Goal: Task Accomplishment & Management: Manage account settings

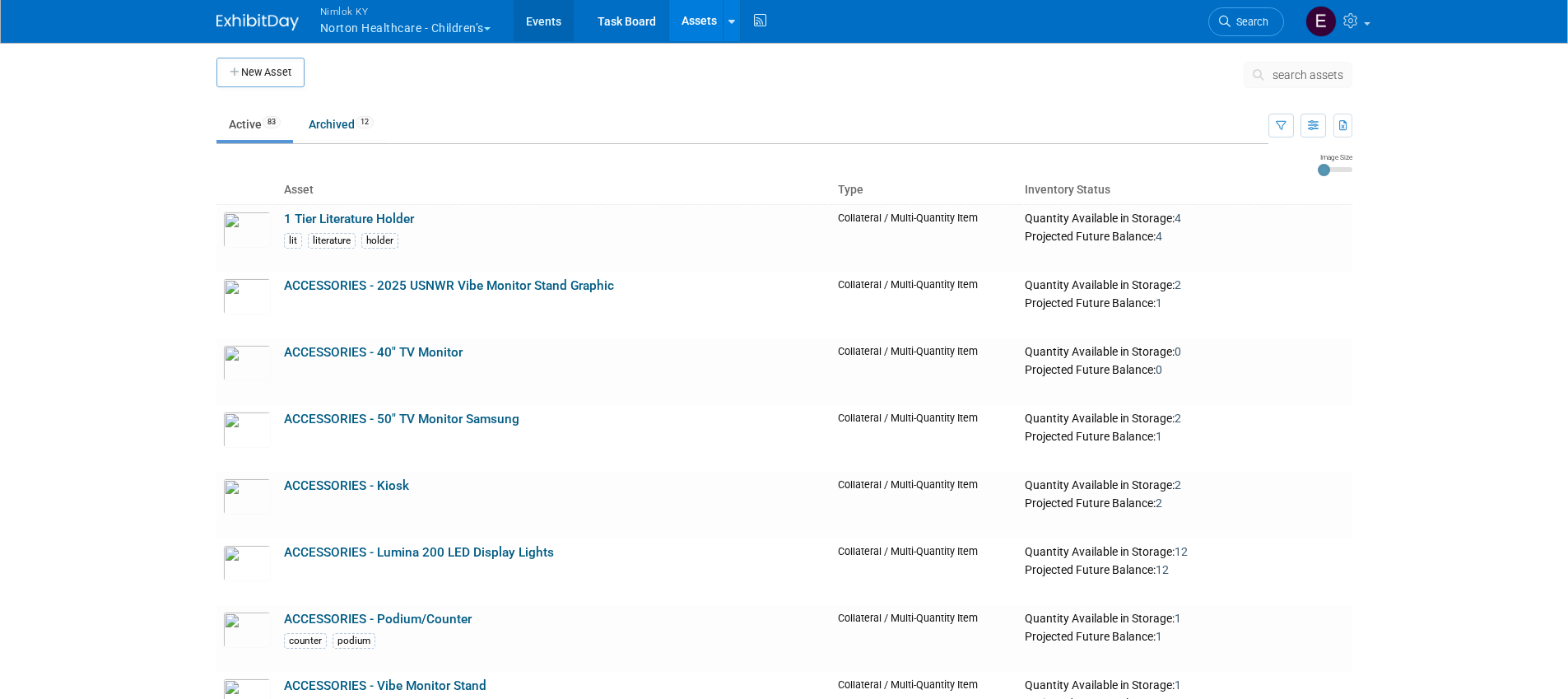
click at [546, 19] on link "Events" at bounding box center [543, 20] width 60 height 41
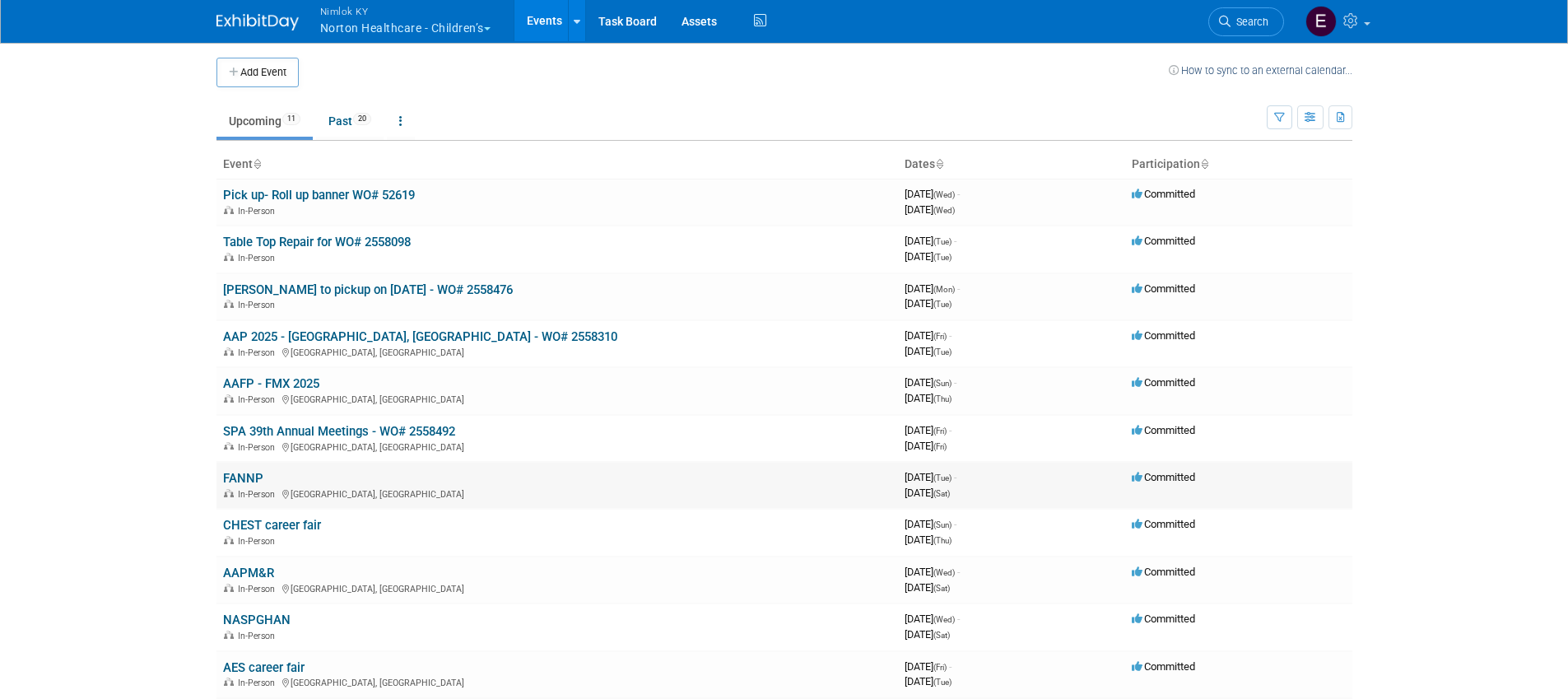
click at [254, 479] on link "FANNP" at bounding box center [243, 479] width 40 height 15
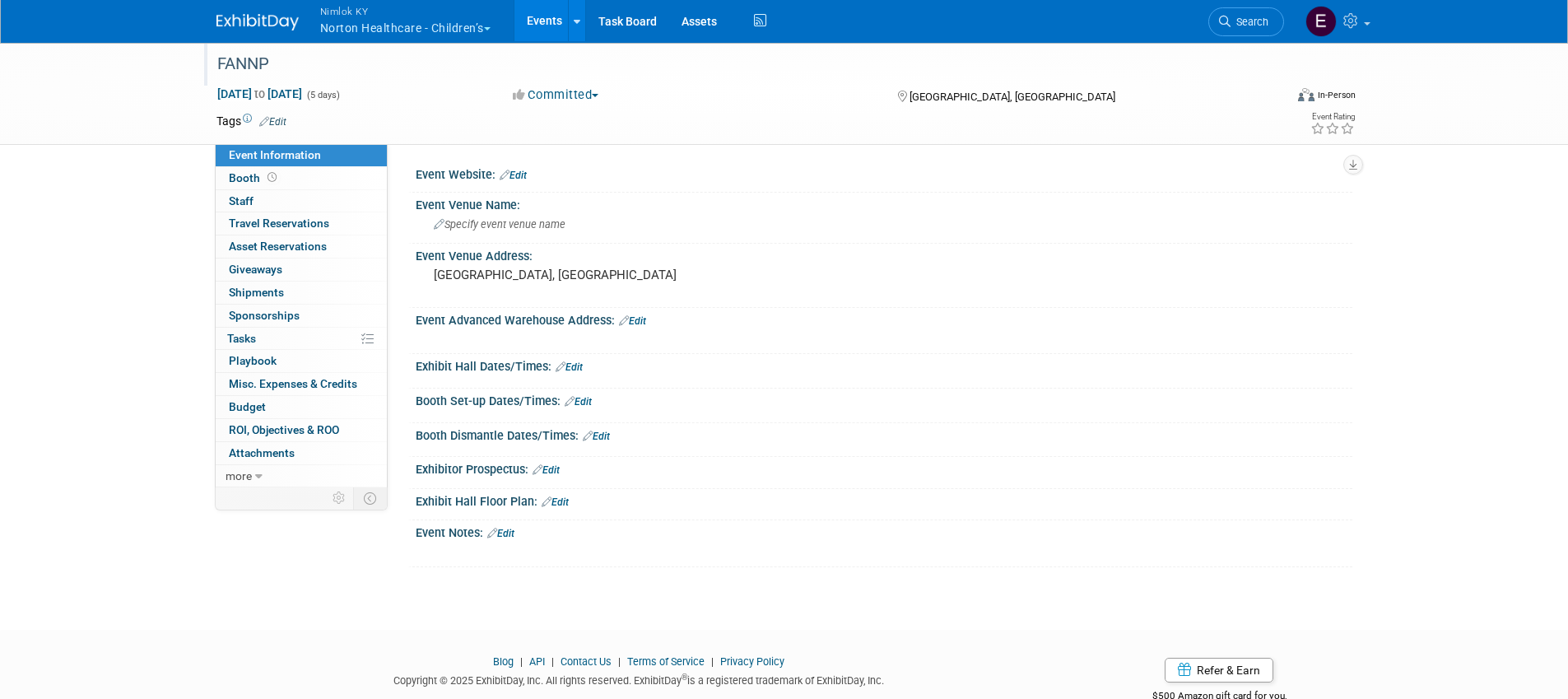
click at [291, 65] on div "FANNP" at bounding box center [735, 64] width 1047 height 29
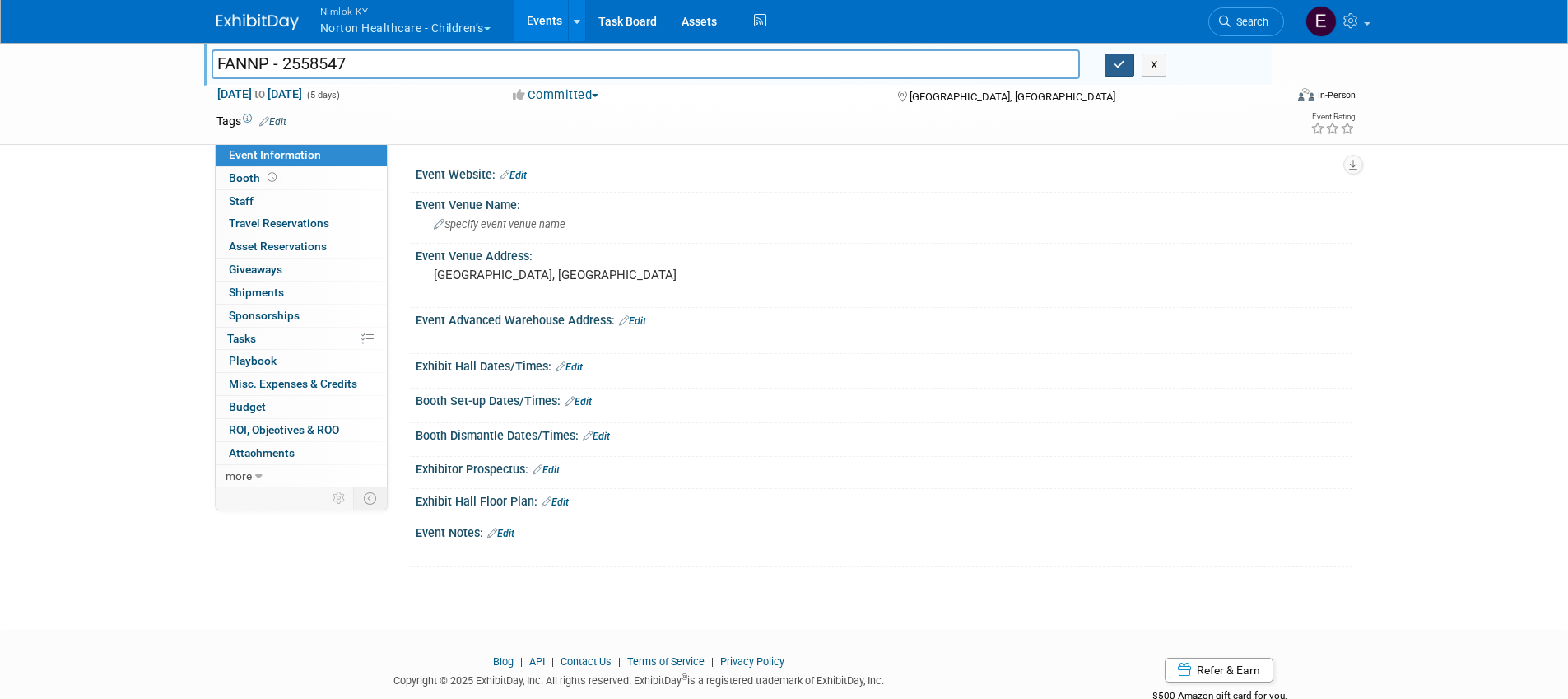
type input "FANNP - 2558547"
click at [1127, 64] on button "button" at bounding box center [1119, 64] width 29 height 23
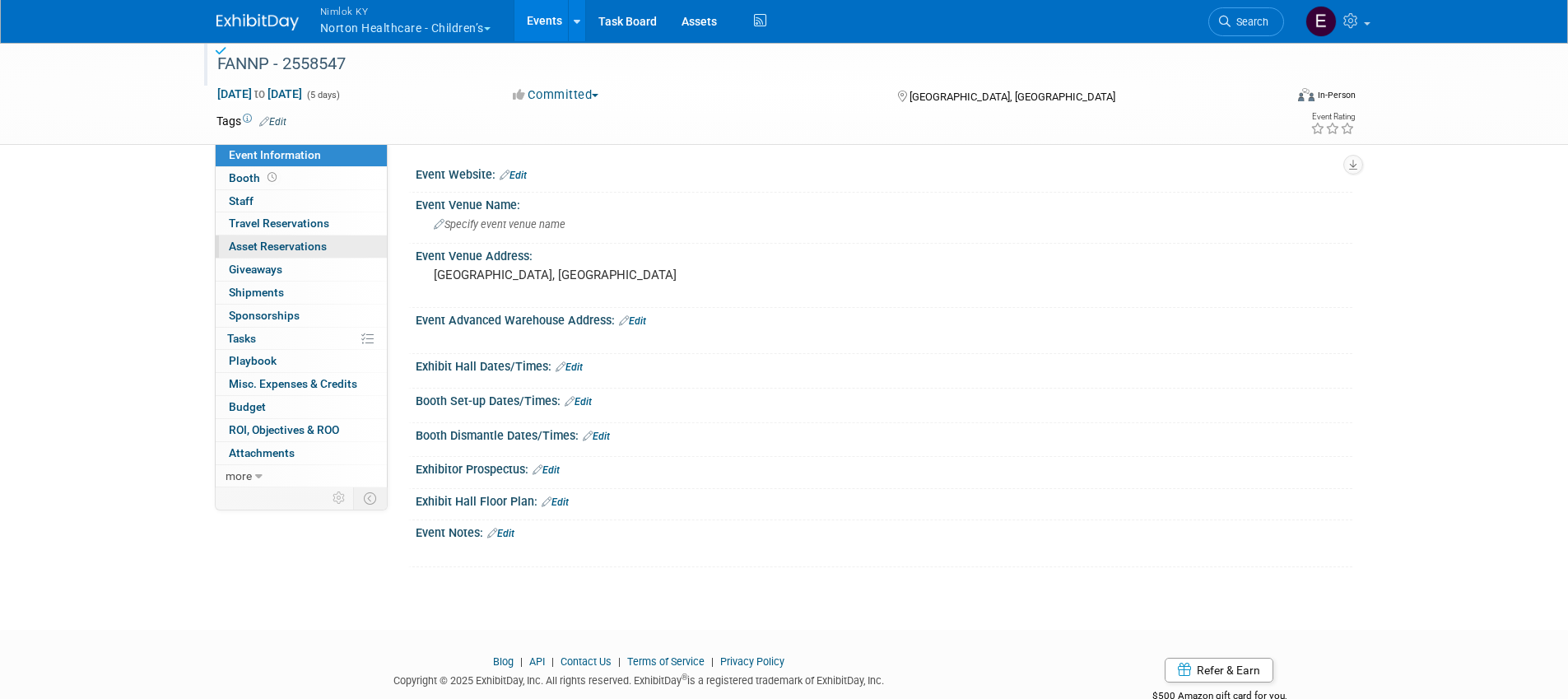
click at [321, 242] on span "Asset Reservations 0" at bounding box center [277, 246] width 98 height 13
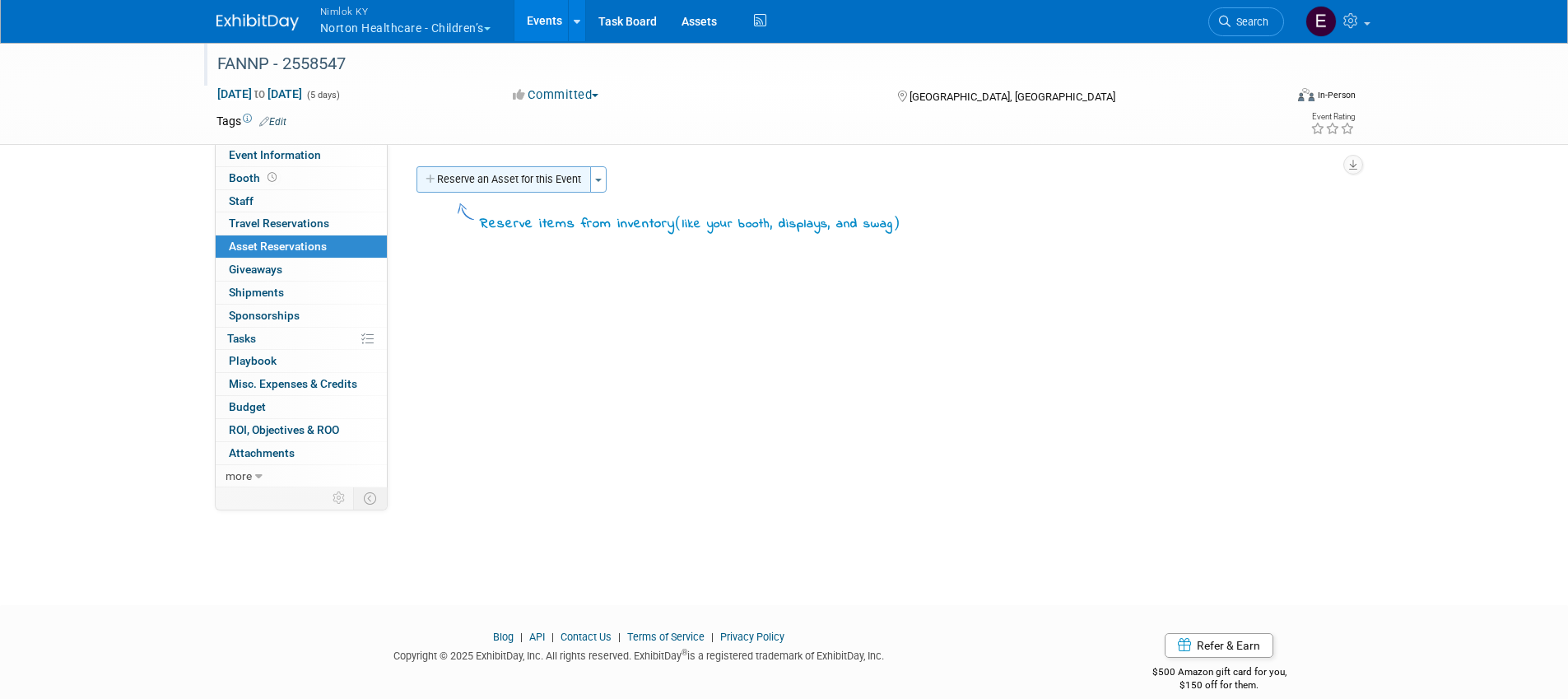
click at [547, 180] on button "Reserve an Asset for this Event" at bounding box center [503, 179] width 175 height 27
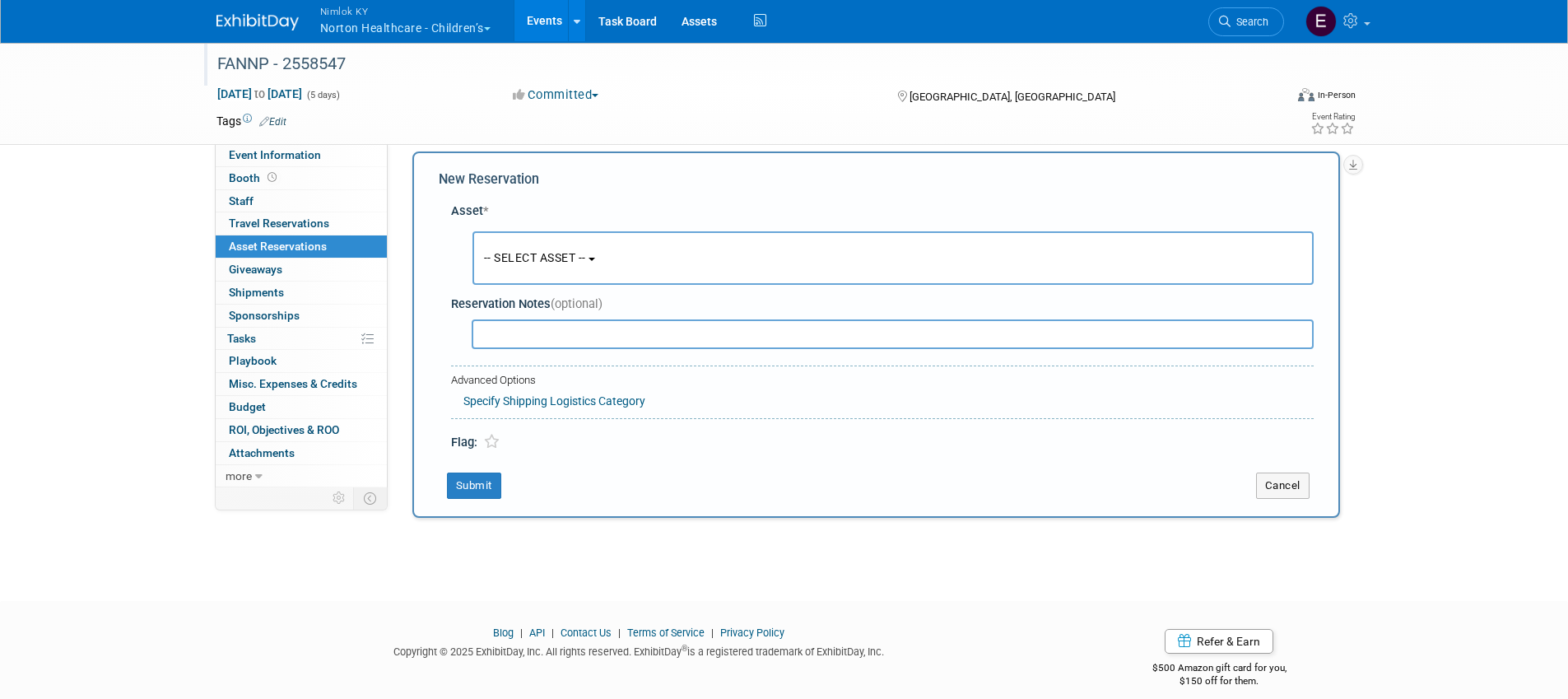
scroll to position [16, 0]
click at [554, 256] on span "-- SELECT ASSET --" at bounding box center [535, 257] width 102 height 13
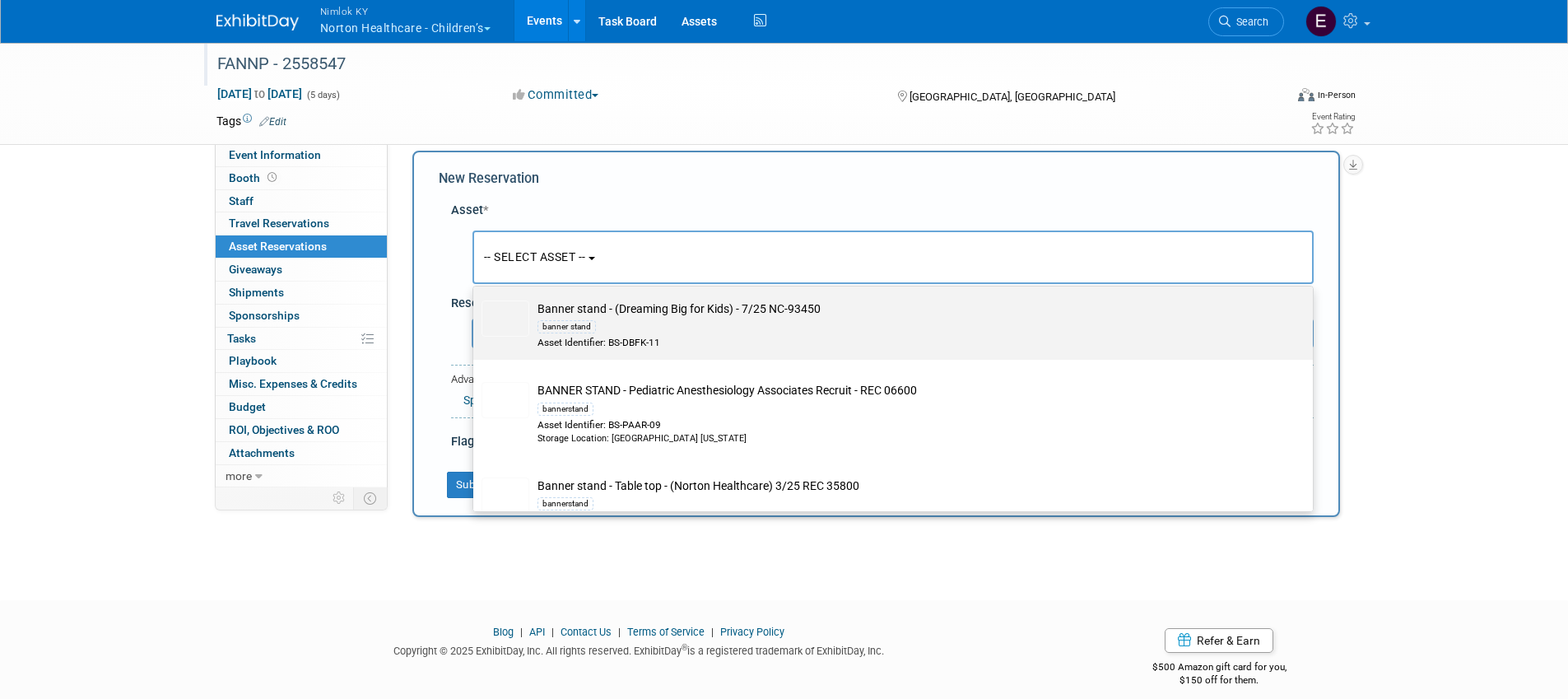
scroll to position [632, 0]
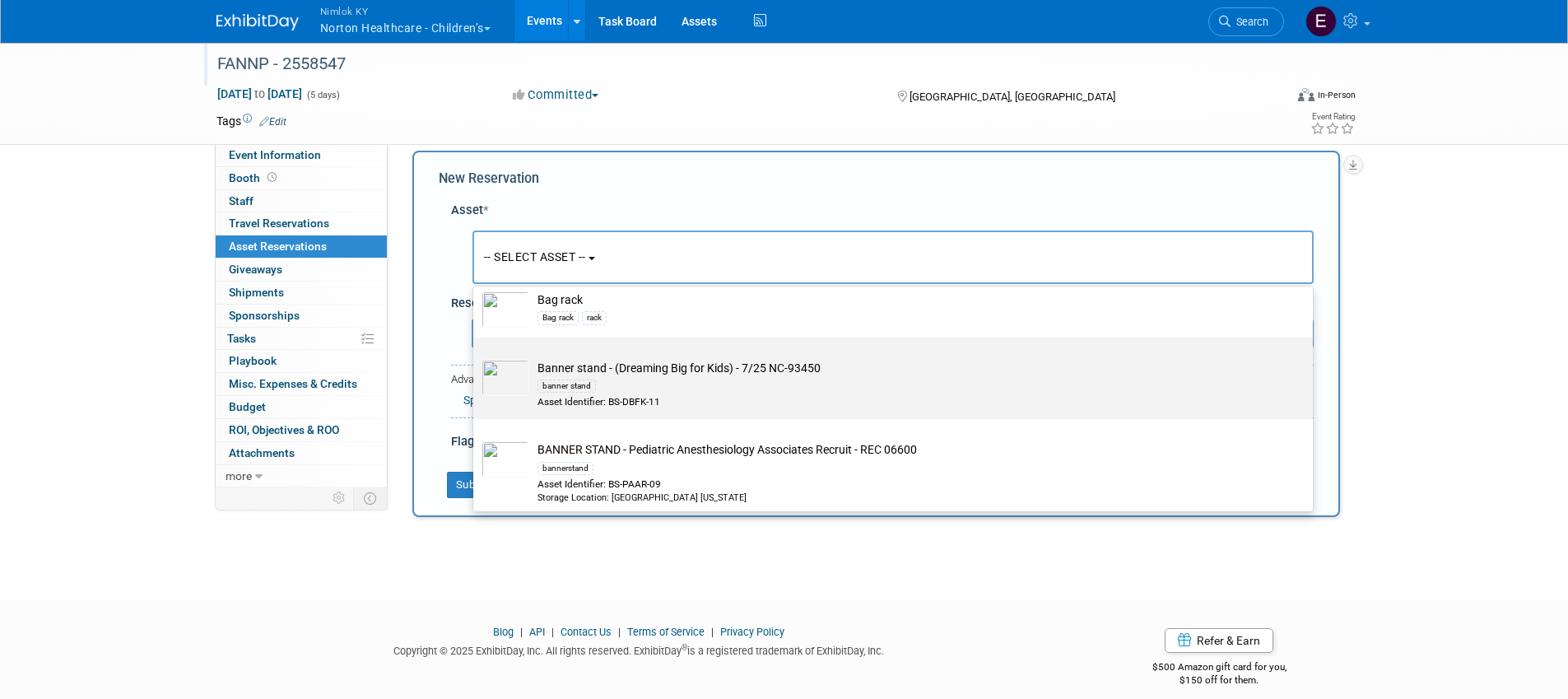
click at [808, 382] on div "banner stand" at bounding box center [909, 385] width 743 height 19
click at [476, 357] on input "Banner stand - (Dreaming Big for Kids) - 7/25 NC-93450 banner stand Asset Ident…" at bounding box center [470, 352] width 11 height 11
select select "10728877"
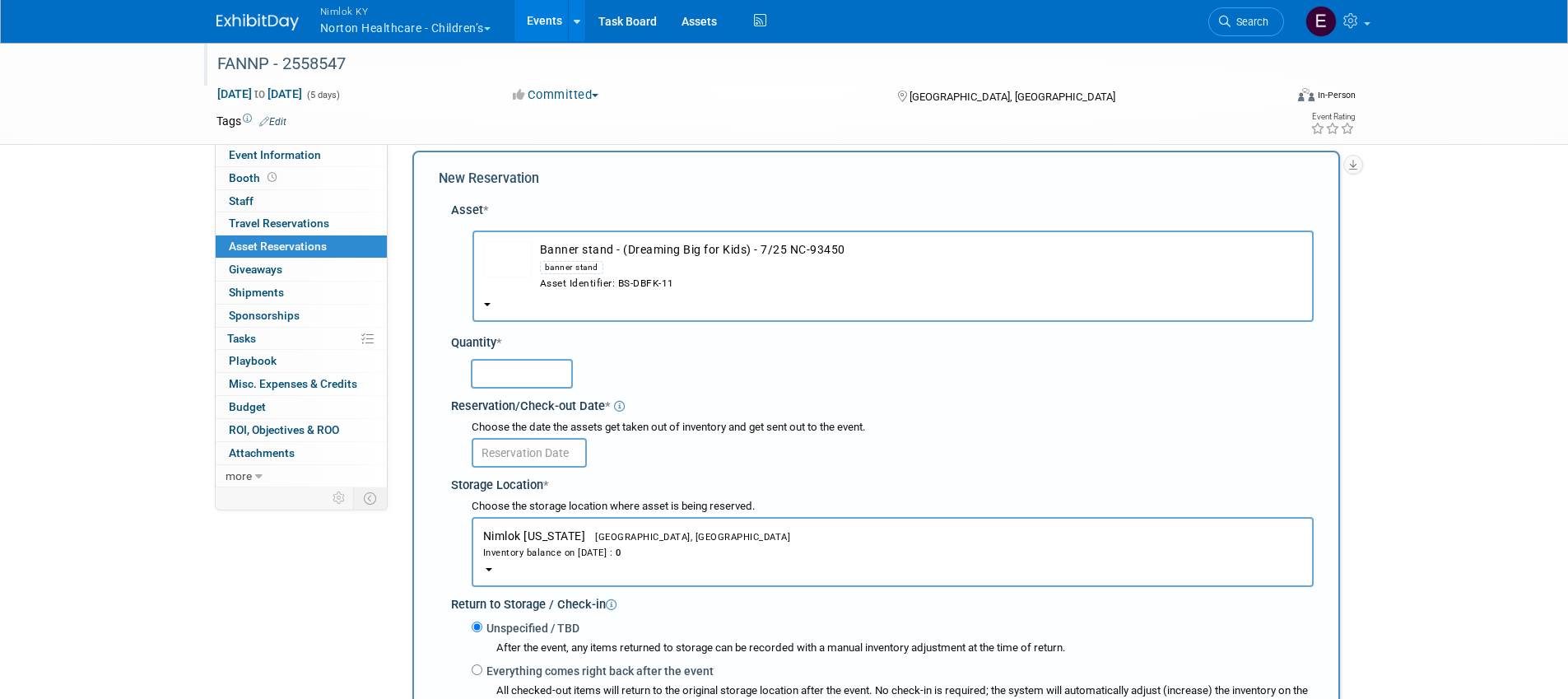
click at [560, 370] on input "text" at bounding box center [522, 373] width 102 height 29
click at [677, 274] on div "banner stand" at bounding box center [920, 267] width 762 height 19
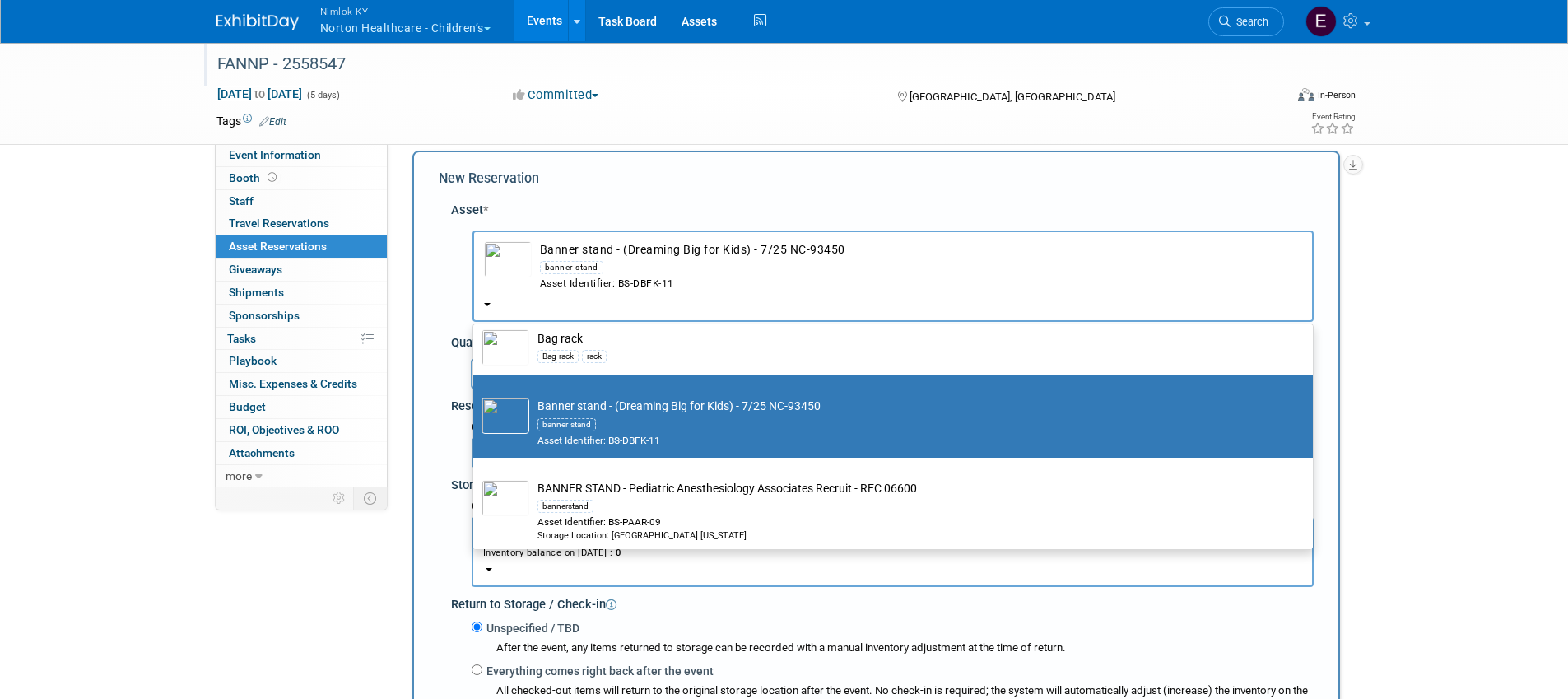
click at [579, 188] on div "New Reservation" at bounding box center [876, 178] width 875 height 19
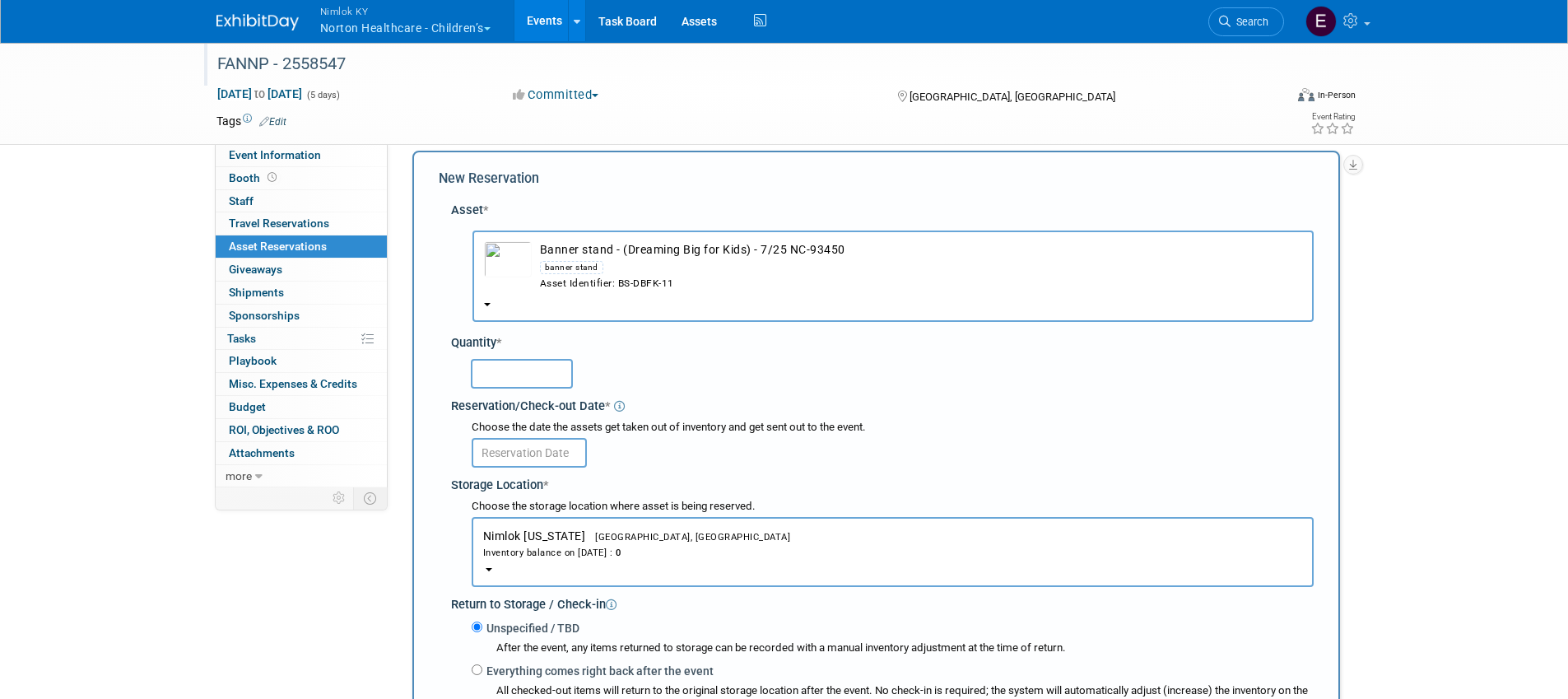
click at [722, 300] on button "Banner stand - (Dreaming Big for Kids) - 7/25 NC-93450 banner stand Asset Ident…" at bounding box center [893, 276] width 842 height 91
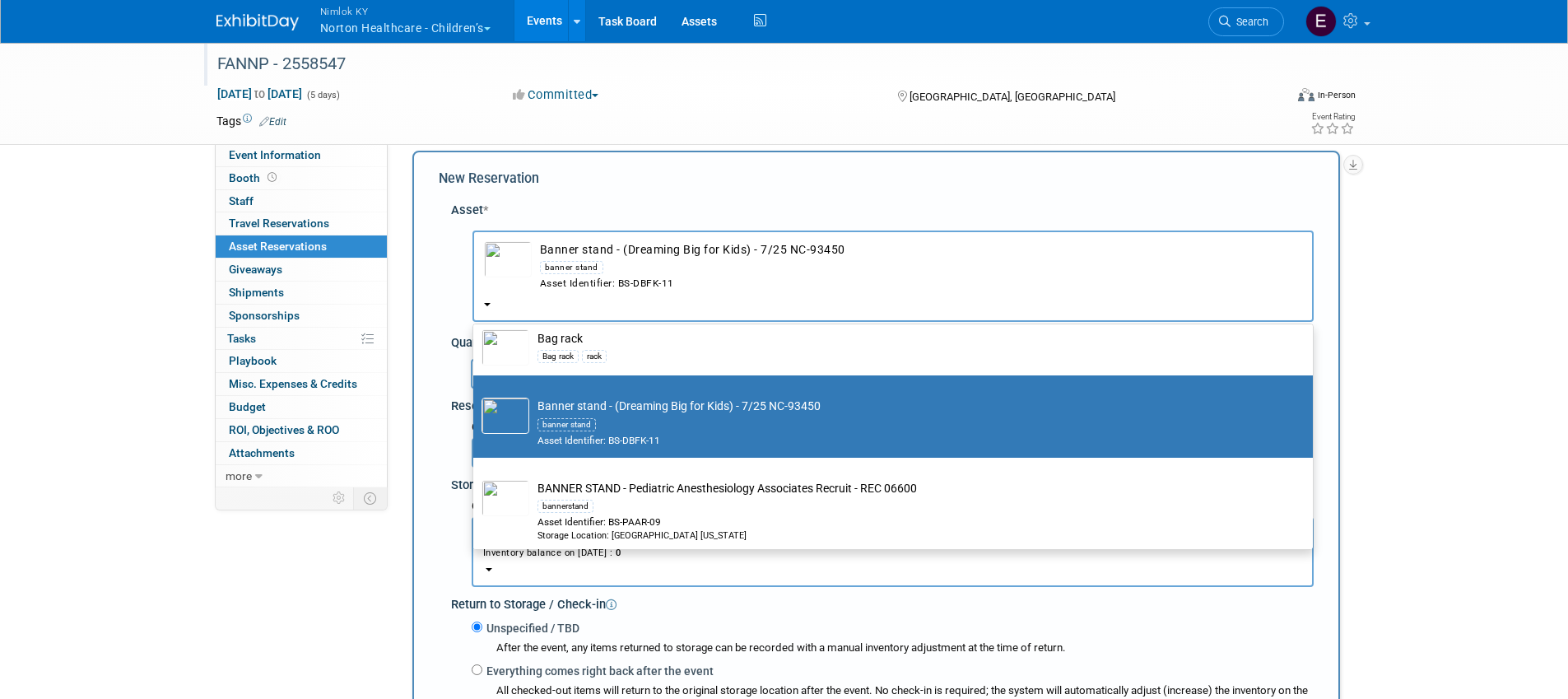
click at [702, 427] on div "banner stand" at bounding box center [909, 424] width 743 height 19
click at [476, 395] on input "Banner stand - (Dreaming Big for Kids) - 7/25 NC-93450 banner stand Asset Ident…" at bounding box center [470, 390] width 11 height 11
click at [718, 412] on td "Banner stand - (Dreaming Big for Kids) - 7/25 NC-93450 banner stand Asset Ident…" at bounding box center [905, 423] width 751 height 49
click at [476, 395] on input "Banner stand - (Dreaming Big for Kids) - 7/25 NC-93450 banner stand Asset Ident…" at bounding box center [470, 390] width 11 height 11
click at [1397, 291] on div "FANNP - 2558547 Oct 14, 2025 to Oct 18, 2025 (5 days) Oct 14, 2025 to Oct 18, 2…" at bounding box center [784, 513] width 1568 height 975
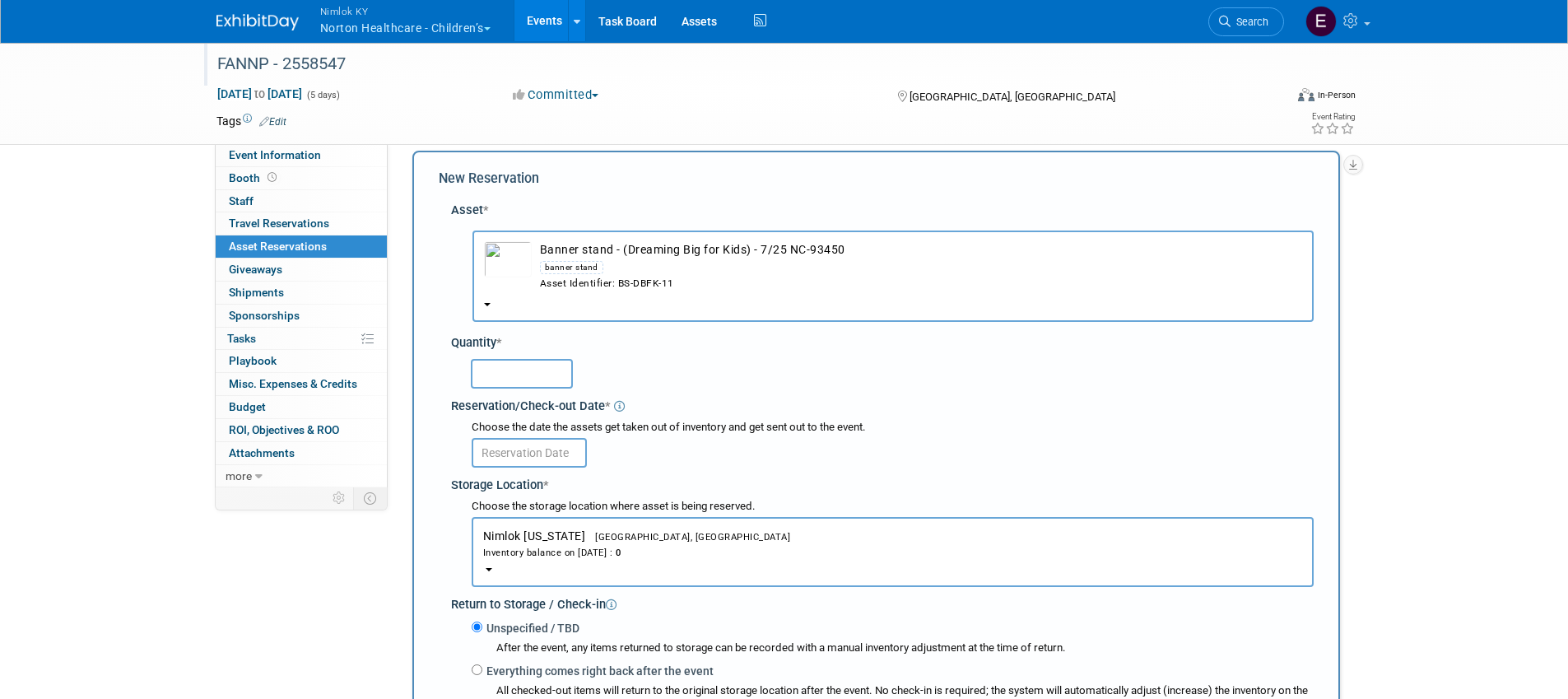
click at [530, 380] on input "text" at bounding box center [522, 373] width 102 height 29
type input "1"
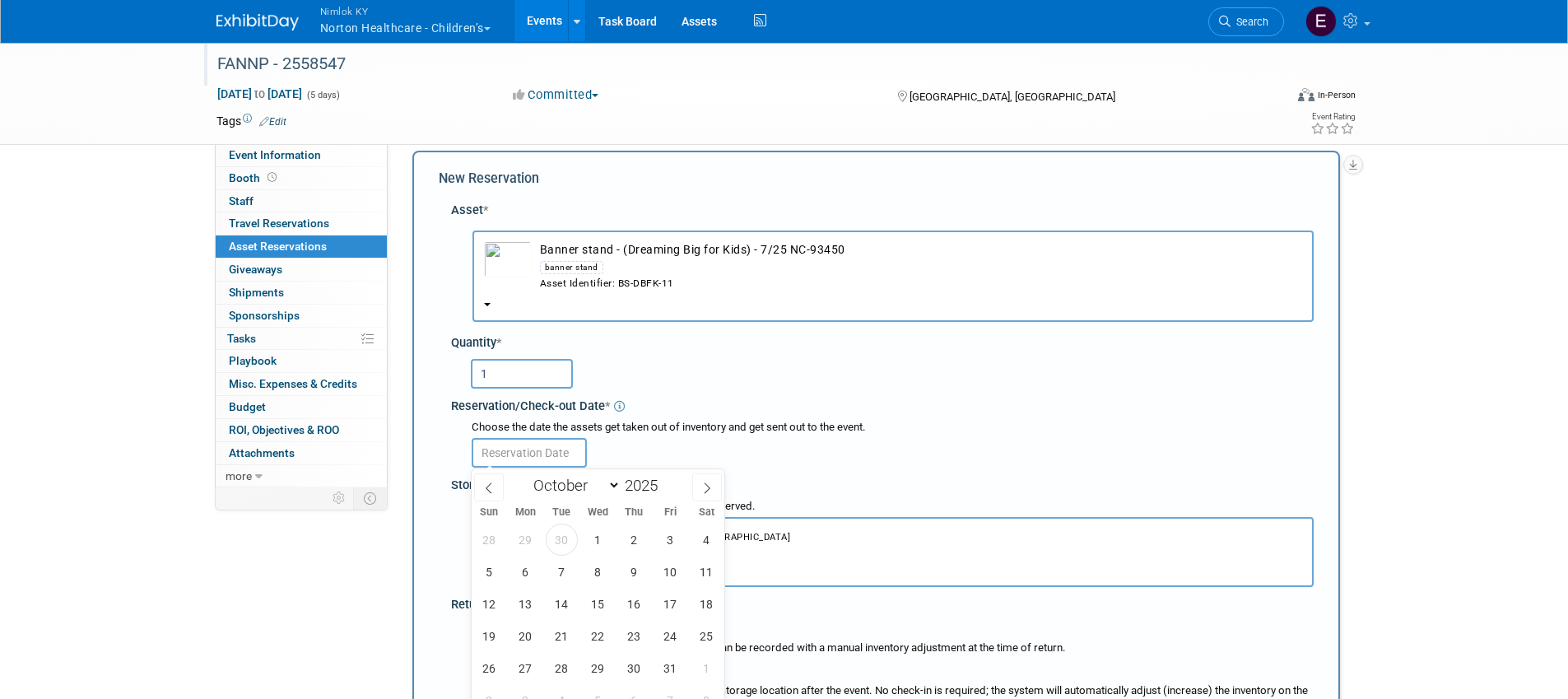
click at [546, 447] on input "text" at bounding box center [530, 453] width 115 height 29
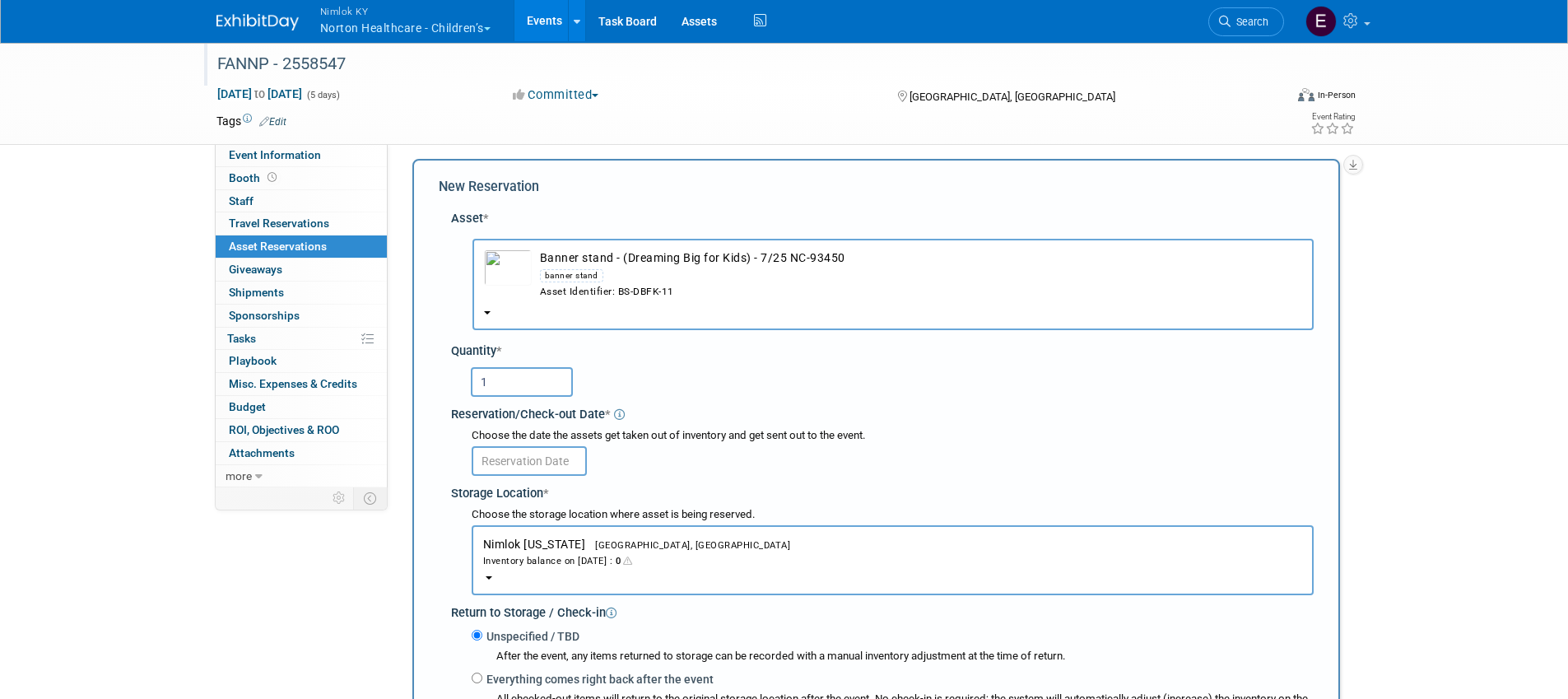
scroll to position [0, 0]
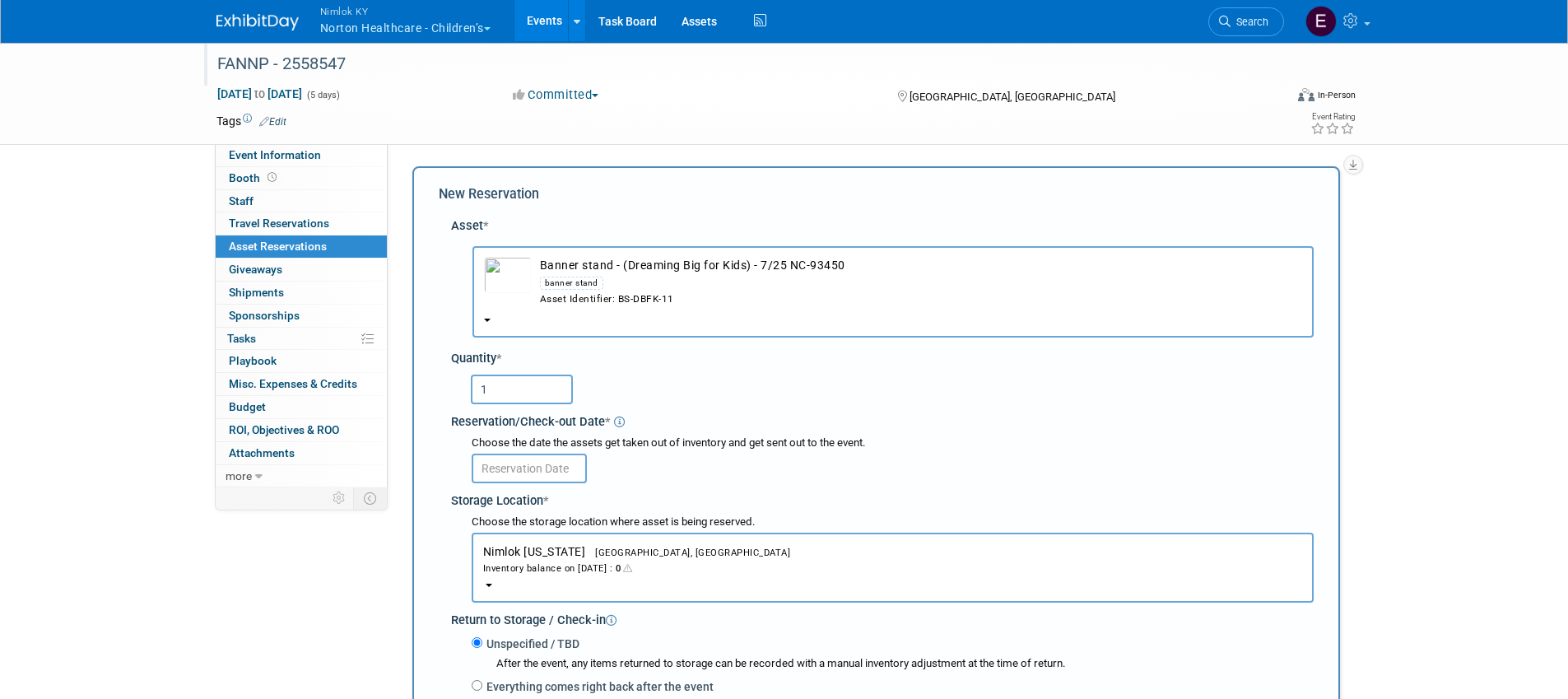
click at [538, 475] on input "text" at bounding box center [530, 468] width 115 height 29
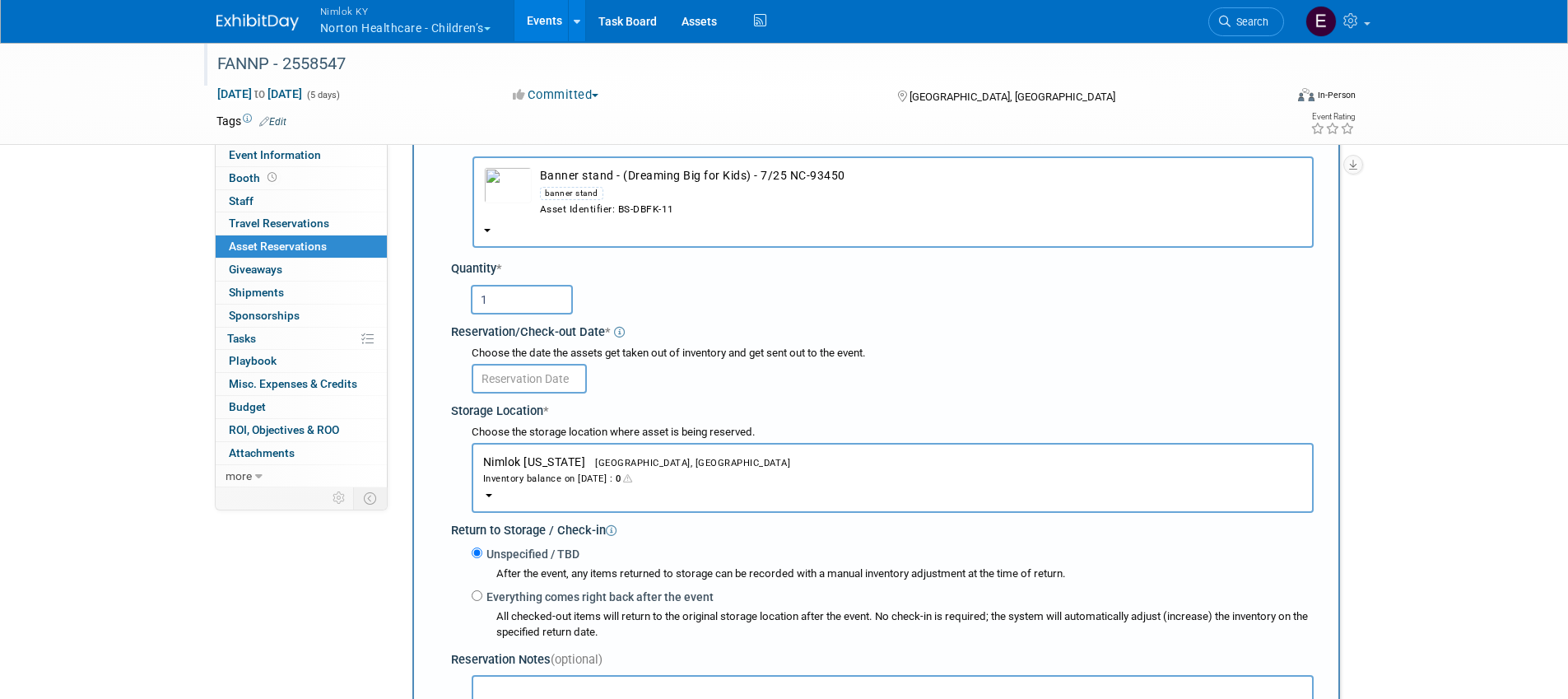
scroll to position [190, 0]
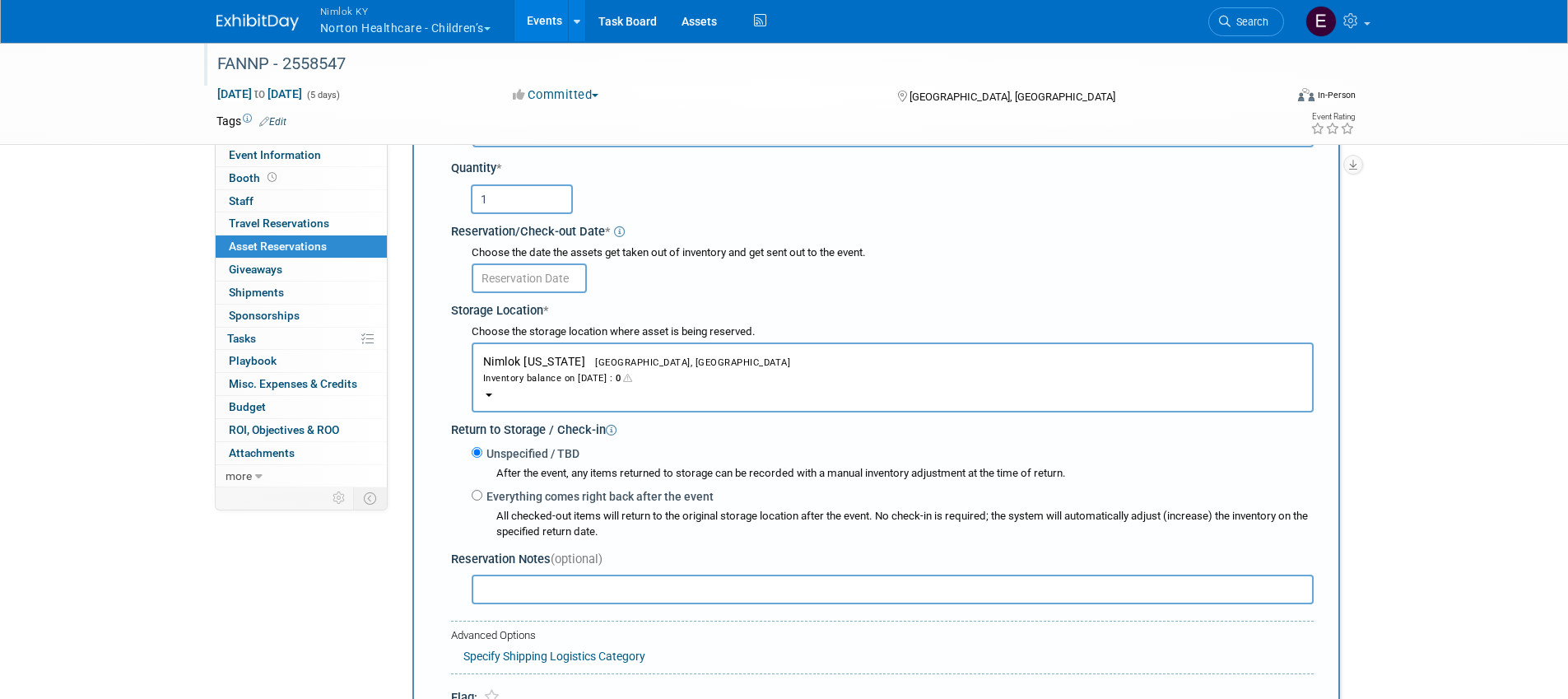
click at [516, 284] on input "text" at bounding box center [530, 278] width 115 height 29
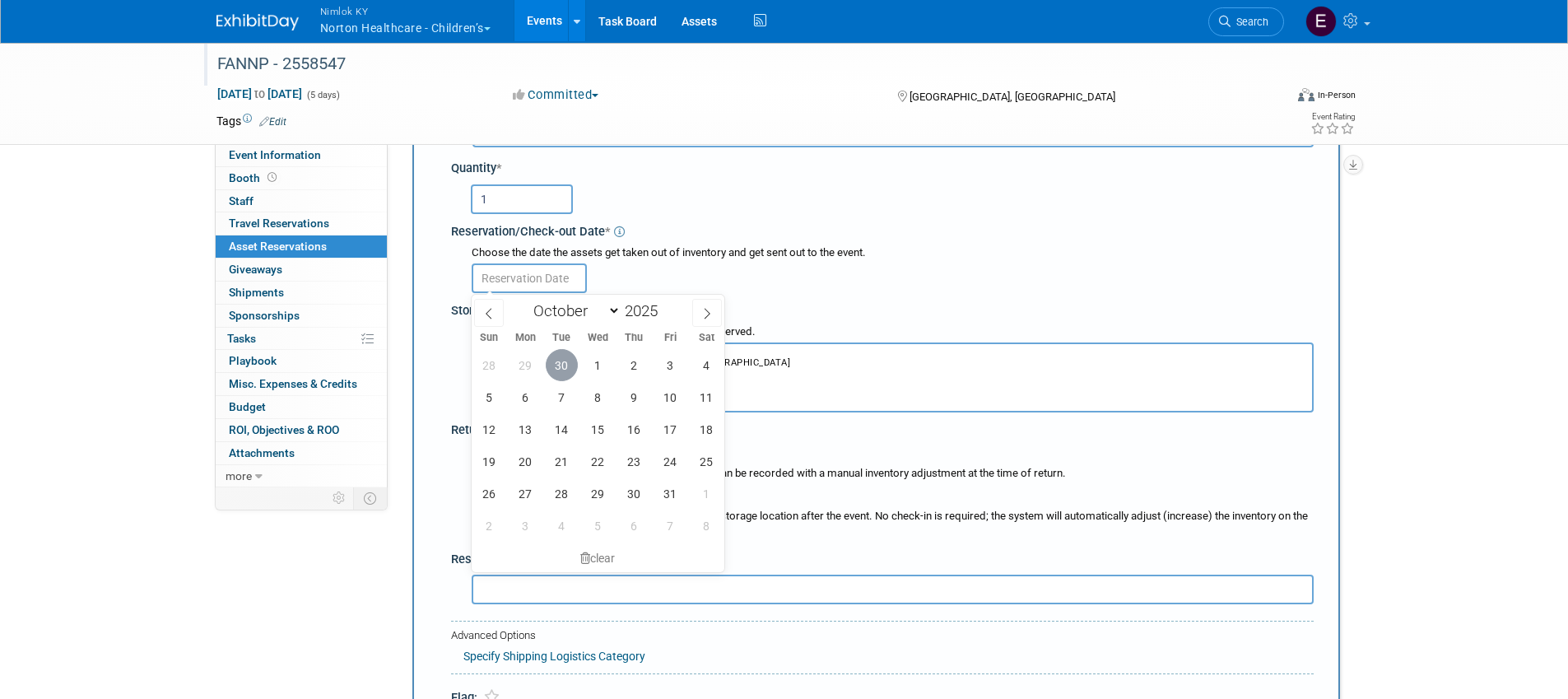
click at [554, 365] on span "30" at bounding box center [562, 364] width 32 height 32
type input "Sep 30, 2025"
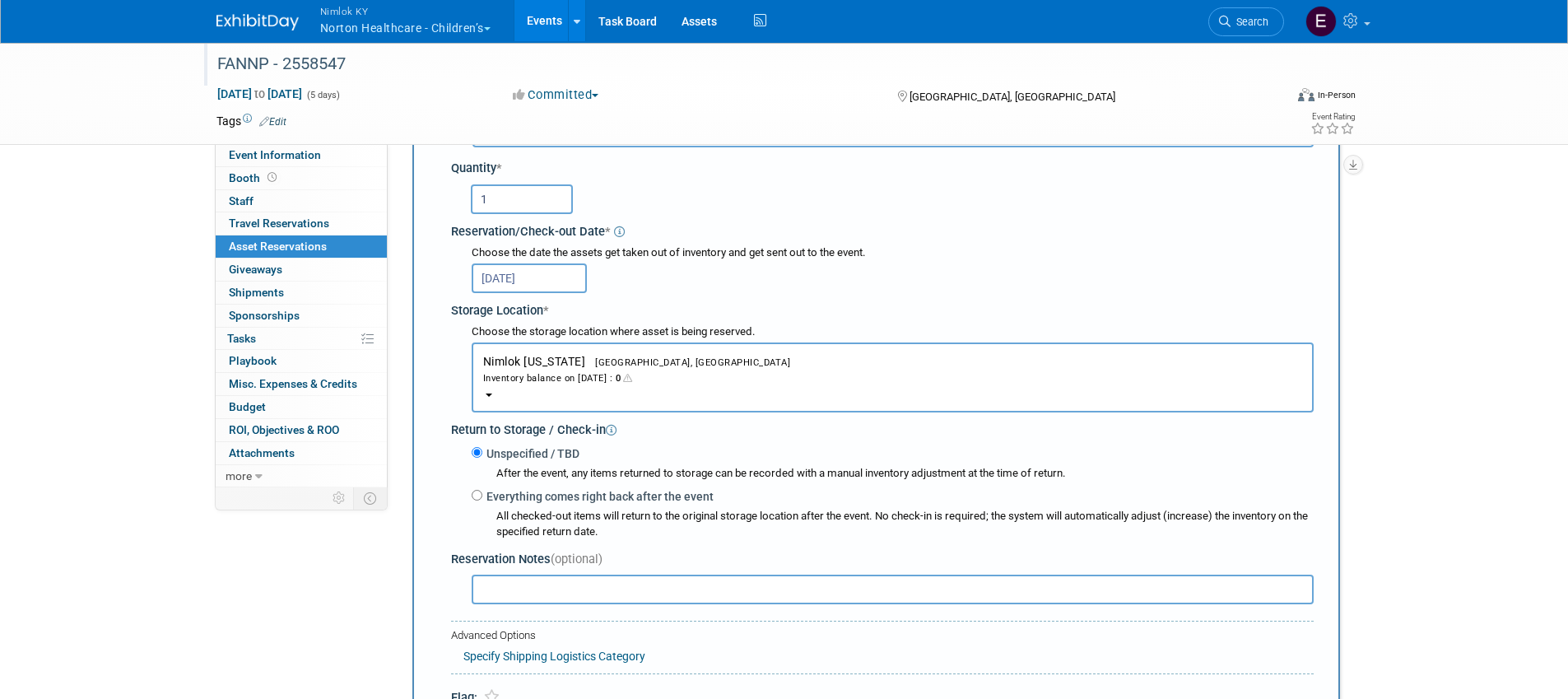
click at [732, 266] on div "Sep 30, 2025" at bounding box center [893, 276] width 842 height 32
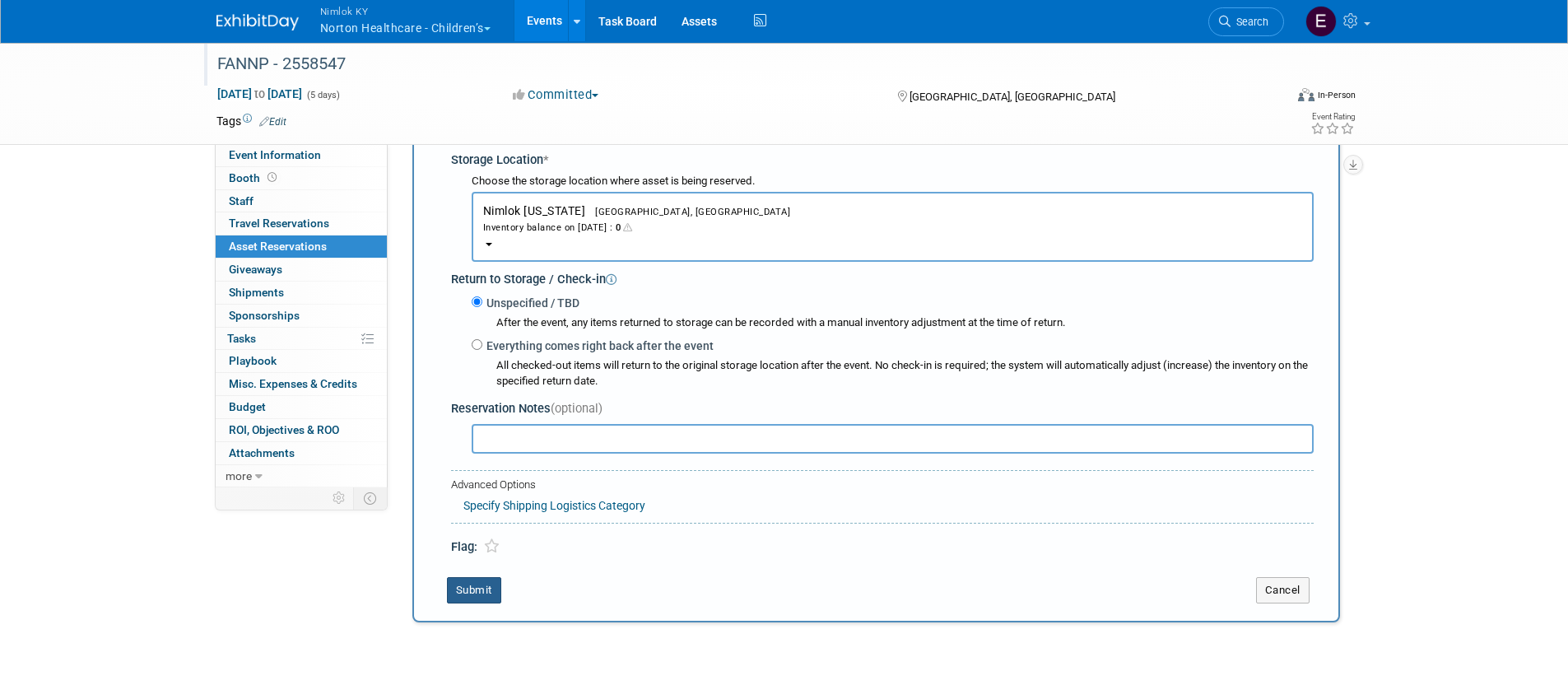
click at [474, 600] on button "Submit" at bounding box center [474, 590] width 54 height 27
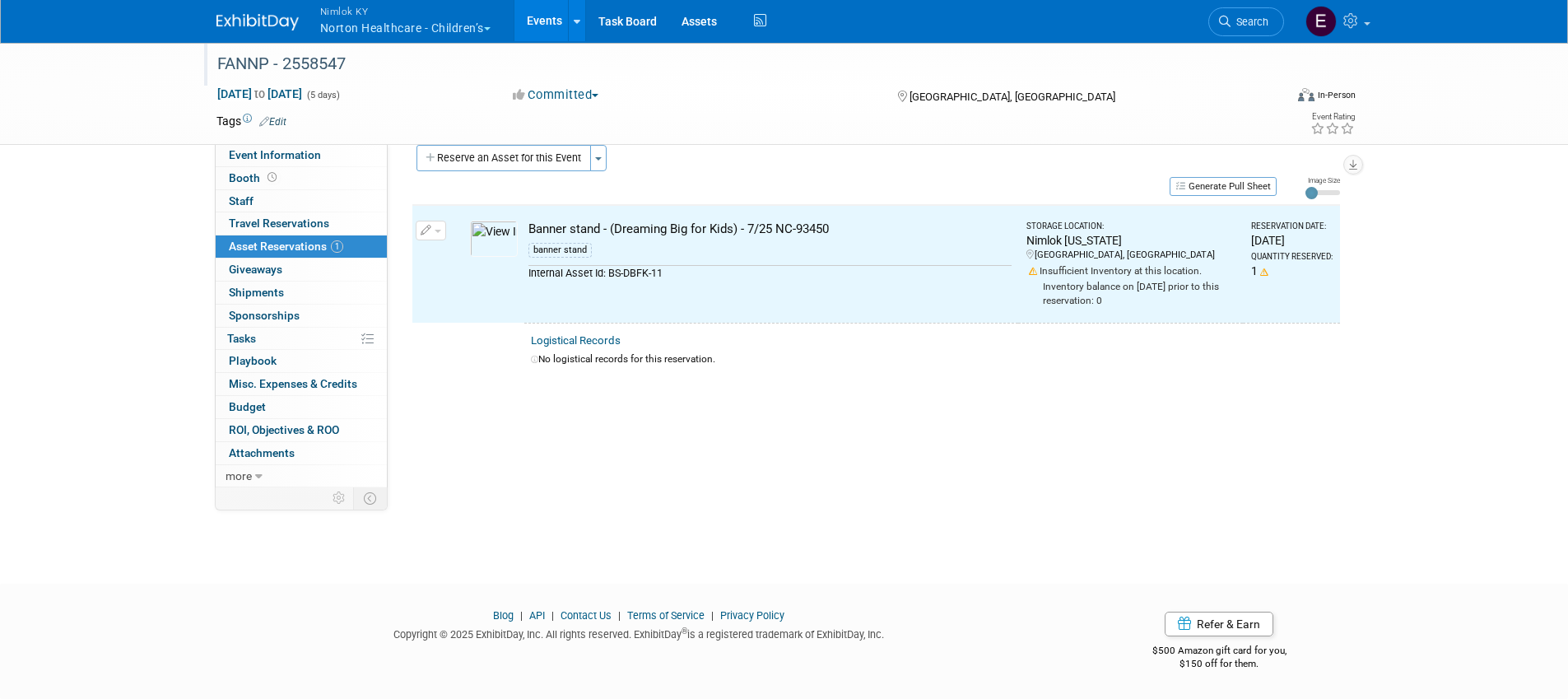
scroll to position [20, 0]
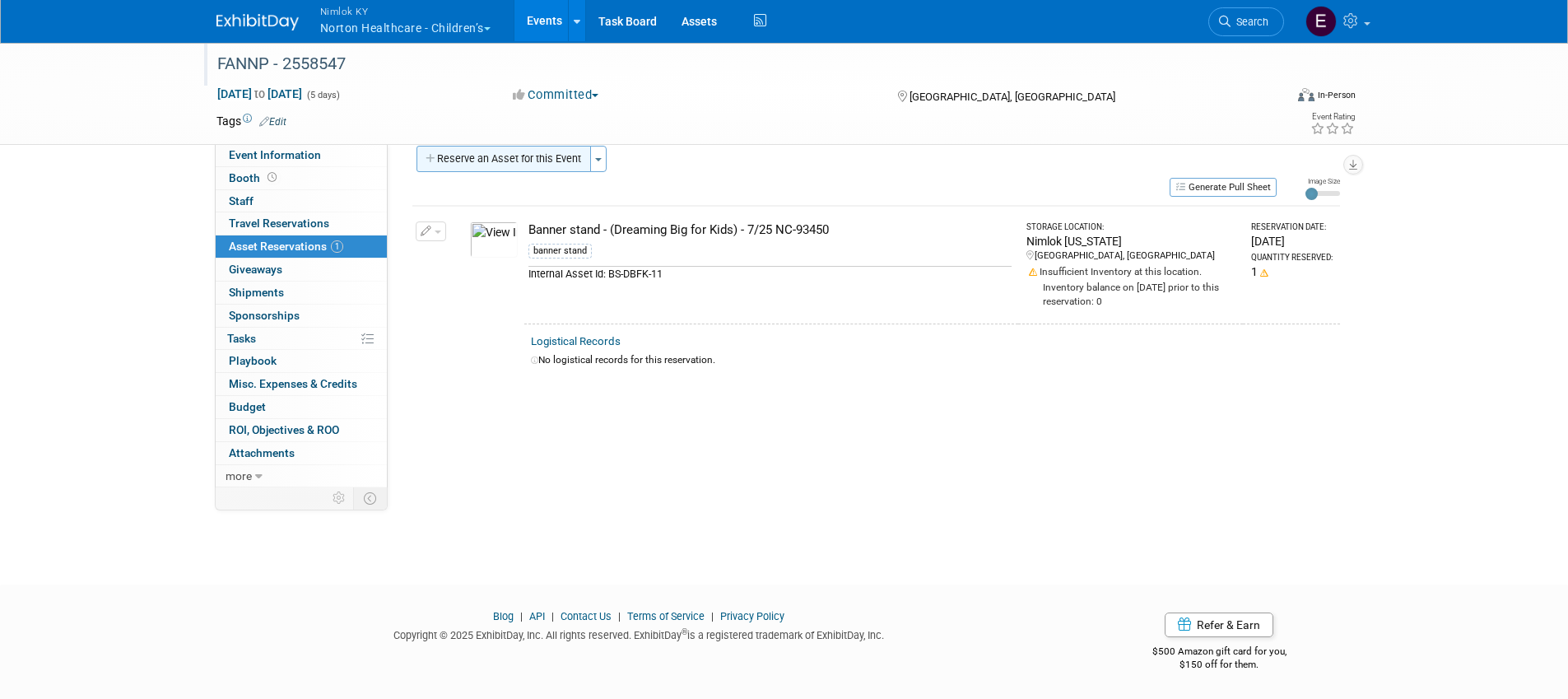
click at [525, 150] on button "Reserve an Asset for this Event" at bounding box center [503, 158] width 175 height 27
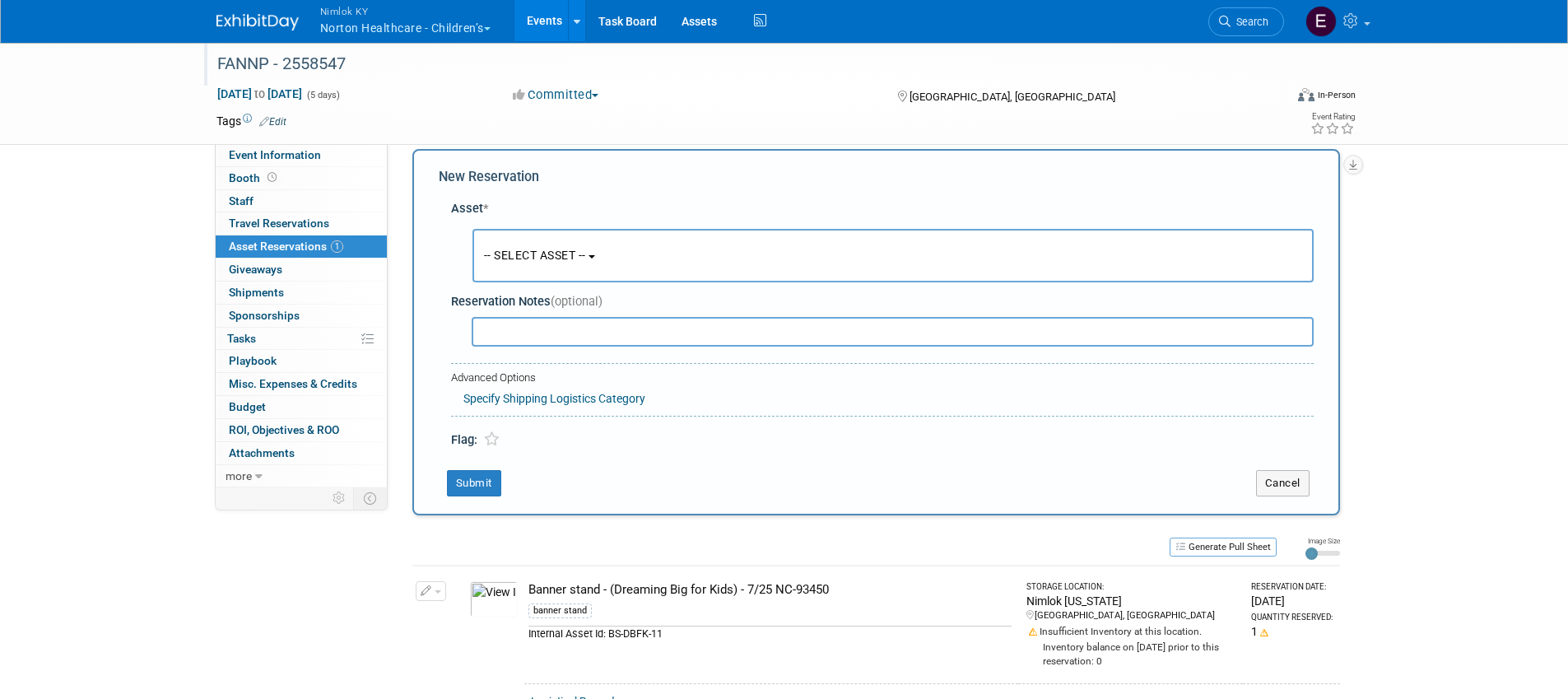
scroll to position [16, 0]
click at [532, 267] on button "-- SELECT ASSET --" at bounding box center [893, 257] width 842 height 53
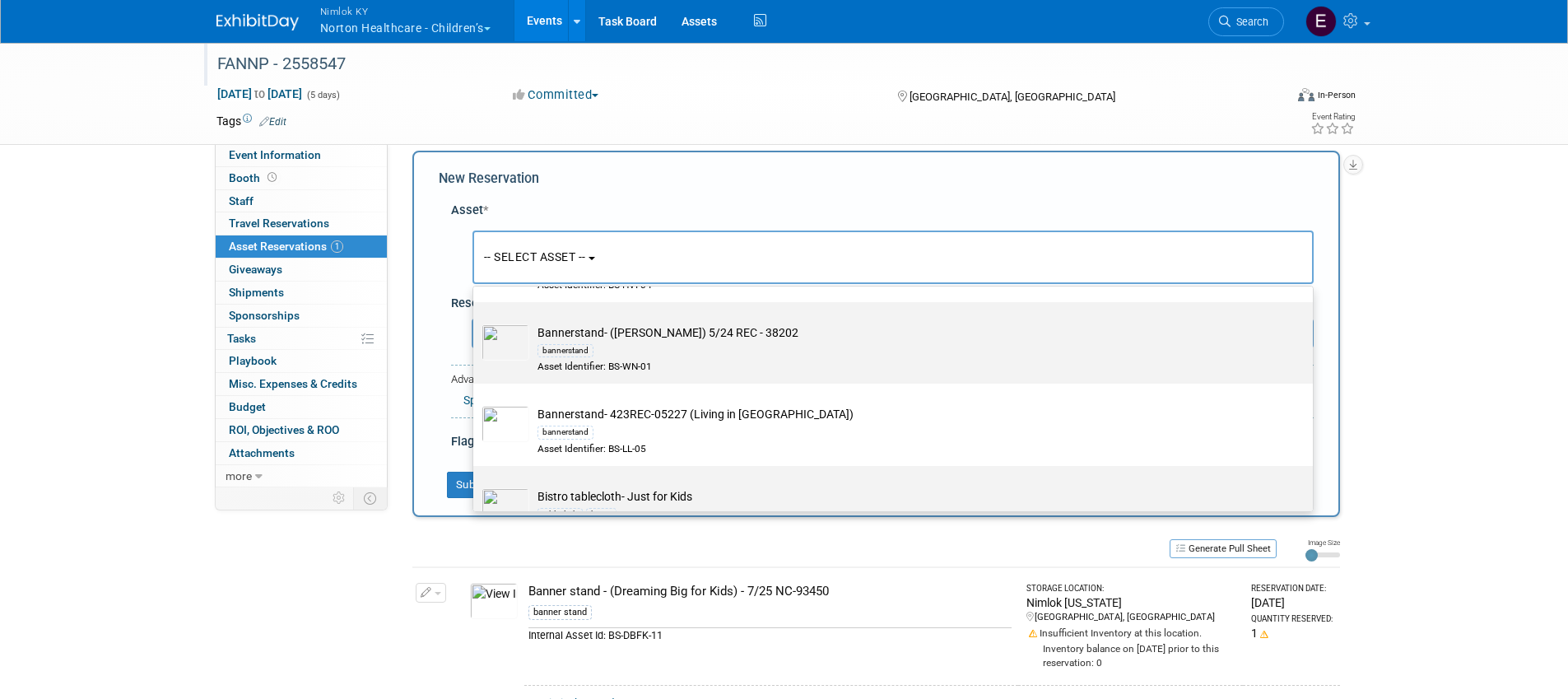
scroll to position [1686, 0]
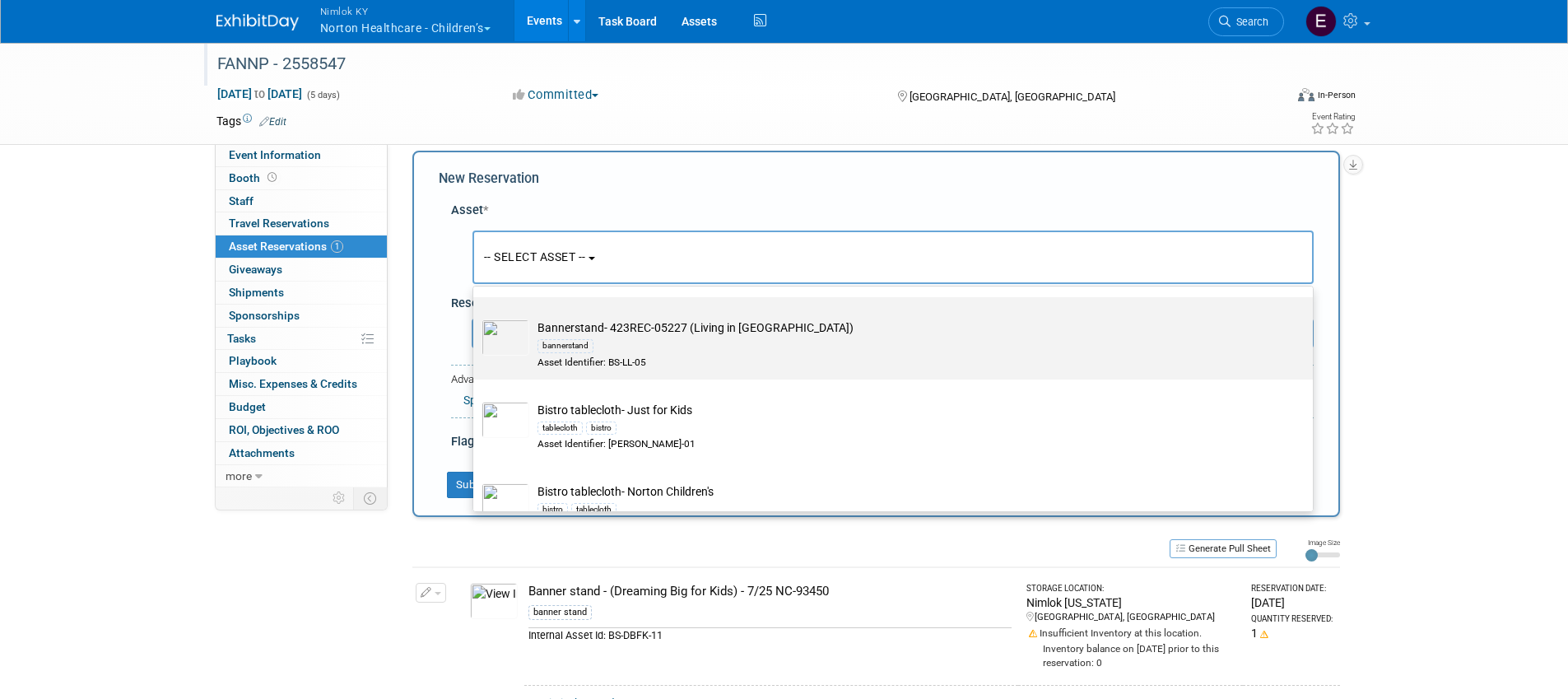
click at [752, 338] on div "bannerstand" at bounding box center [909, 345] width 743 height 19
click at [476, 317] on input "Bannerstand- 423REC-05227 (Living in Louisville) bannerstand Asset Identifier: …" at bounding box center [470, 312] width 11 height 11
select select "10721202"
select select "9"
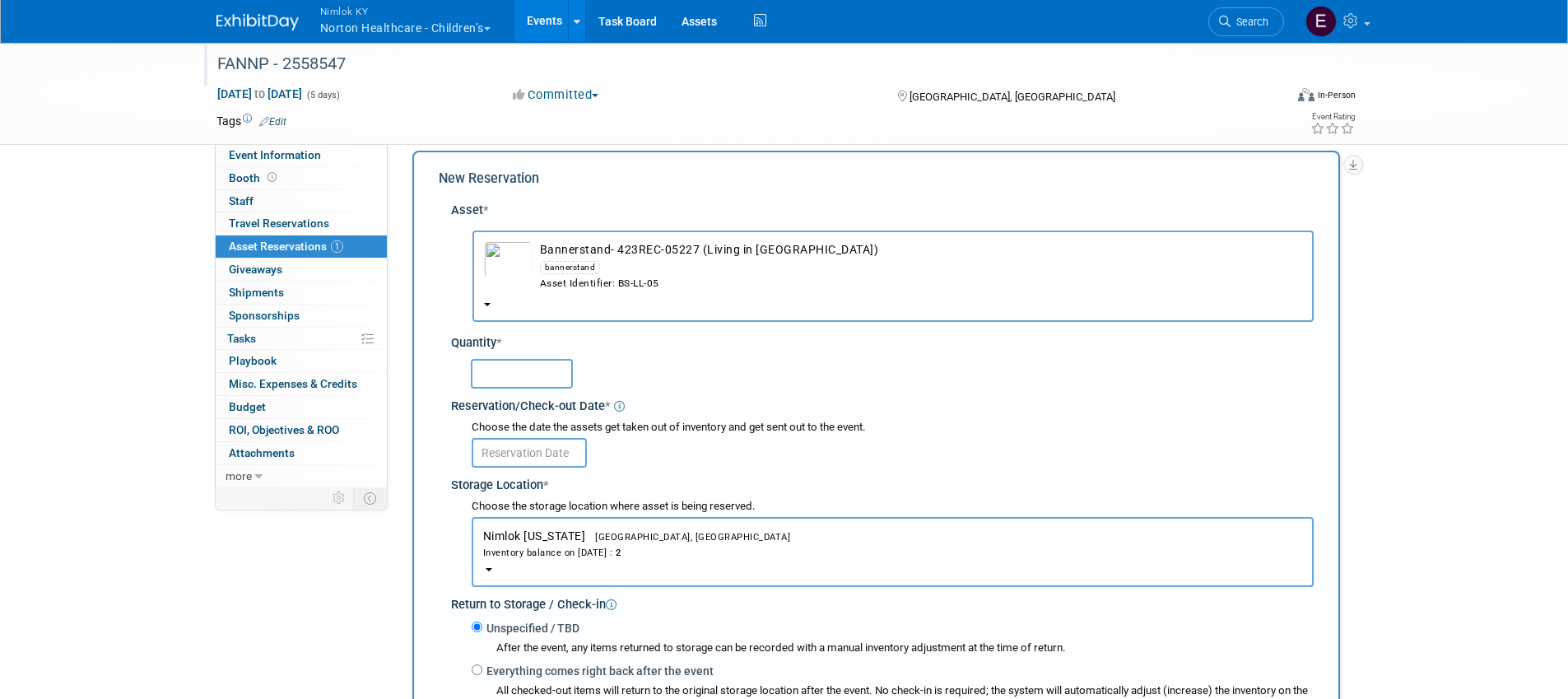
click at [570, 373] on input "text" at bounding box center [522, 373] width 102 height 29
type input "1"
click at [569, 455] on input "text" at bounding box center [530, 453] width 115 height 29
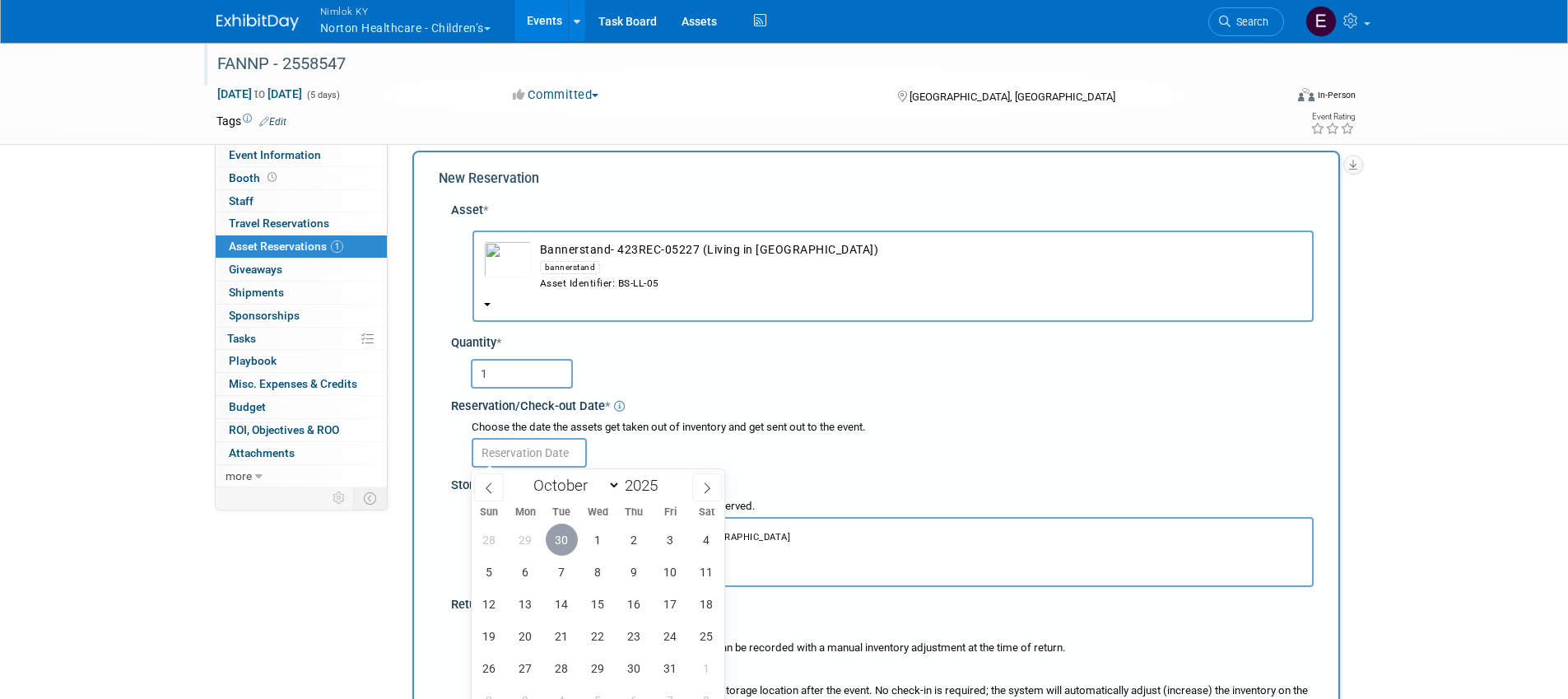
click at [558, 546] on span "30" at bounding box center [562, 539] width 32 height 32
type input "Sep 30, 2025"
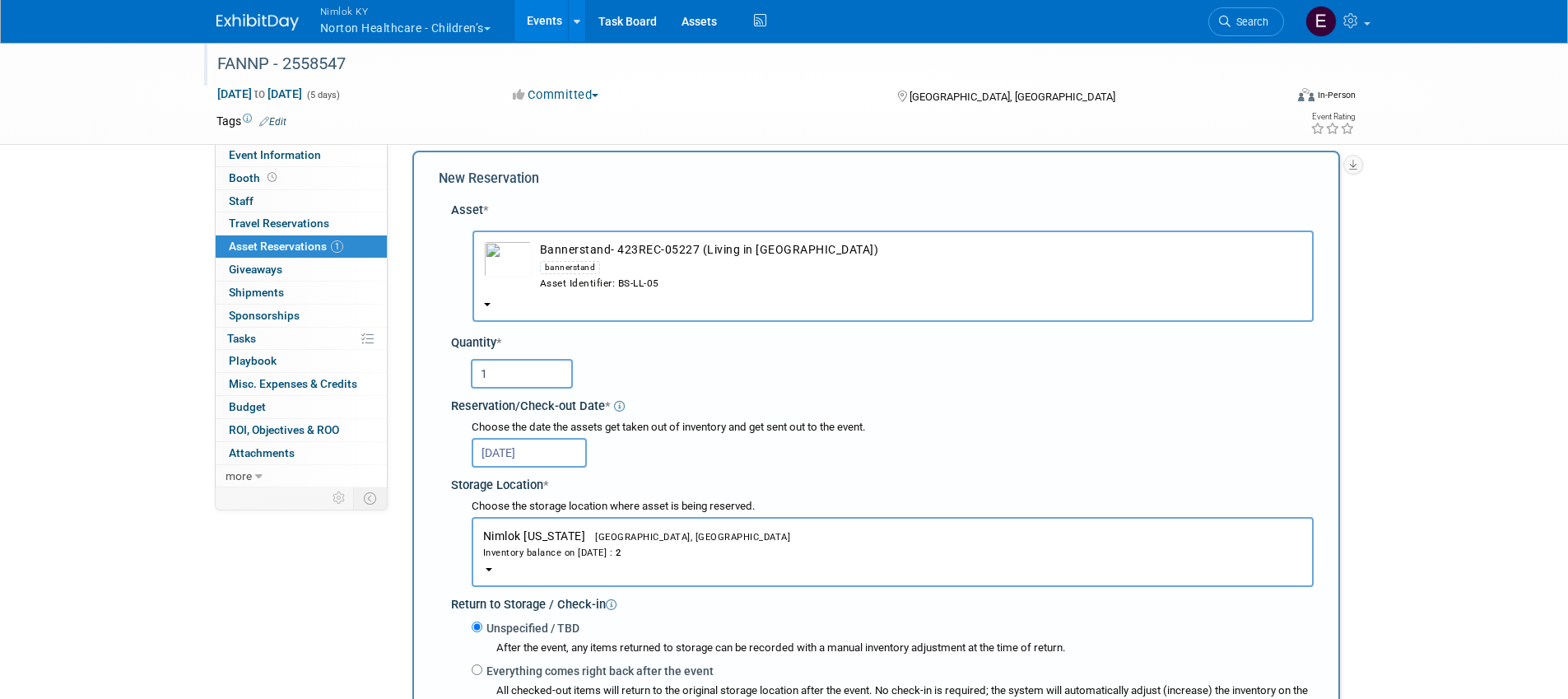
click at [794, 387] on div "1" at bounding box center [892, 372] width 843 height 32
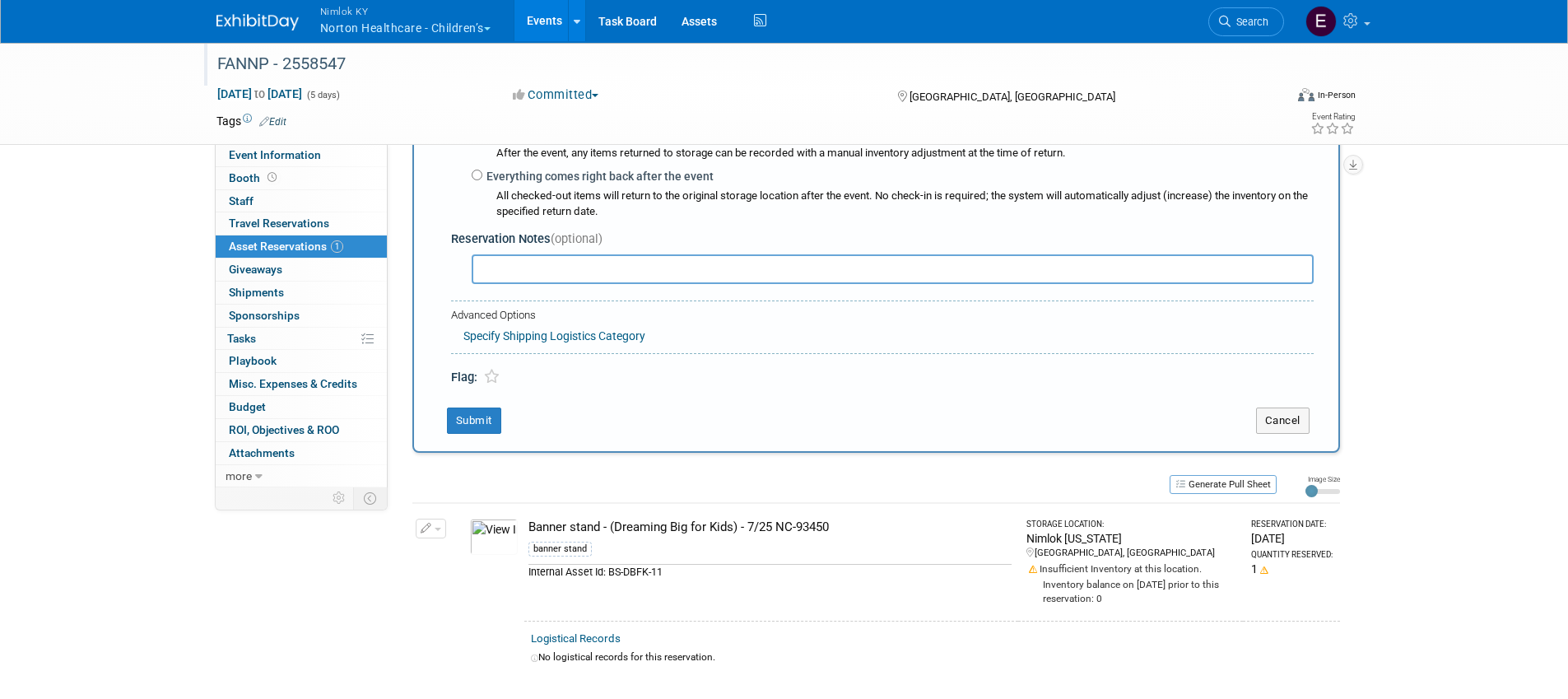
drag, startPoint x: 828, startPoint y: 337, endPoint x: 822, endPoint y: 348, distance: 12.5
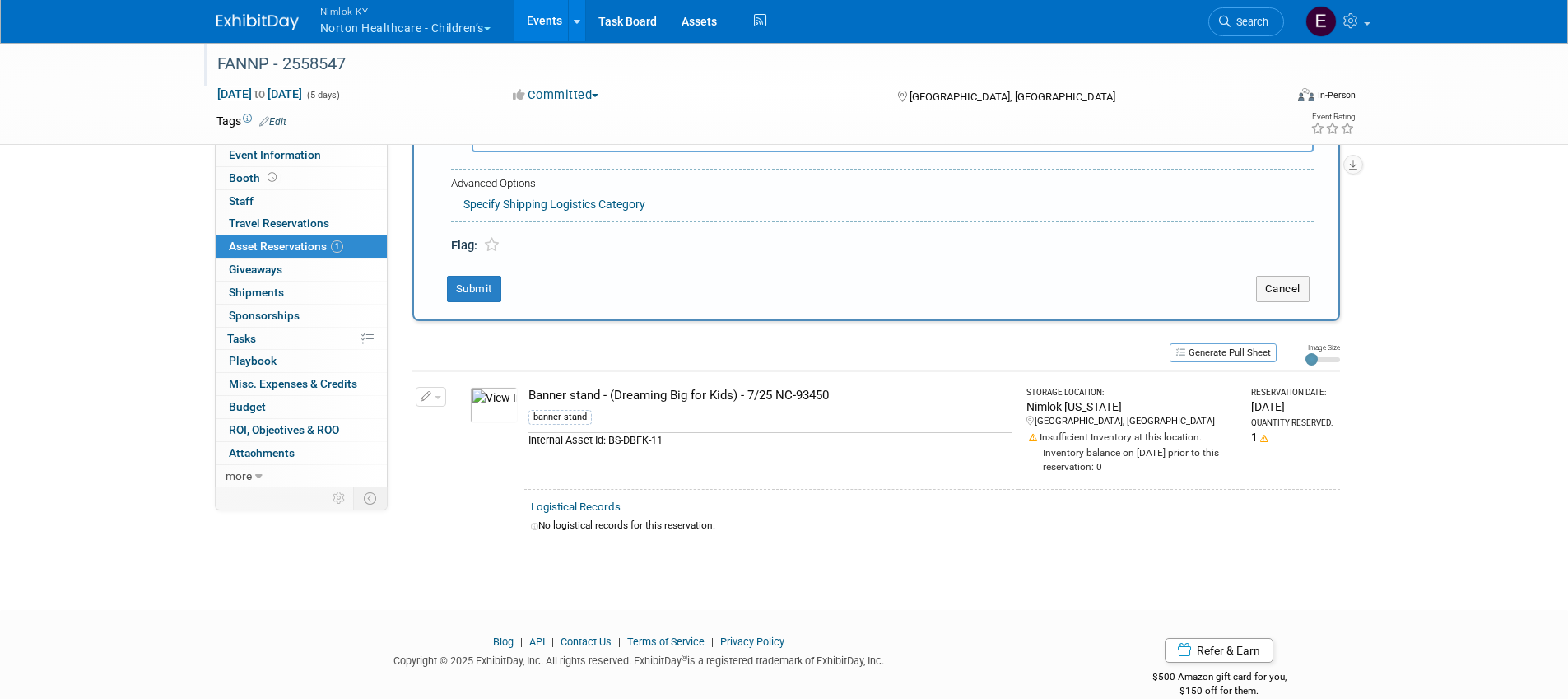
scroll to position [669, 0]
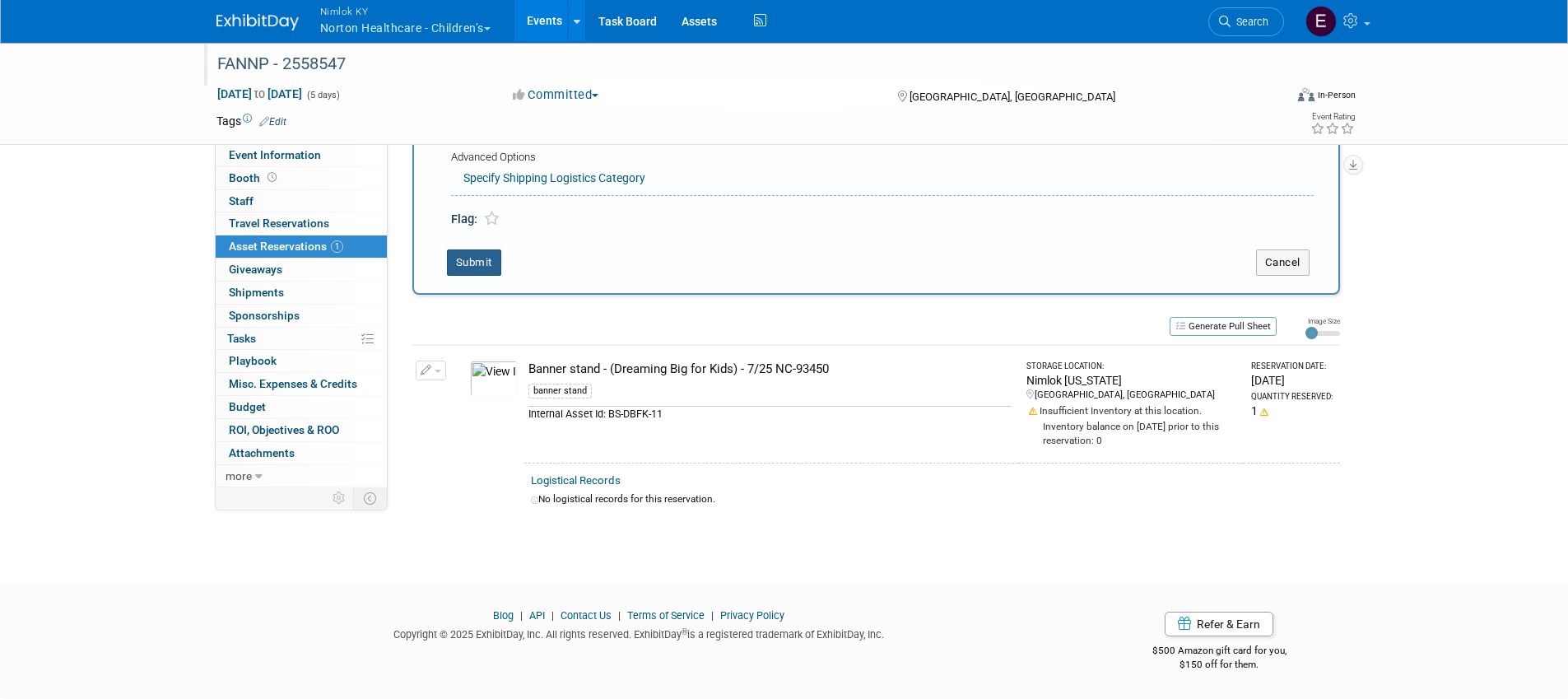
click at [480, 267] on button "Submit" at bounding box center [474, 263] width 54 height 27
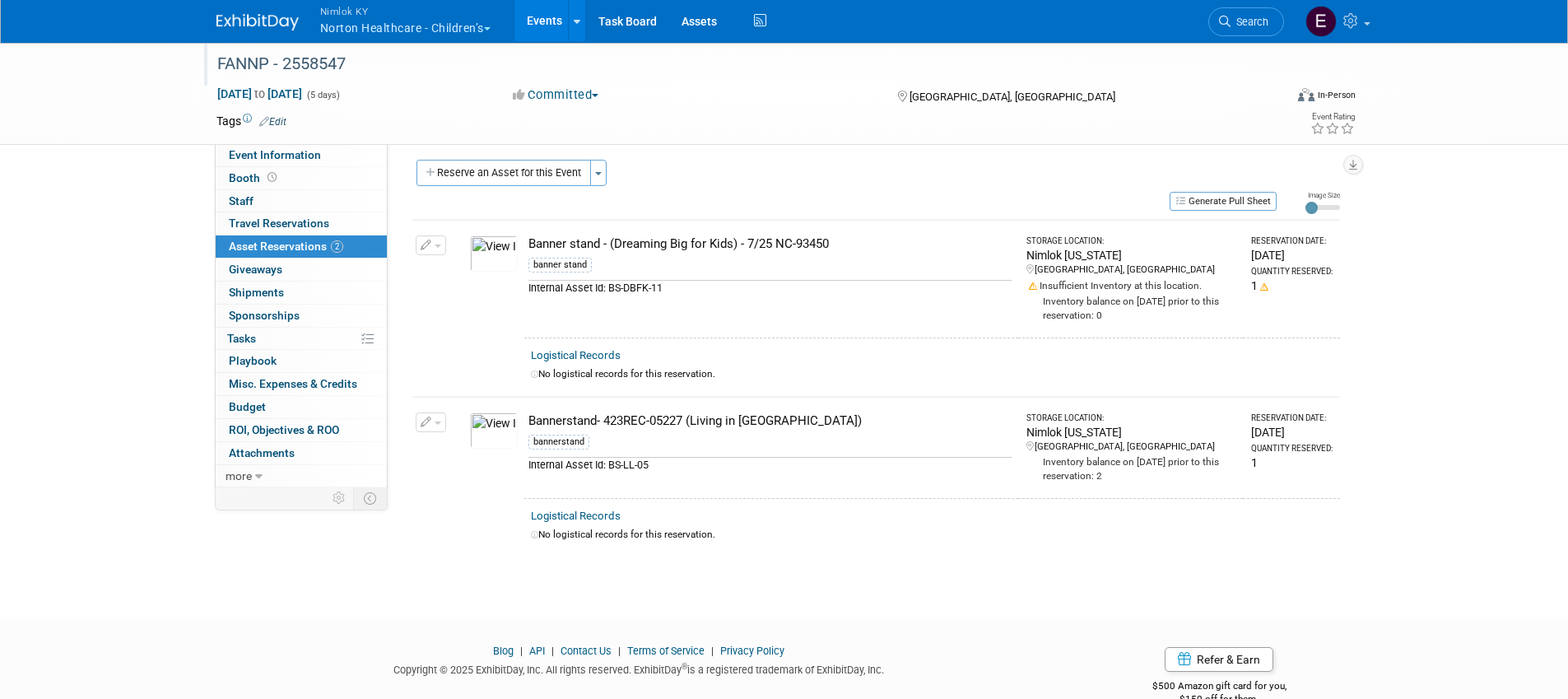
scroll to position [0, 0]
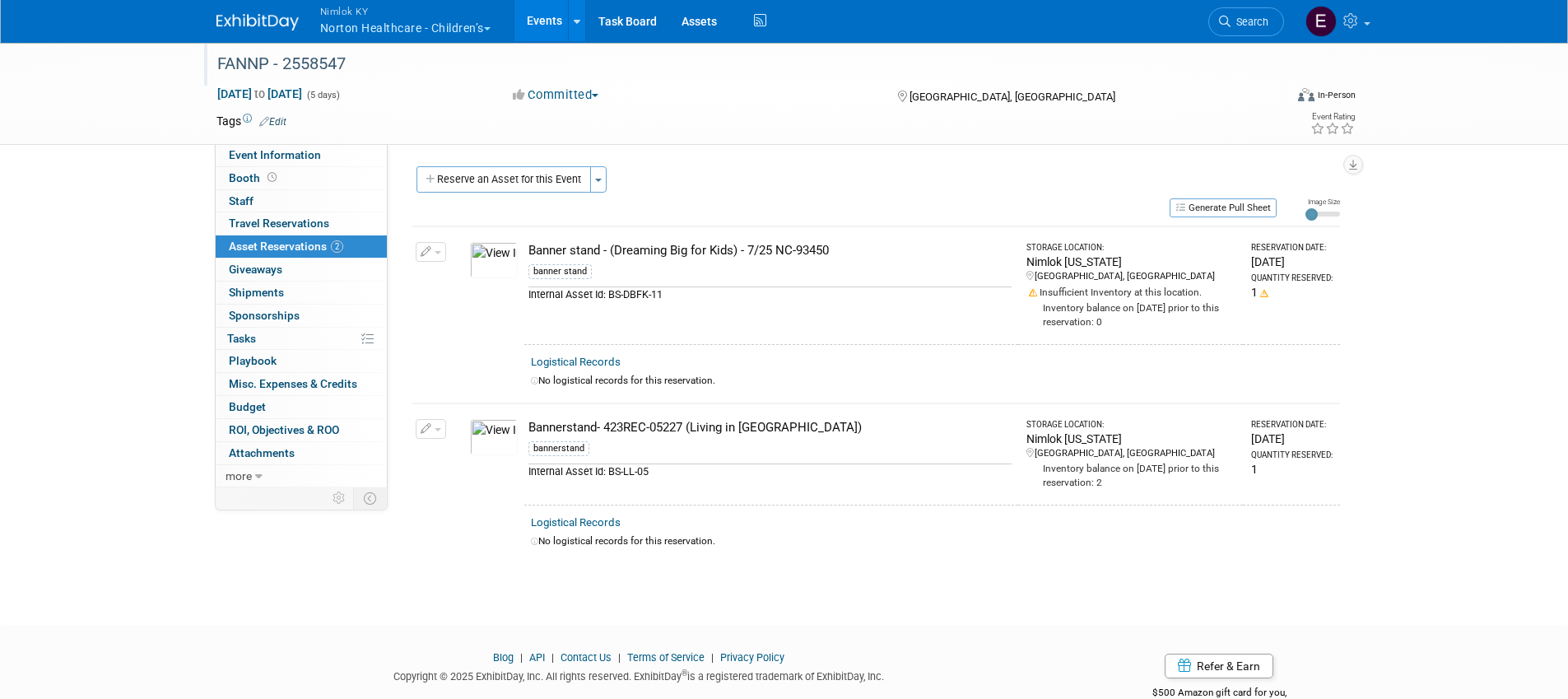
drag, startPoint x: 805, startPoint y: 323, endPoint x: 876, endPoint y: 311, distance: 72.0
click at [494, 169] on button "Reserve an Asset for this Event" at bounding box center [503, 179] width 175 height 27
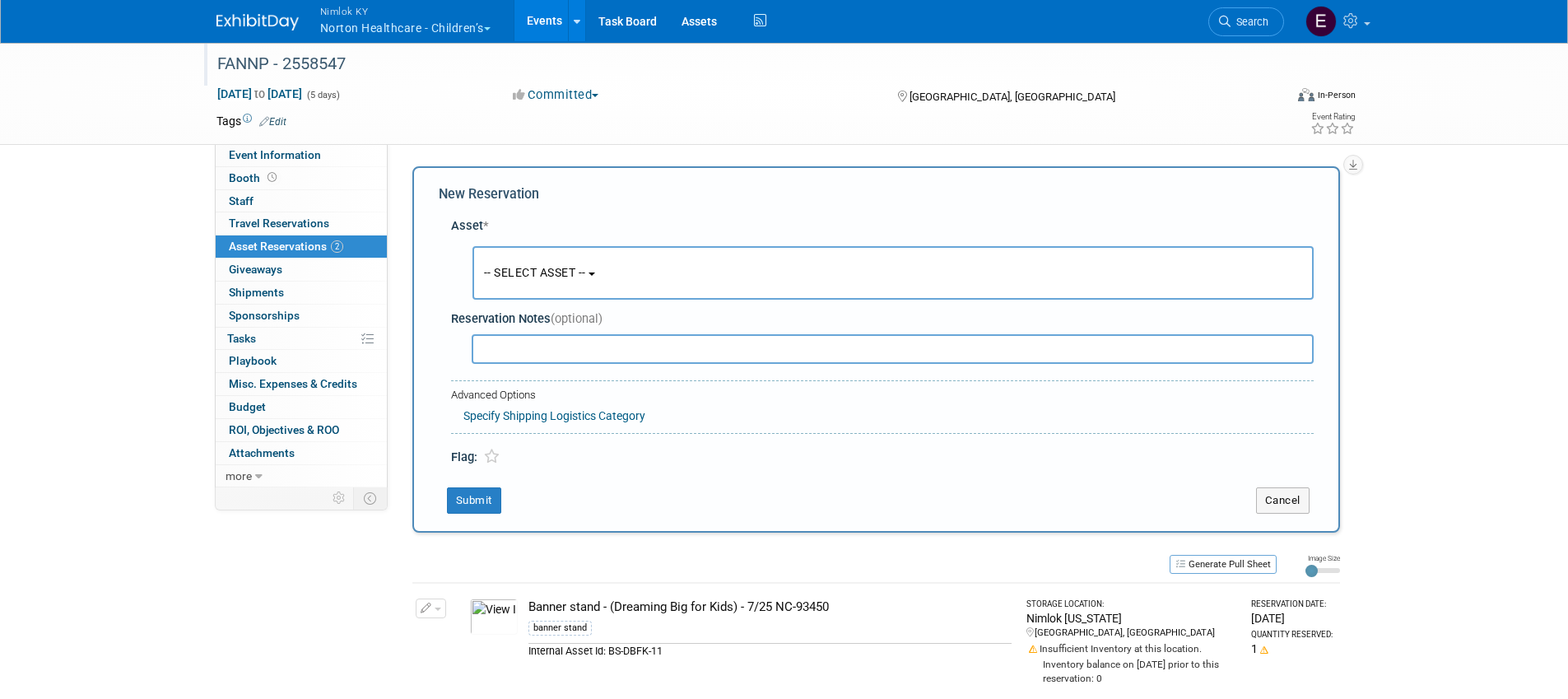
scroll to position [16, 0]
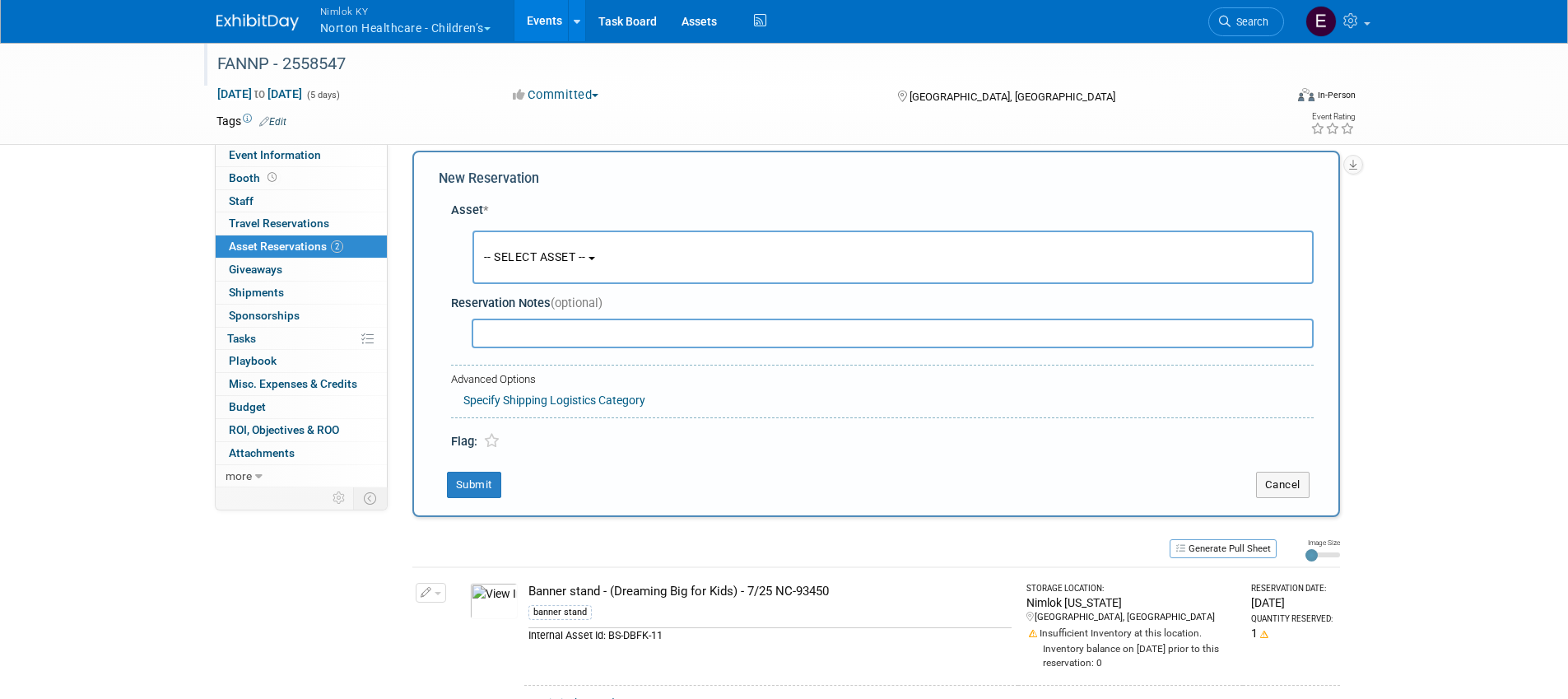
click at [571, 252] on span "-- SELECT ASSET --" at bounding box center [535, 257] width 102 height 13
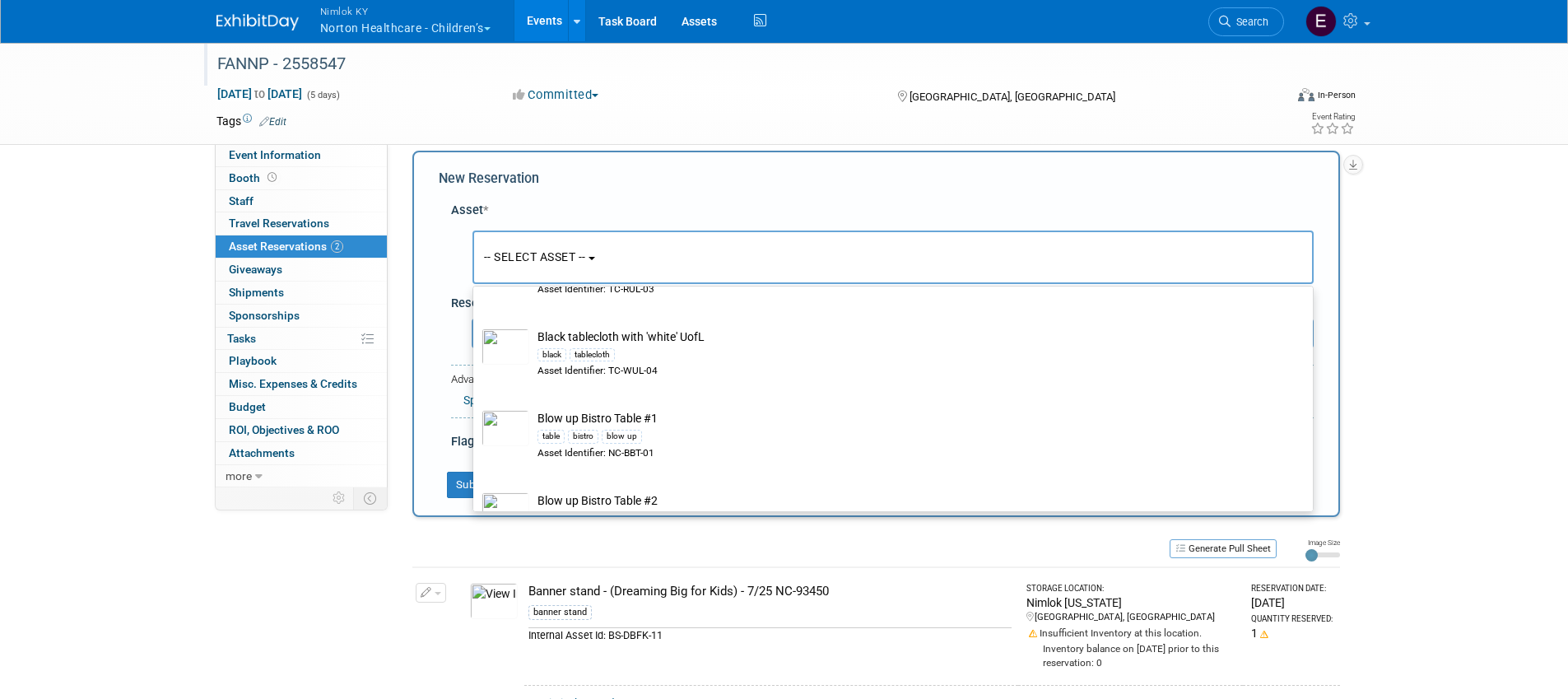
scroll to position [2419, 0]
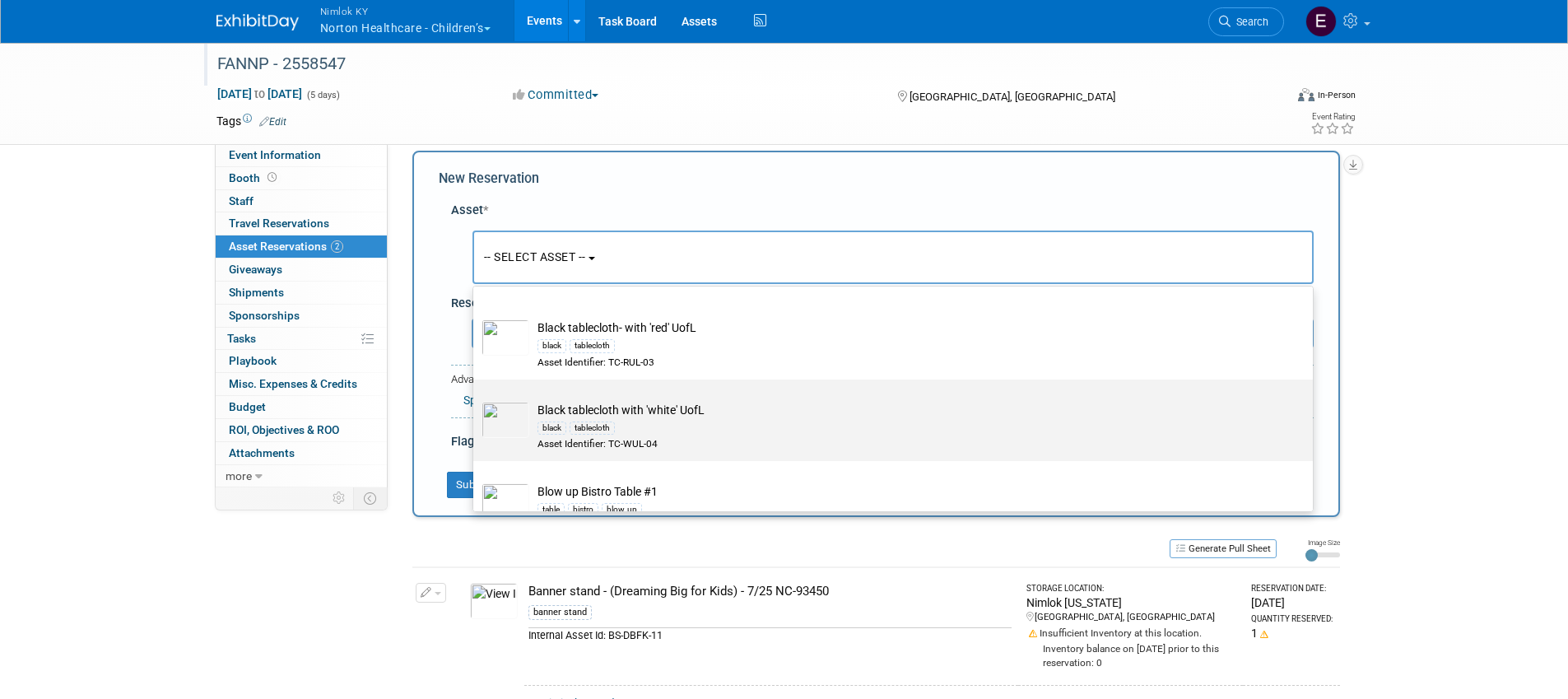
click at [736, 426] on div "black tablecloth" at bounding box center [909, 427] width 743 height 19
click at [476, 399] on input "Black tablecloth with 'white' UofL black tablecloth Asset Identifier: TC-WUL-04" at bounding box center [470, 394] width 11 height 11
radio input "true"
select select "10721120"
radio input "false"
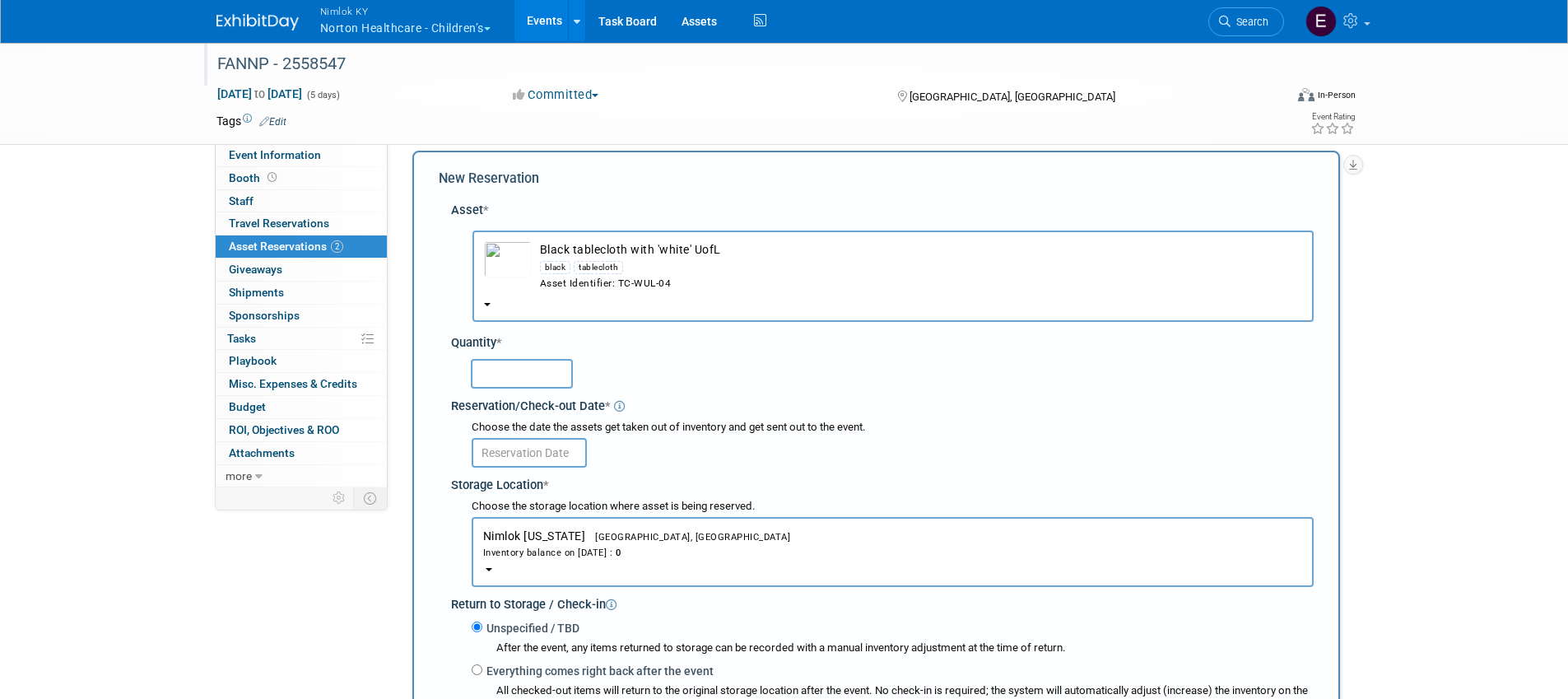
click at [731, 261] on div "black tablecloth" at bounding box center [920, 267] width 762 height 19
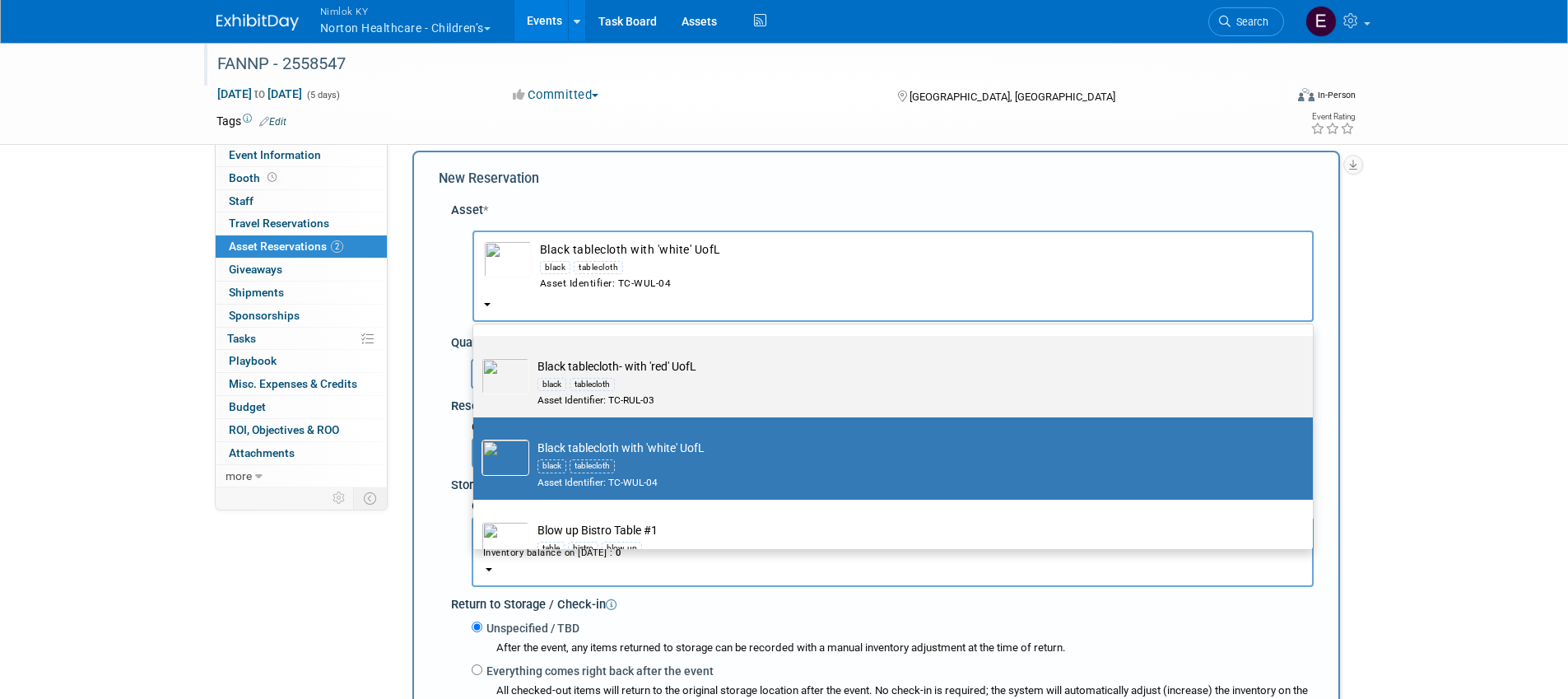
click at [658, 373] on td "Black tablecloth- with 'red' UofL black tablecloth Asset Identifier: TC-RUL-03" at bounding box center [905, 382] width 751 height 49
click at [476, 356] on input "Black tablecloth- with 'red' UofL black tablecloth Asset Identifier: TC-RUL-03" at bounding box center [470, 350] width 11 height 11
radio input "true"
select select "10721119"
radio input "false"
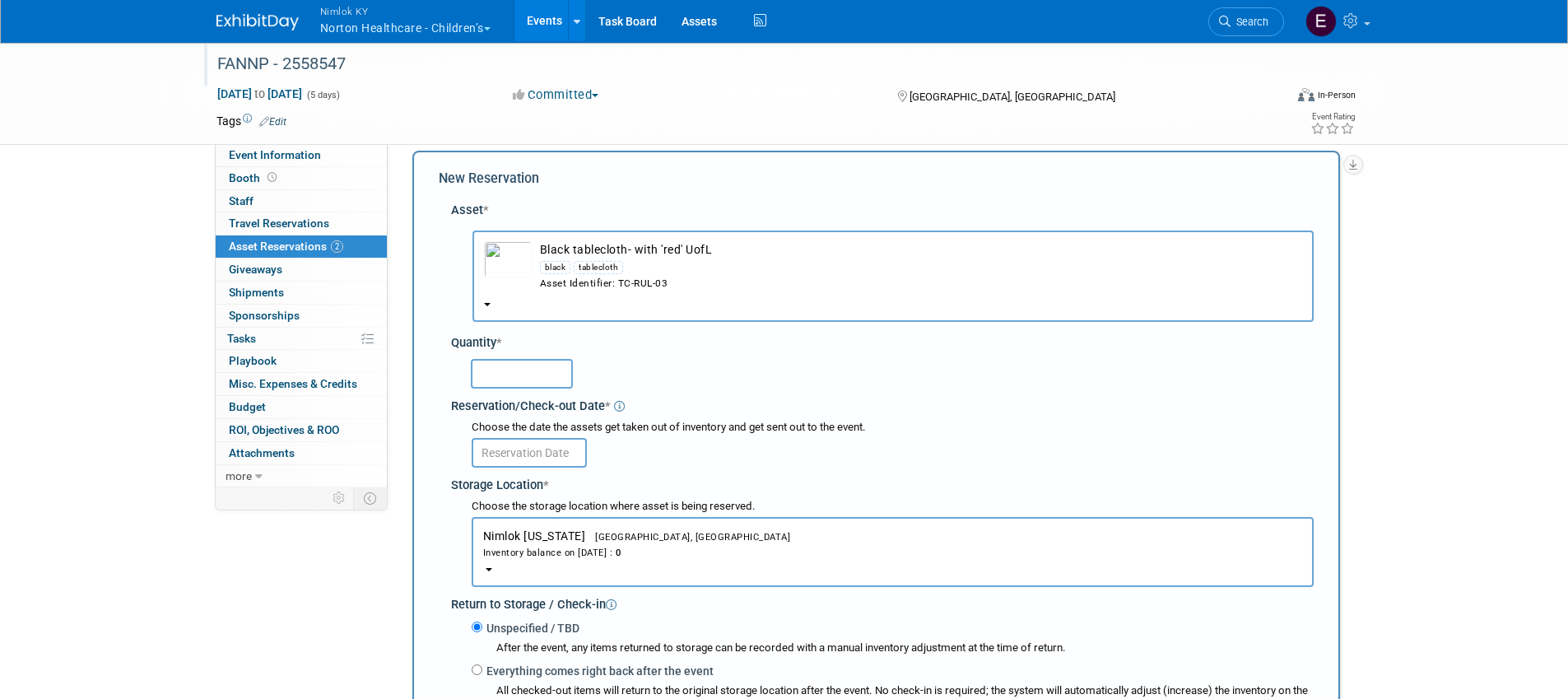
click at [665, 287] on div "Asset Identifier: TC-RUL-03" at bounding box center [920, 283] width 762 height 14
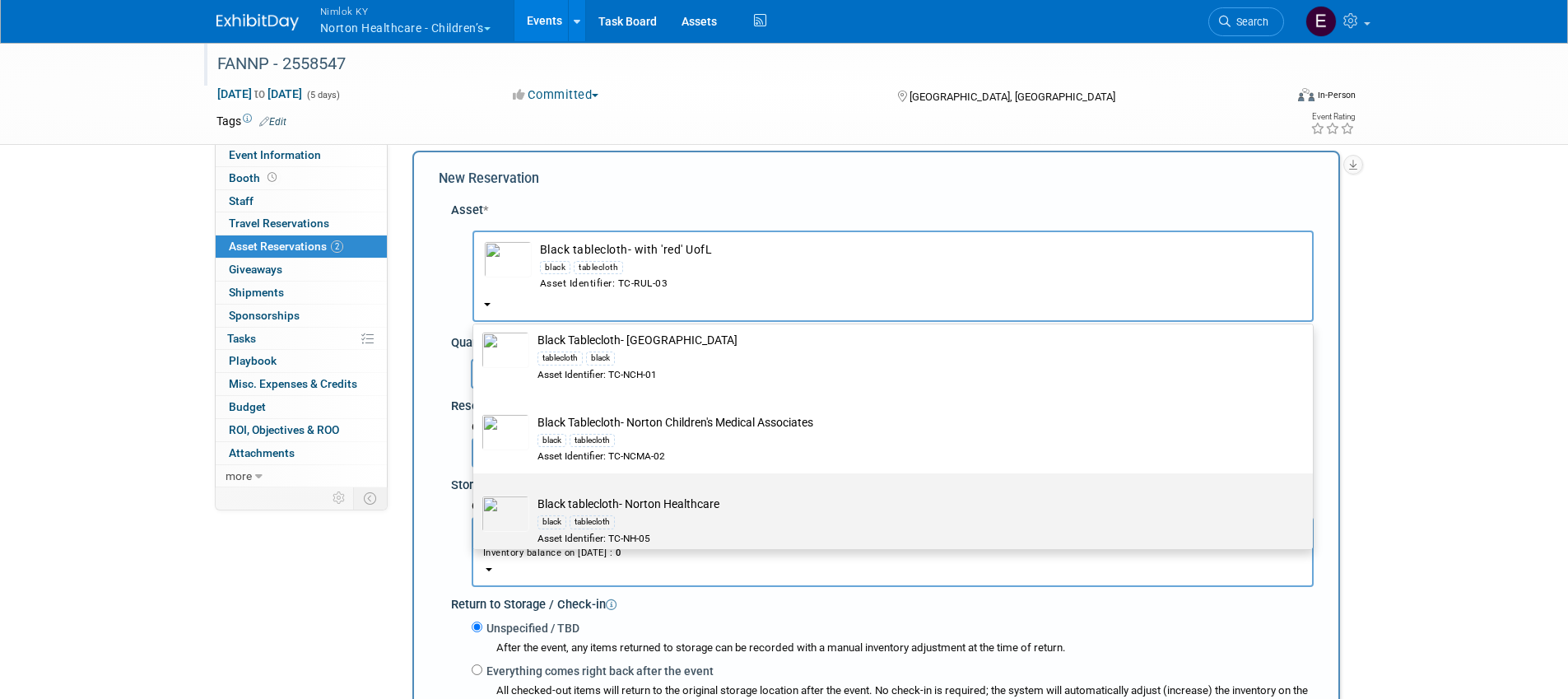
scroll to position [2198, 0]
click at [759, 505] on td "Black tablecloth- Norton Healthcare black tablecloth Asset Identifier: TC-NH-05" at bounding box center [905, 522] width 751 height 49
click at [476, 495] on input "Black tablecloth- Norton Healthcare black tablecloth Asset Identifier: TC-NH-05" at bounding box center [470, 489] width 11 height 11
select select "10721121"
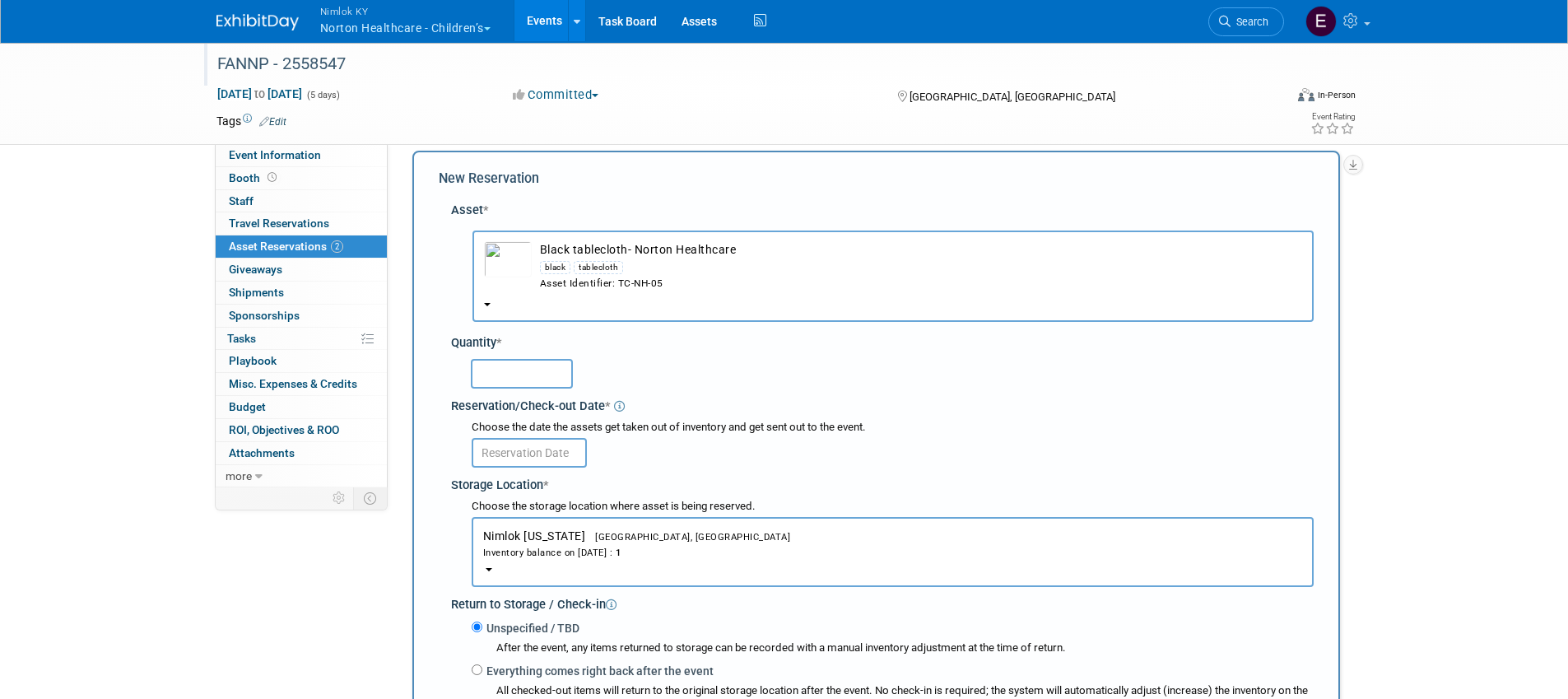
click at [553, 382] on input "text" at bounding box center [522, 373] width 102 height 29
type input "1"
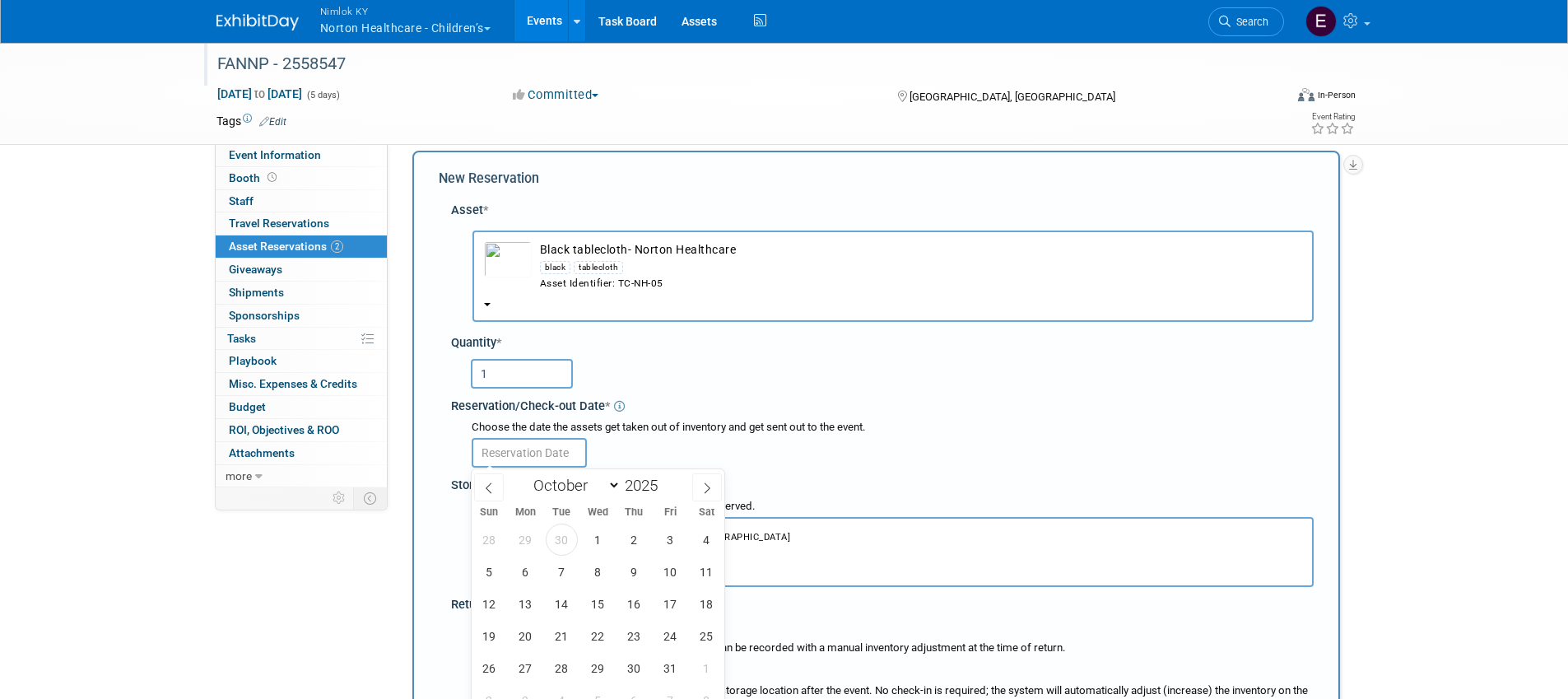
click at [542, 448] on input "text" at bounding box center [530, 453] width 115 height 29
click at [555, 530] on span "30" at bounding box center [562, 539] width 32 height 32
type input "Sep 30, 2025"
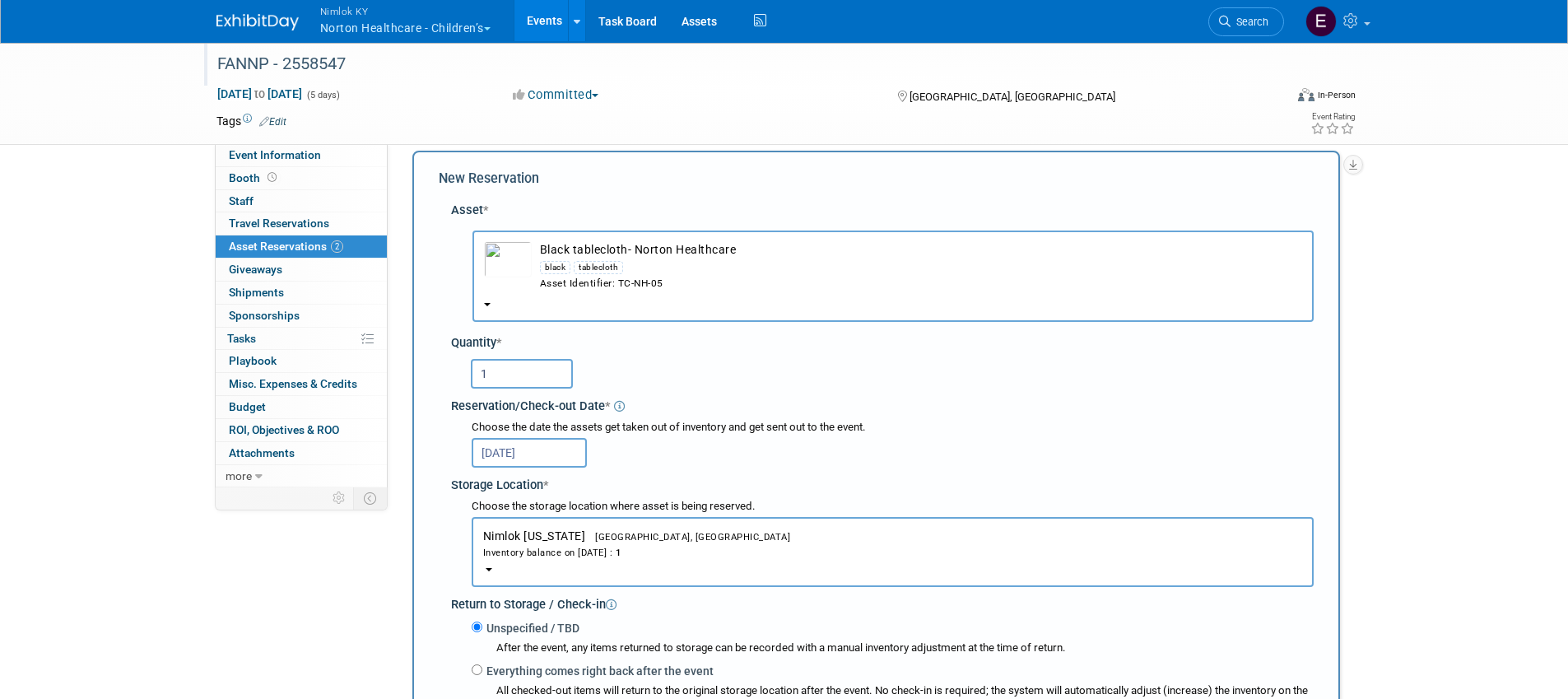
click at [714, 429] on div "Choose the date the assets get taken out of inventory and get sent out to the e…" at bounding box center [893, 427] width 842 height 16
click at [717, 270] on div "black tablecloth" at bounding box center [920, 267] width 762 height 19
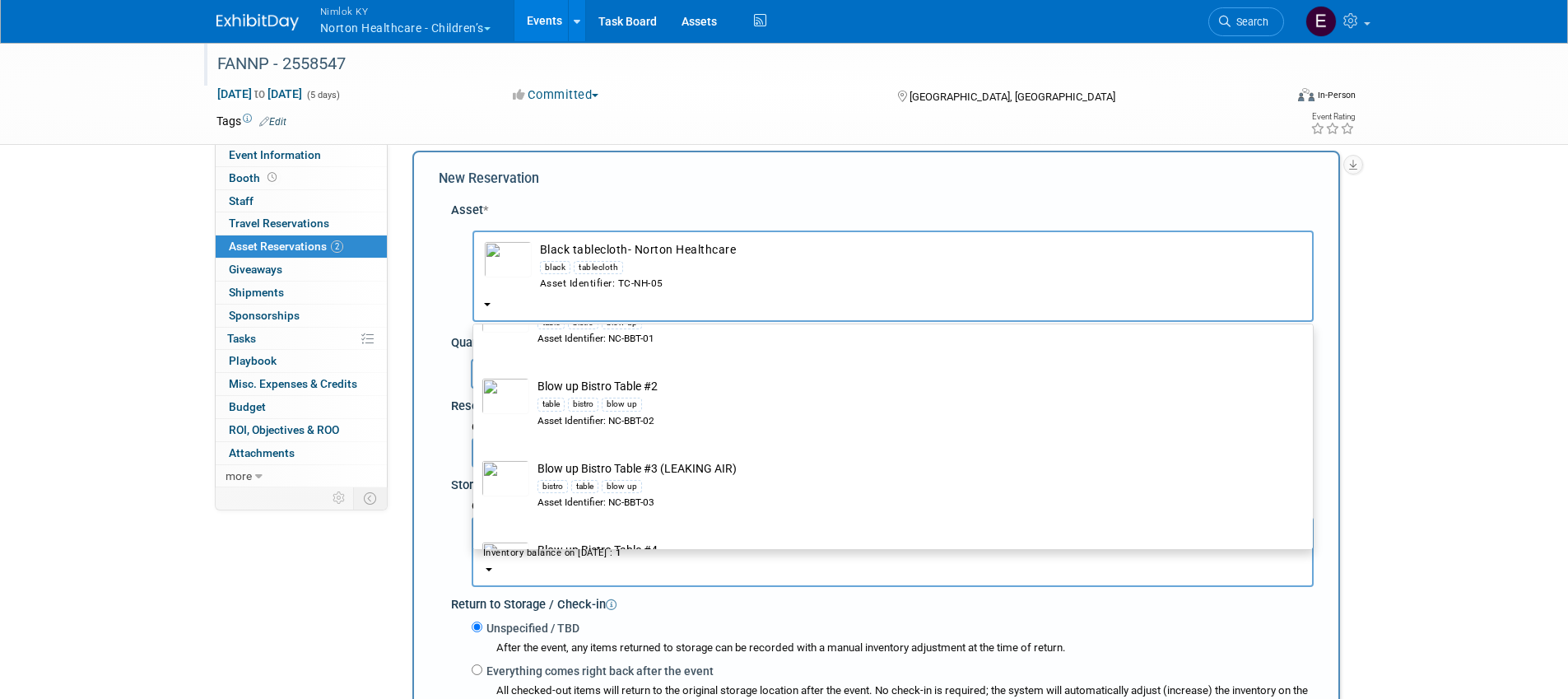
scroll to position [2590, 0]
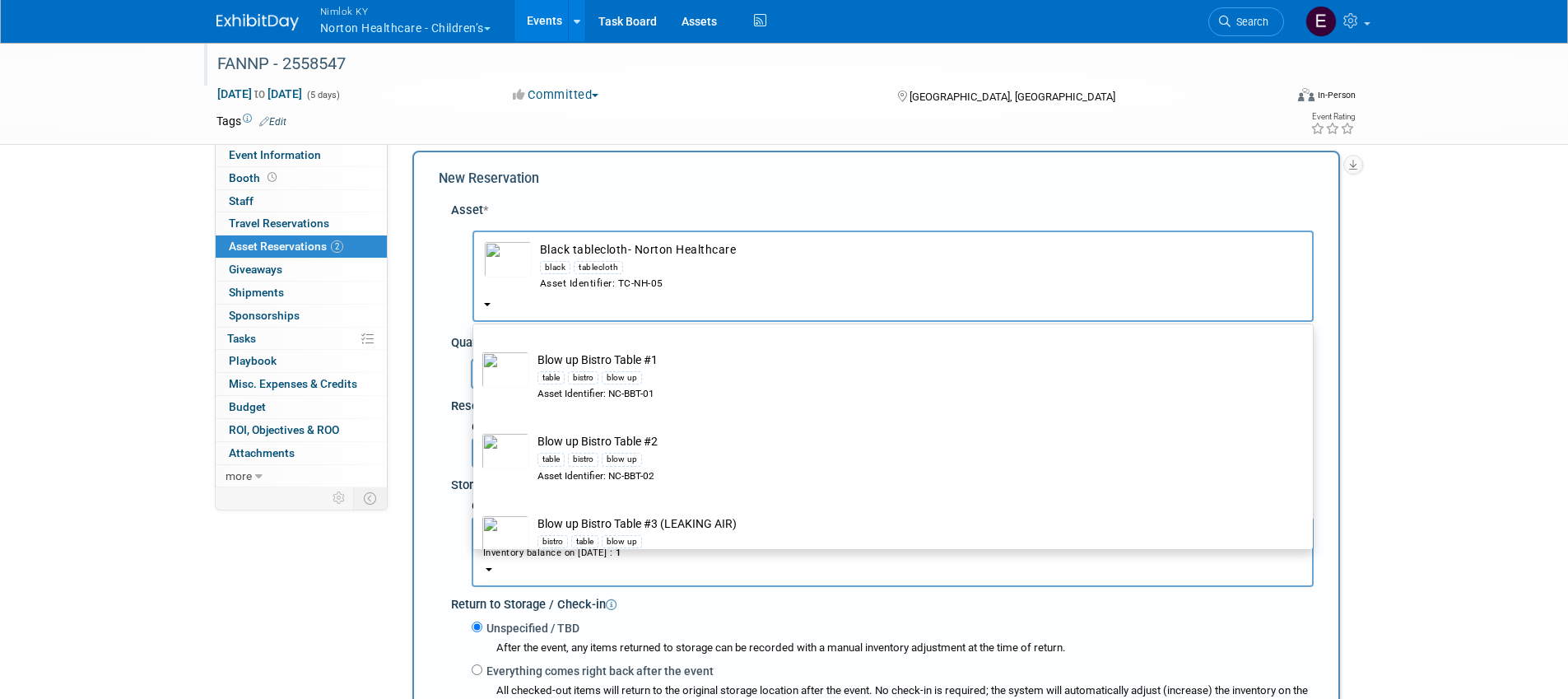
click at [747, 188] on div "New Reservation Asset * -- SELECT ASSET --" at bounding box center [876, 549] width 928 height 797
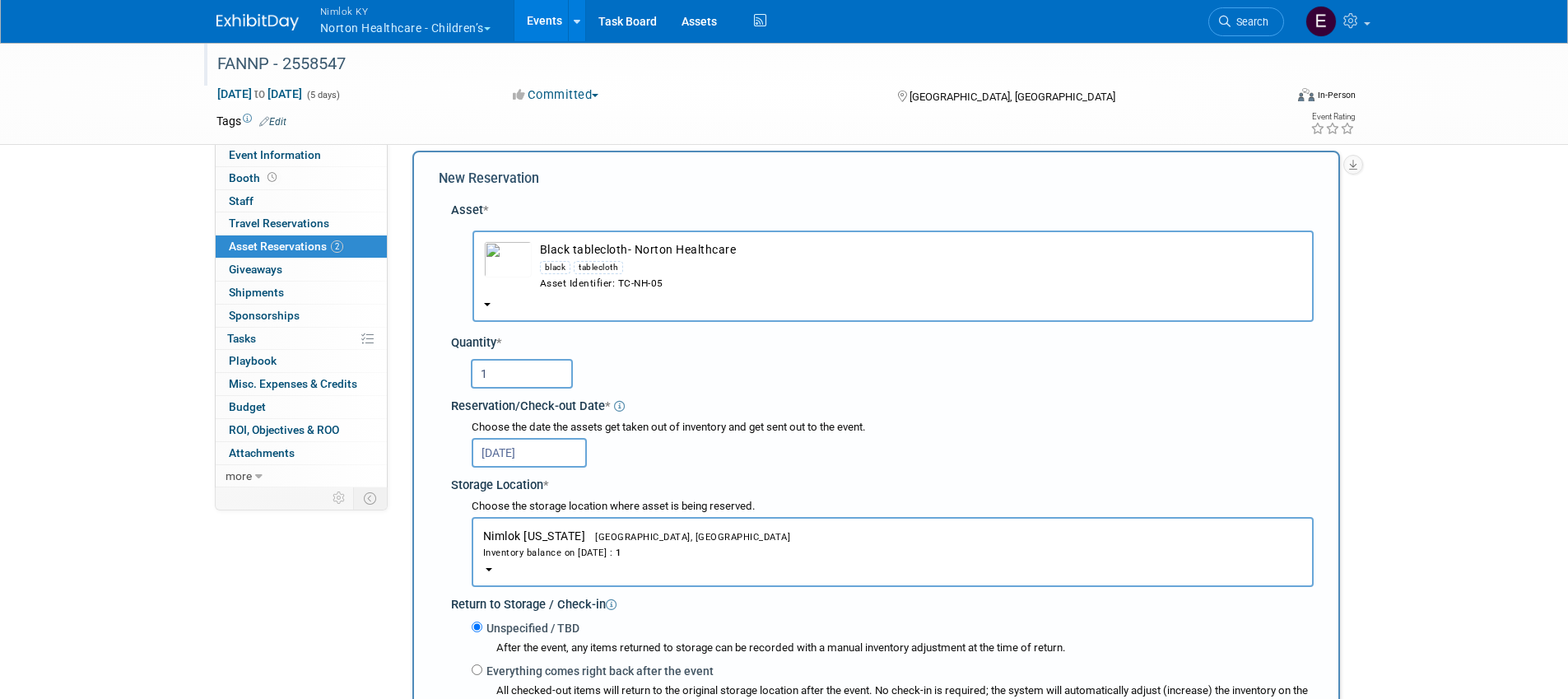
click at [917, 414] on div "Reservation/Check-out Date *" at bounding box center [882, 403] width 863 height 22
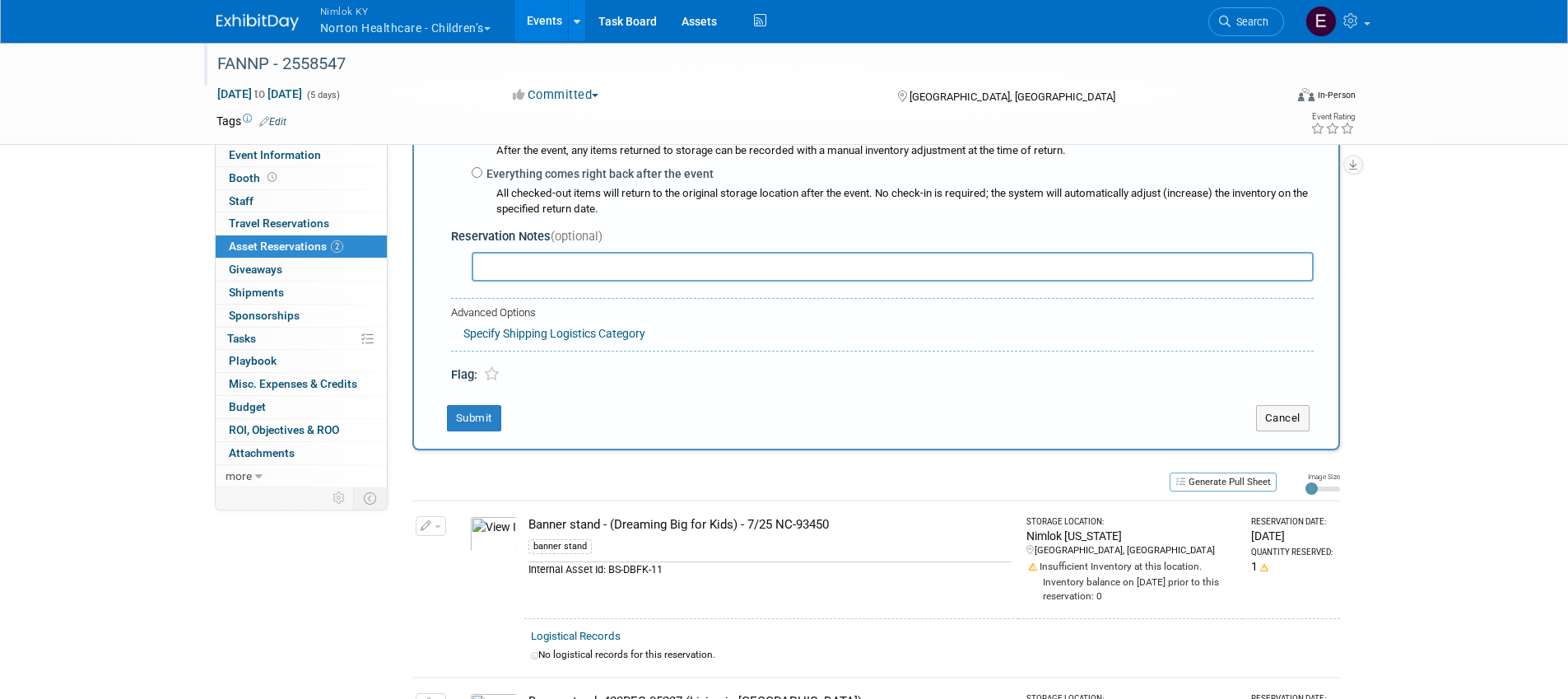
scroll to position [523, 0]
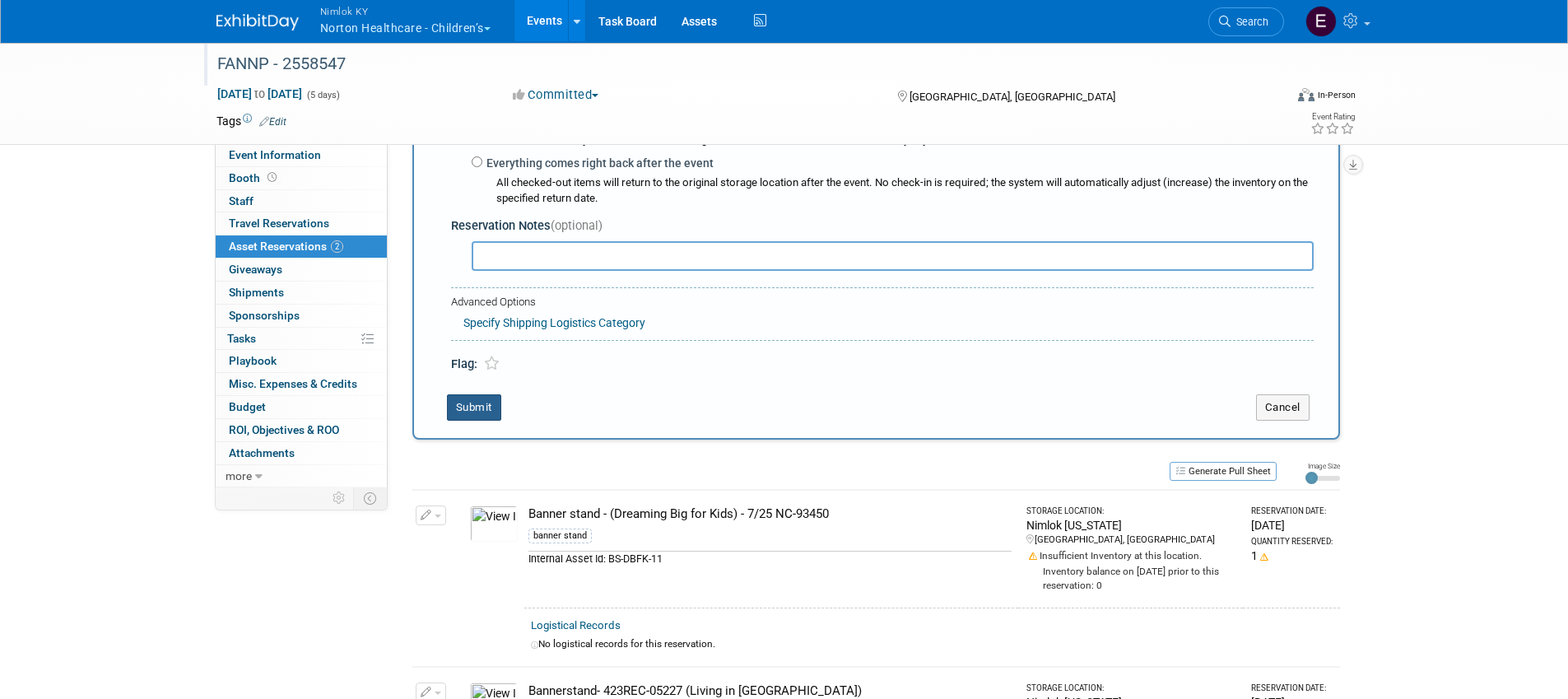
click at [484, 409] on button "Submit" at bounding box center [474, 407] width 54 height 27
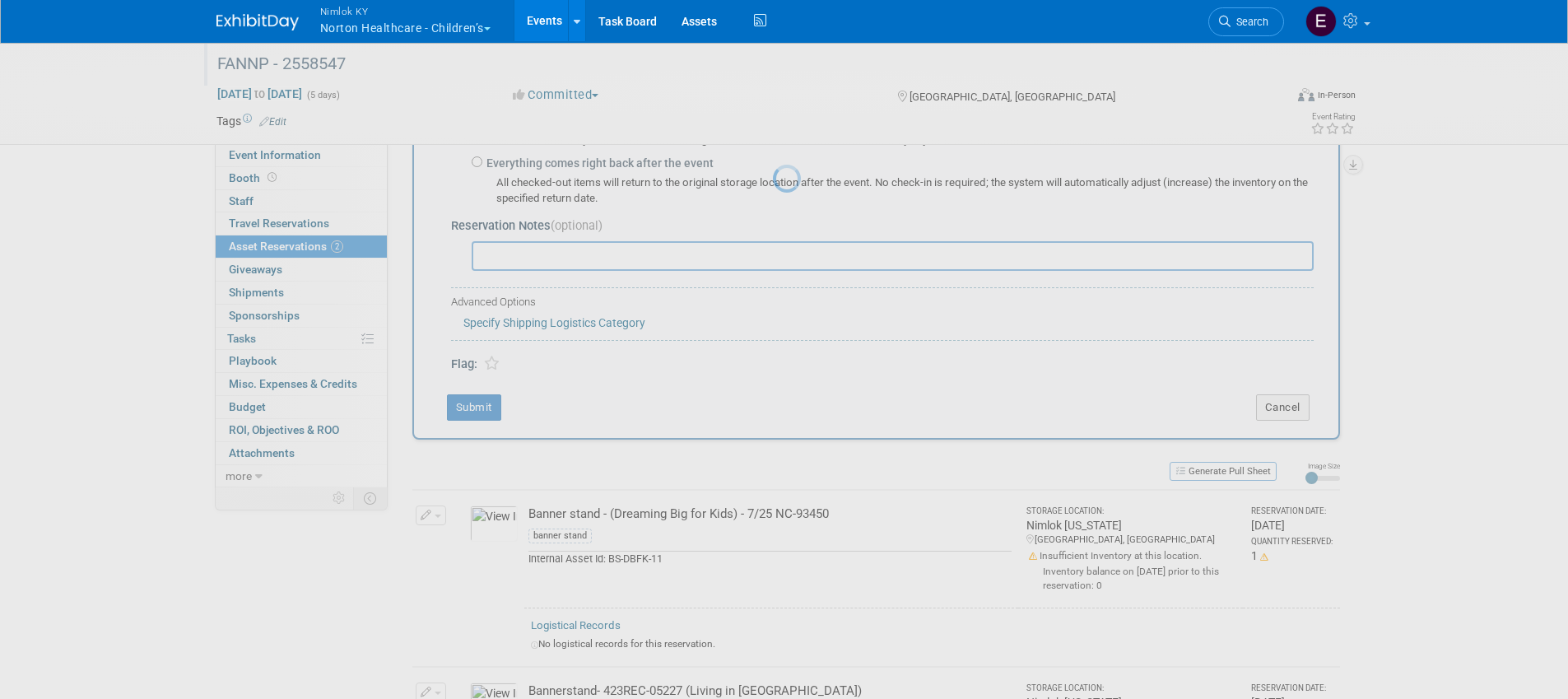
scroll to position [234, 0]
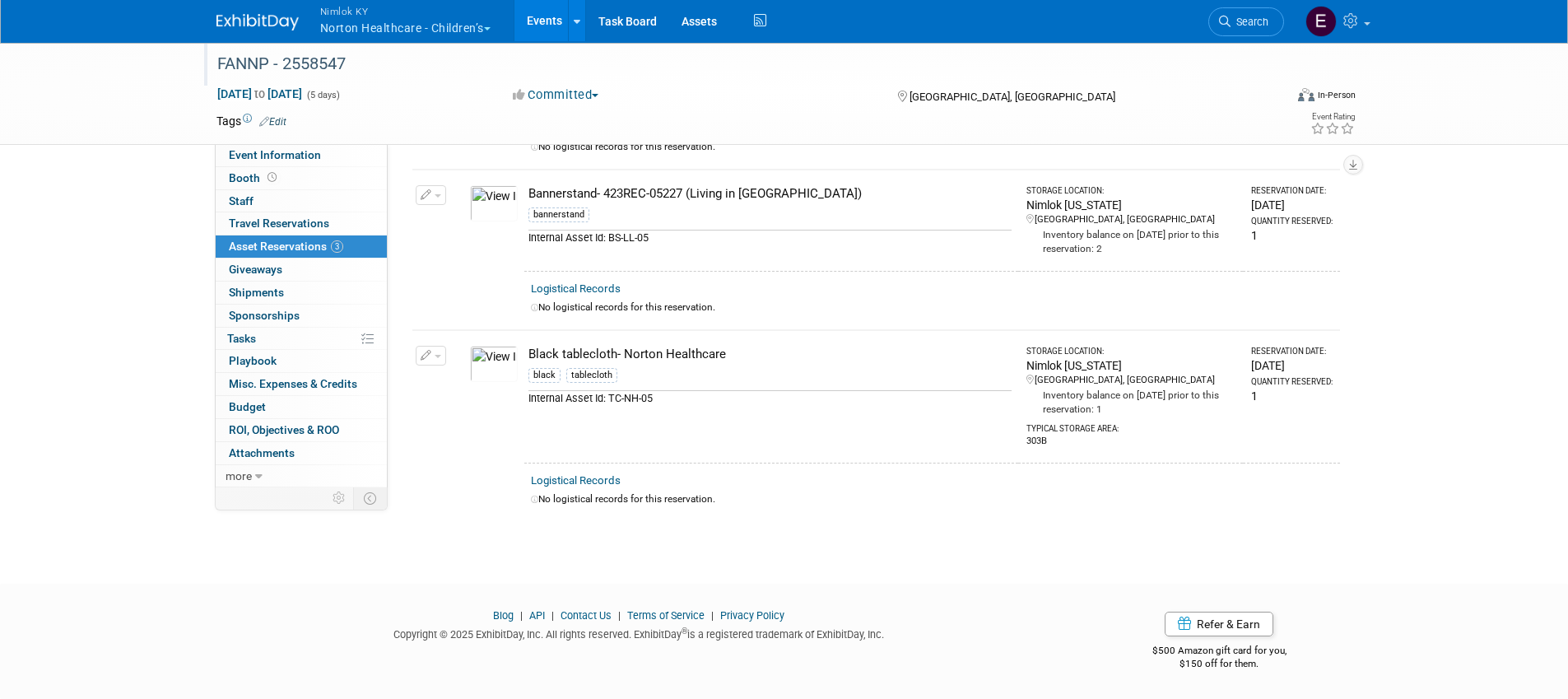
click at [979, 465] on html "Nimlok KY Norton Healthcare - Children’s Explore: My Workspaces 43 Go to Worksp…" at bounding box center [784, 115] width 1568 height 699
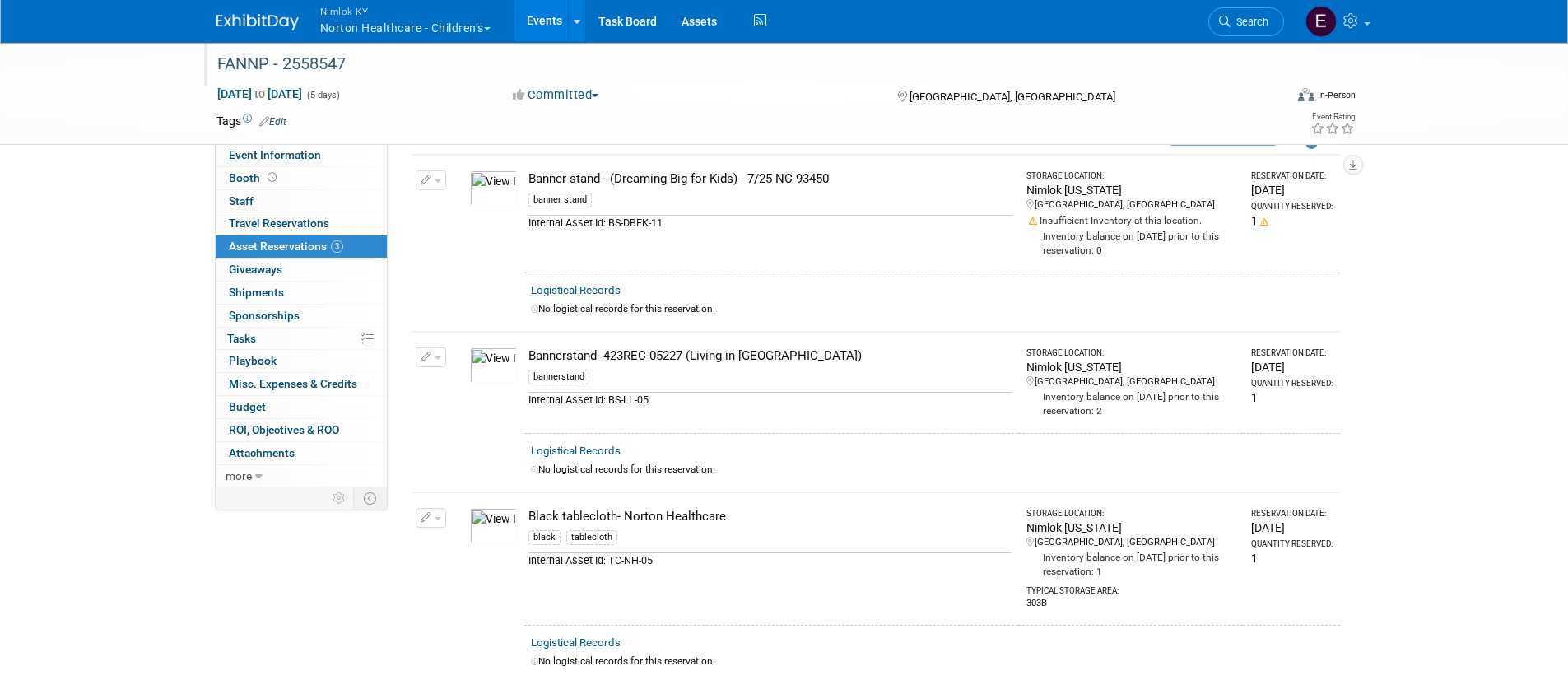
scroll to position [0, 0]
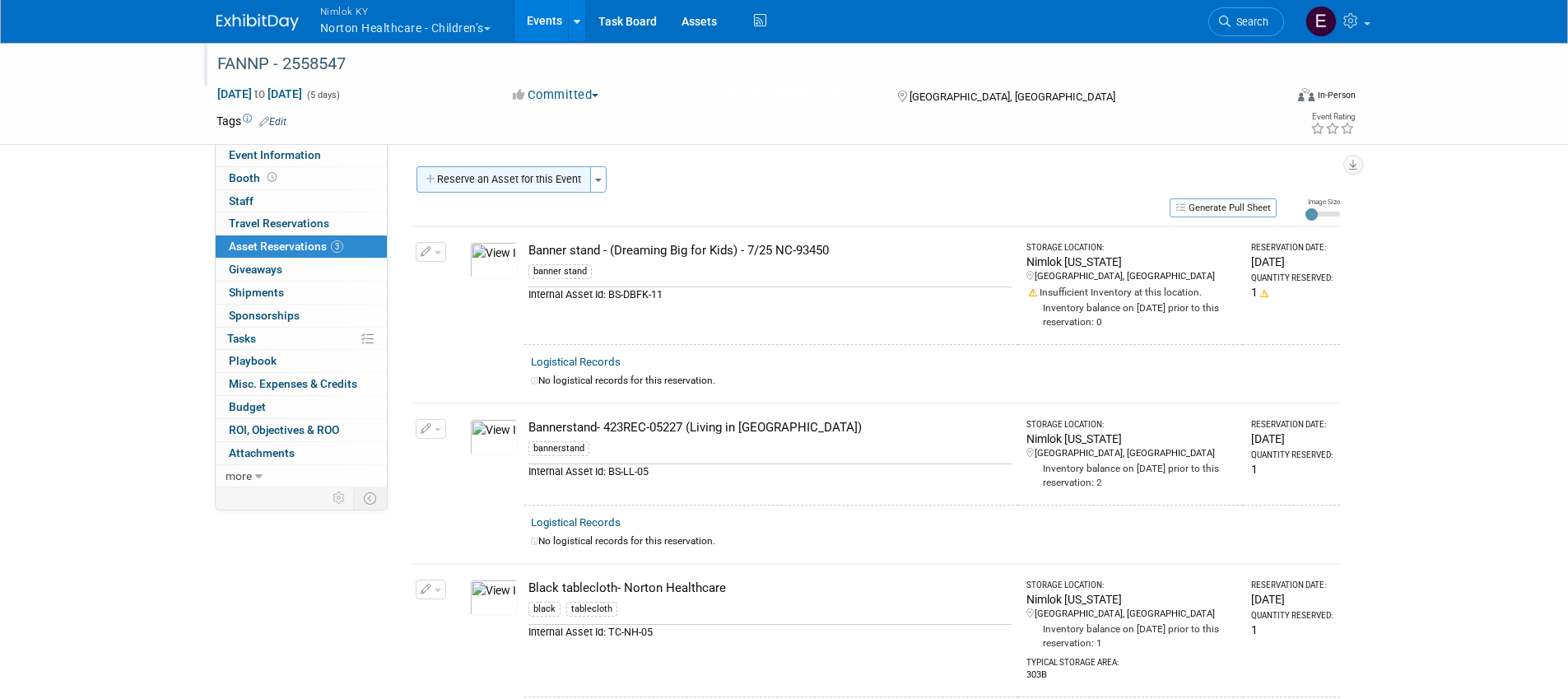
click at [556, 174] on button "Reserve an Asset for this Event" at bounding box center [503, 179] width 175 height 27
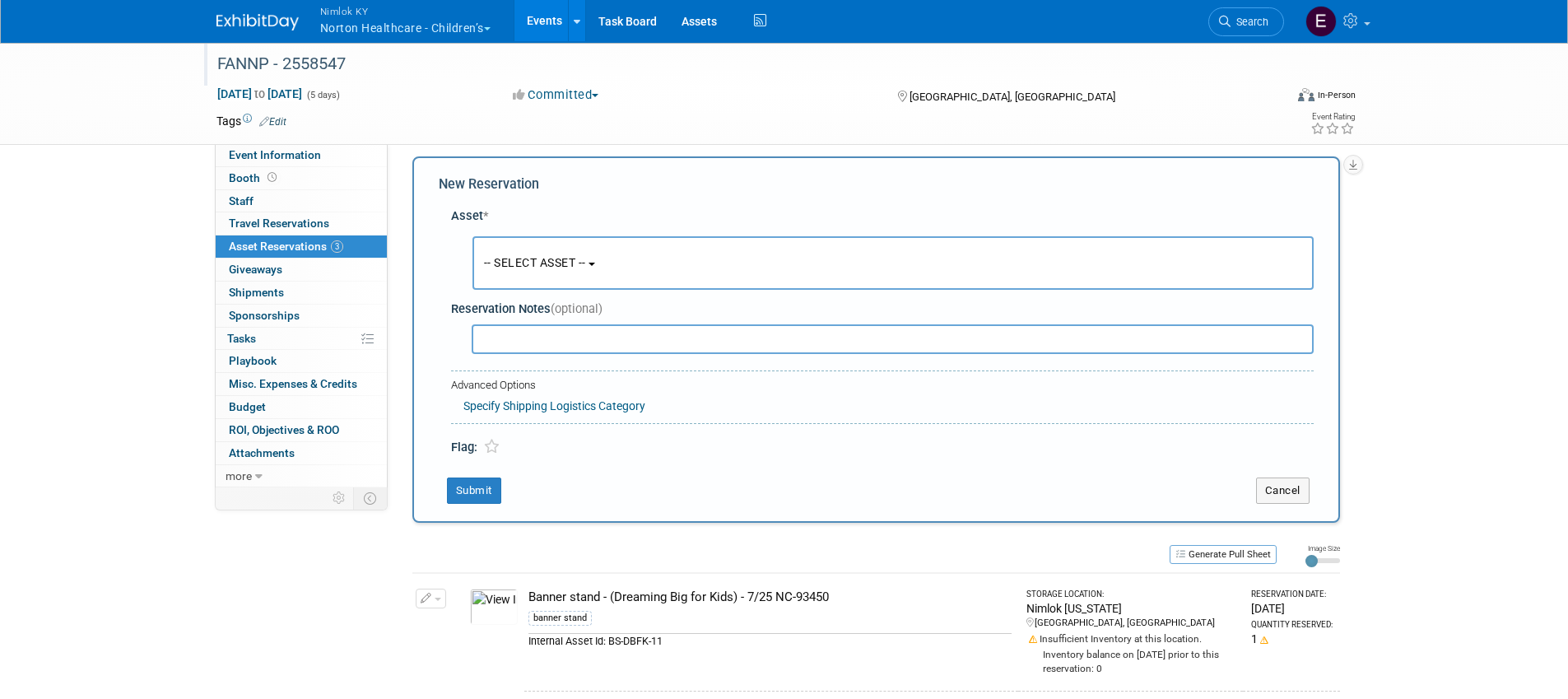
scroll to position [16, 0]
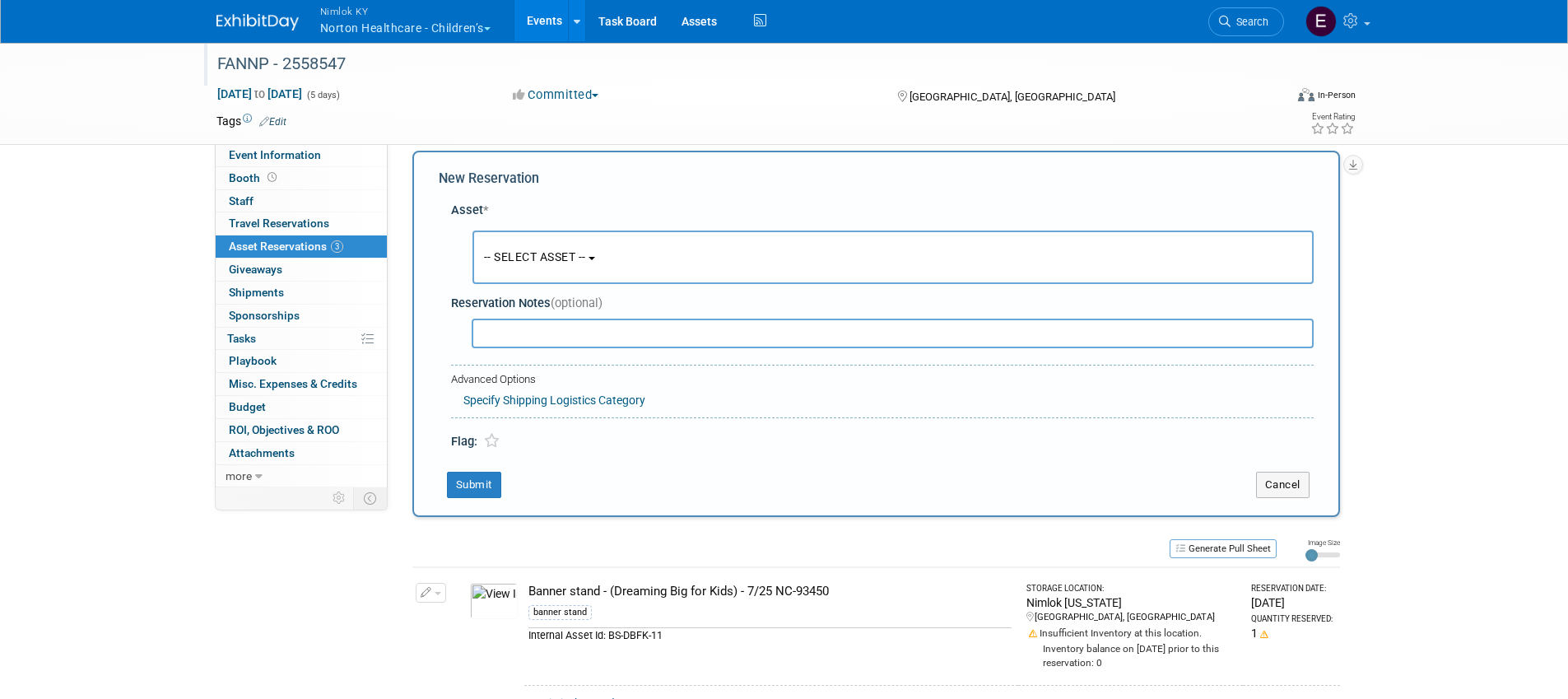
click at [619, 254] on button "-- SELECT ASSET --" at bounding box center [893, 257] width 842 height 53
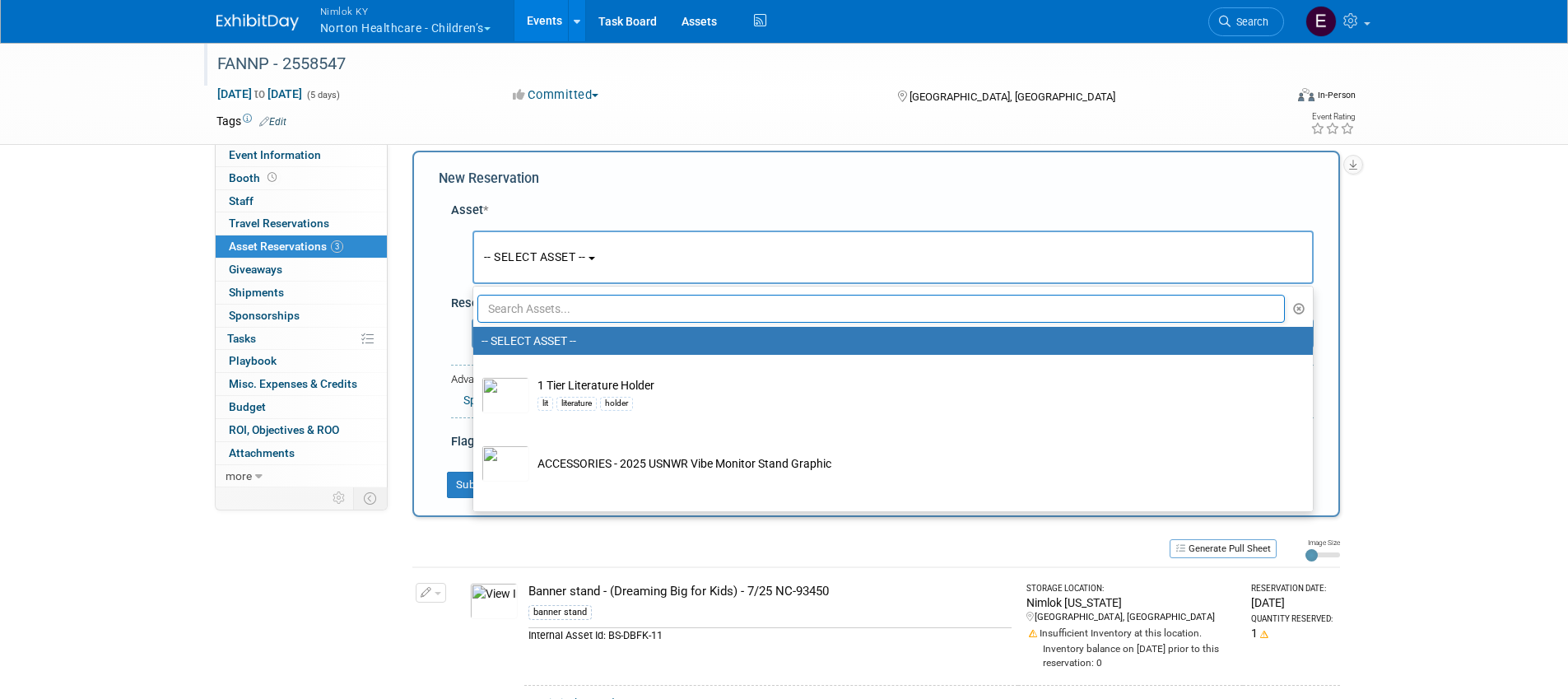
click at [611, 311] on input "text" at bounding box center [882, 308] width 809 height 28
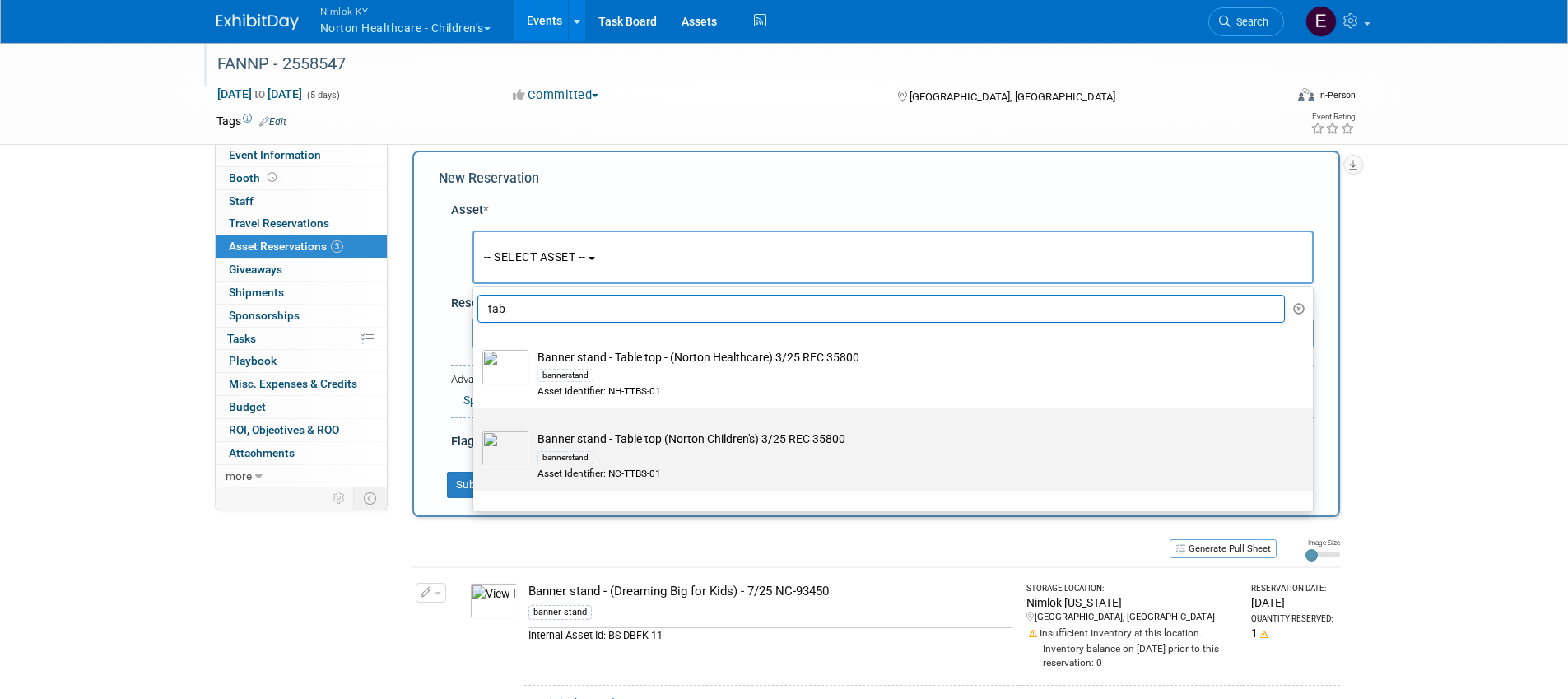
type input "tab"
click at [776, 456] on div "bannerstand" at bounding box center [909, 457] width 743 height 19
click at [476, 428] on input "Banner stand - Table top (Norton Children's) 3/25 REC 35800 bannerstand Asset I…" at bounding box center [470, 423] width 11 height 11
select select "10725882"
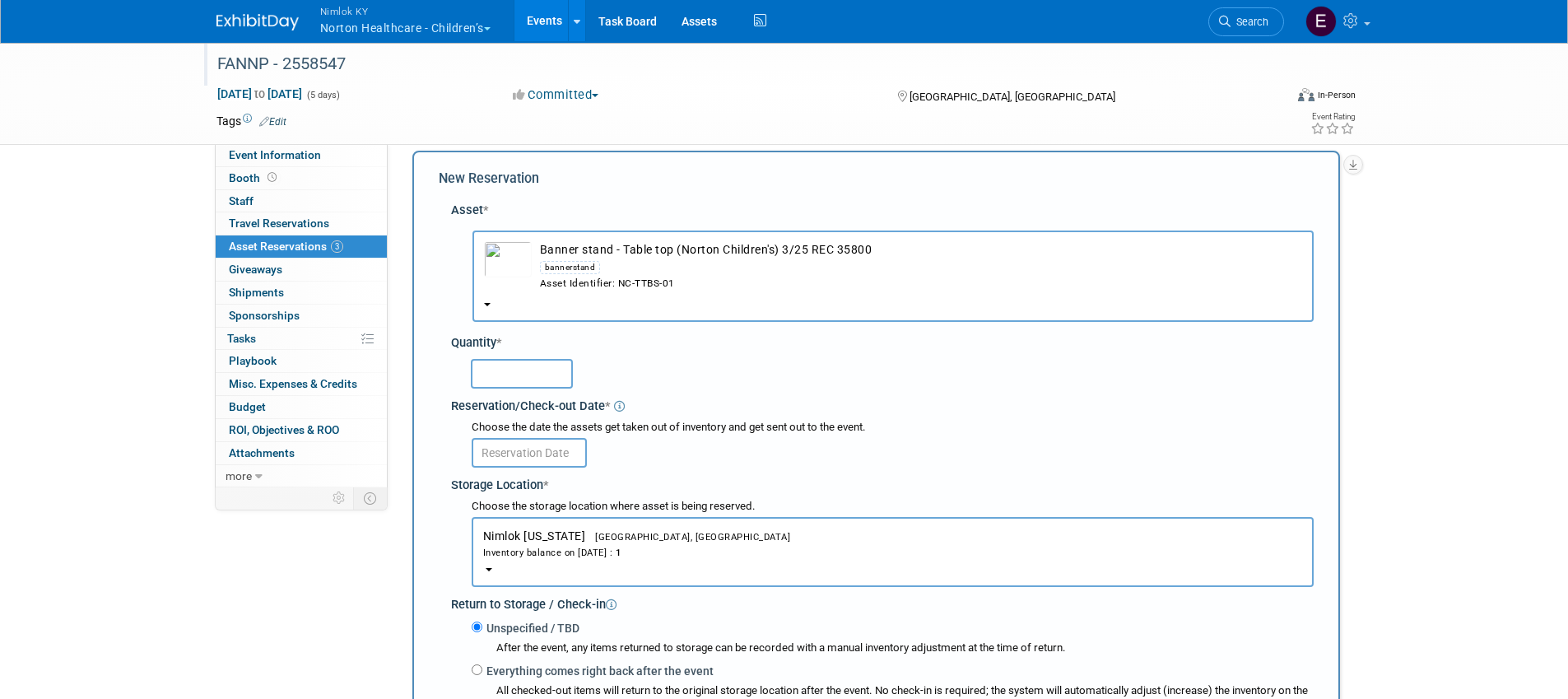
click at [544, 374] on input "text" at bounding box center [522, 373] width 102 height 29
type input "1"
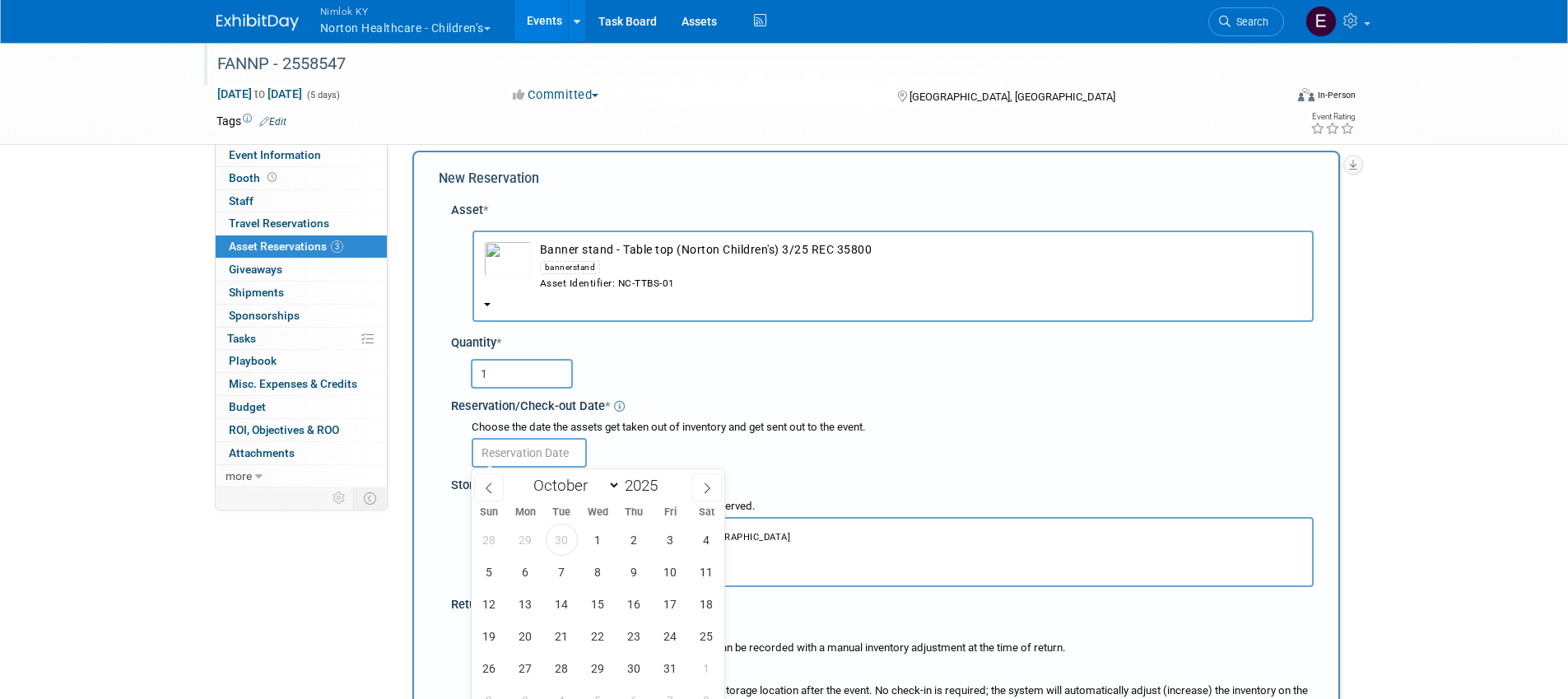
click at [573, 452] on input "text" at bounding box center [530, 453] width 115 height 29
click at [560, 535] on span "30" at bounding box center [562, 539] width 32 height 32
type input "Sep 30, 2025"
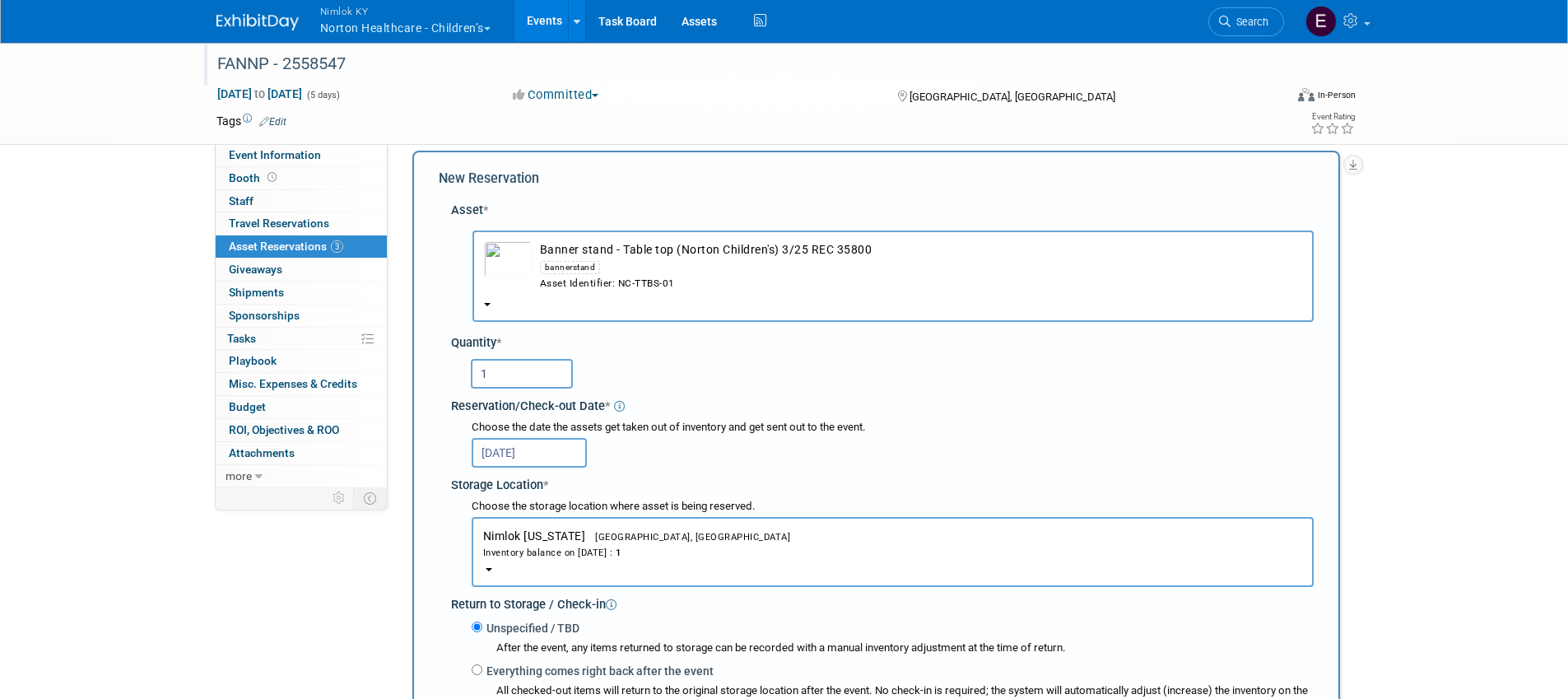
click at [778, 383] on div "1" at bounding box center [892, 372] width 843 height 32
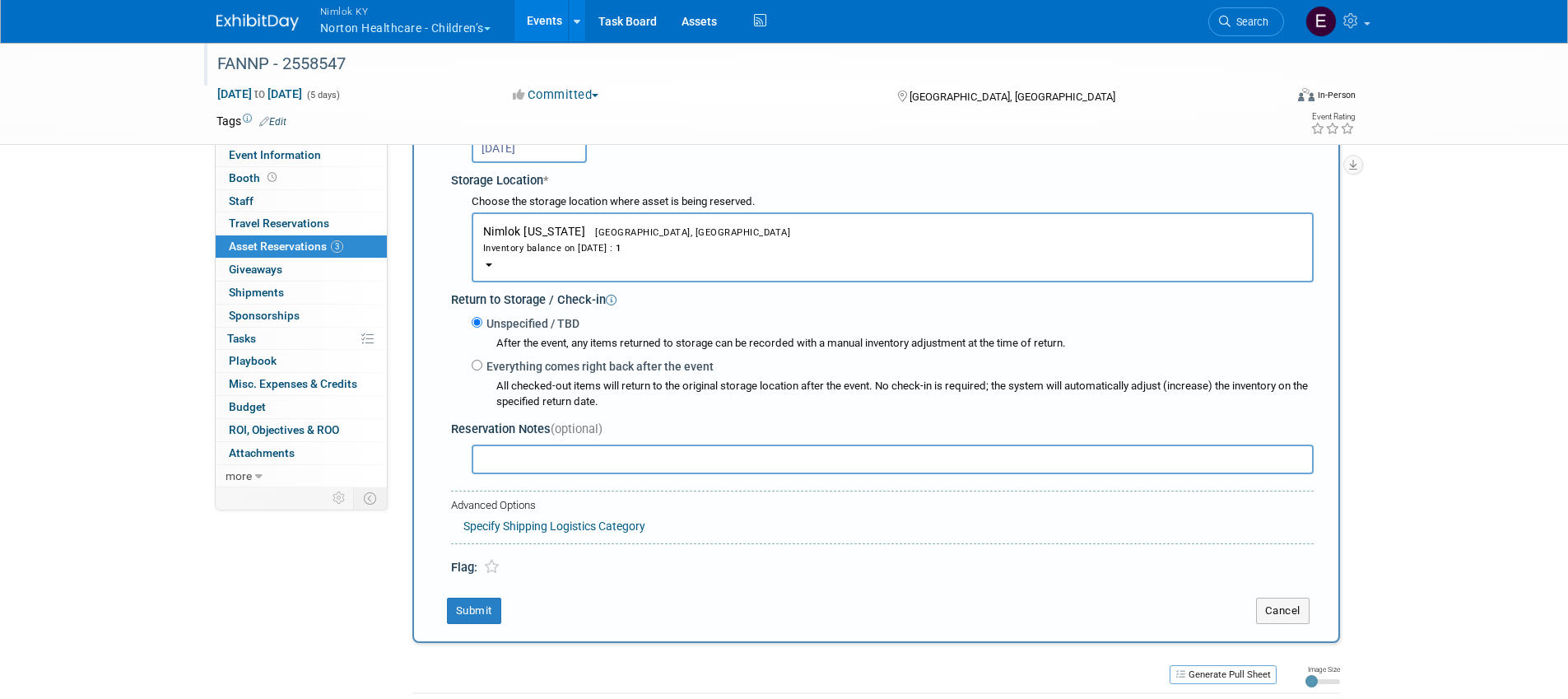
scroll to position [330, 0]
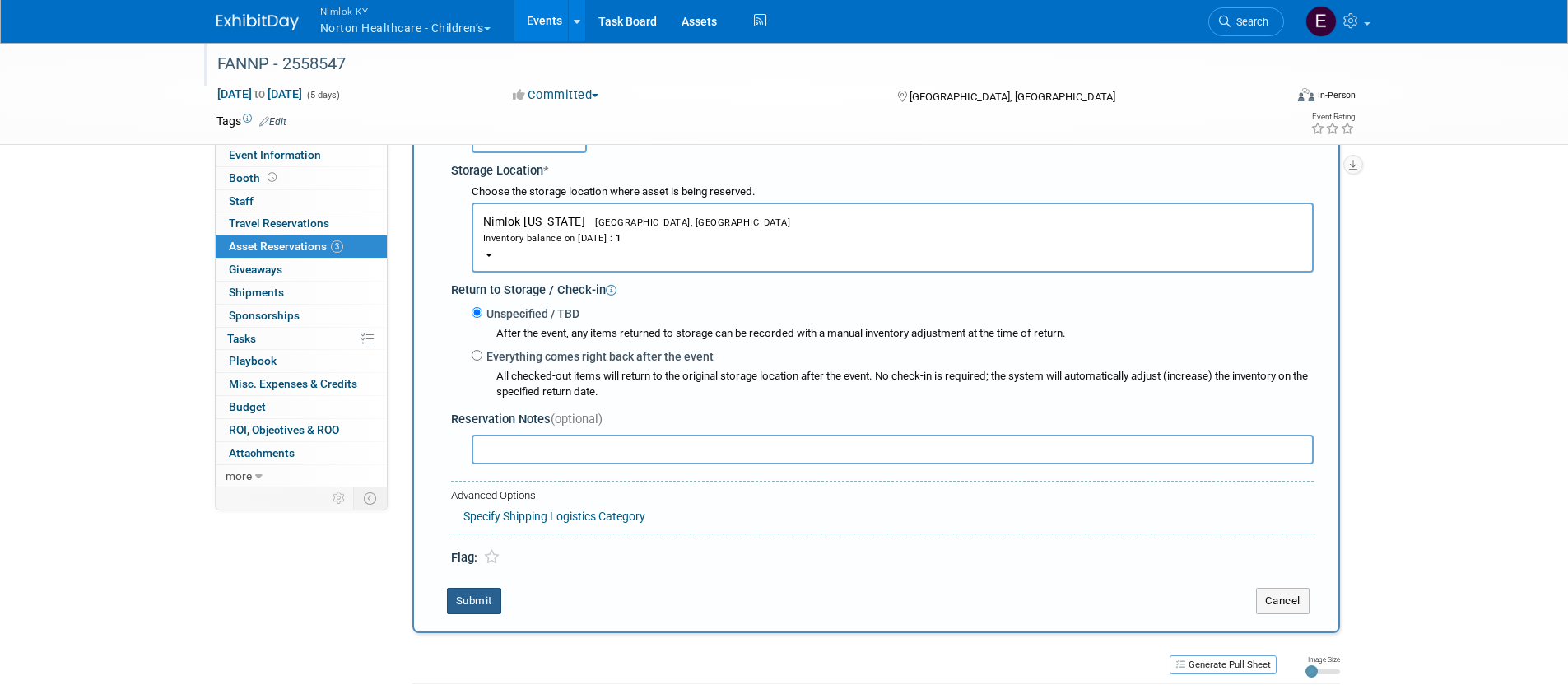
click at [470, 607] on button "Submit" at bounding box center [474, 600] width 54 height 27
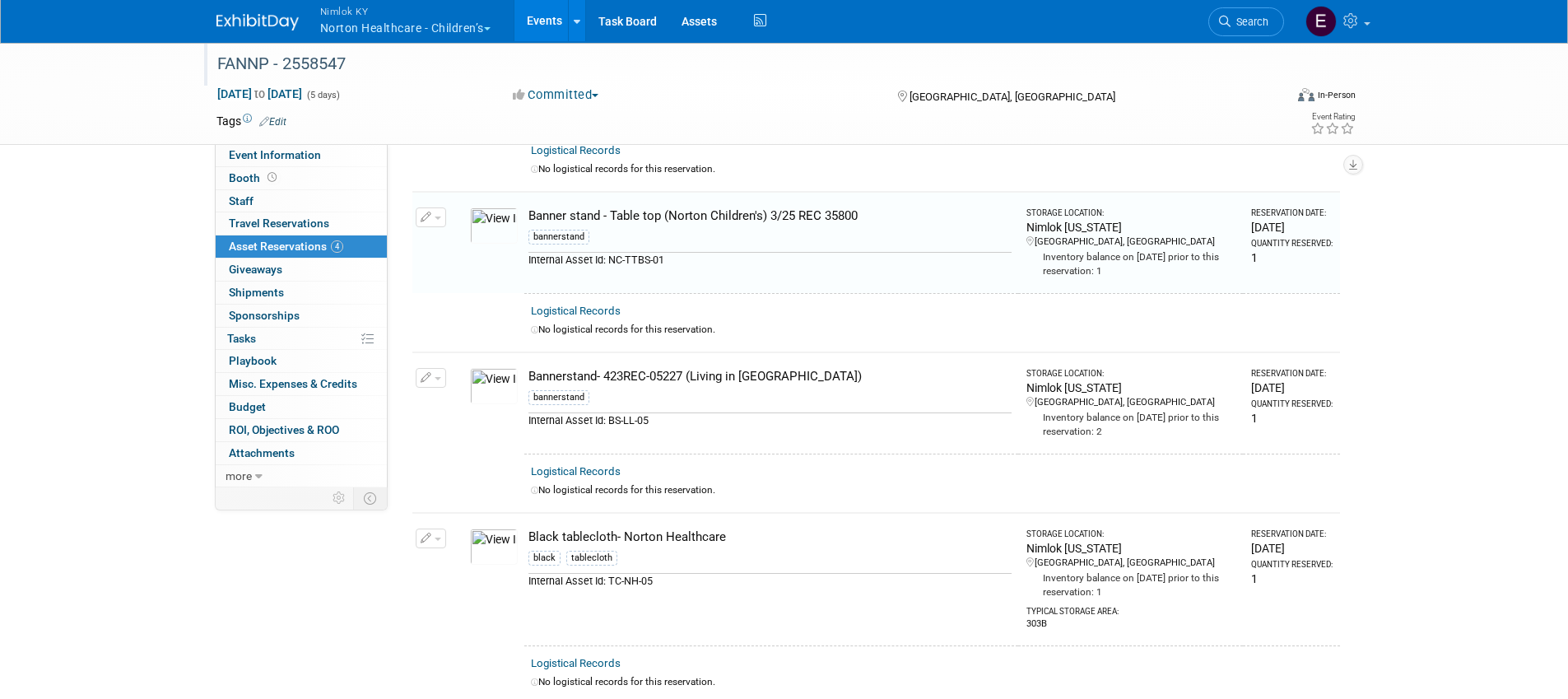
scroll to position [197, 0]
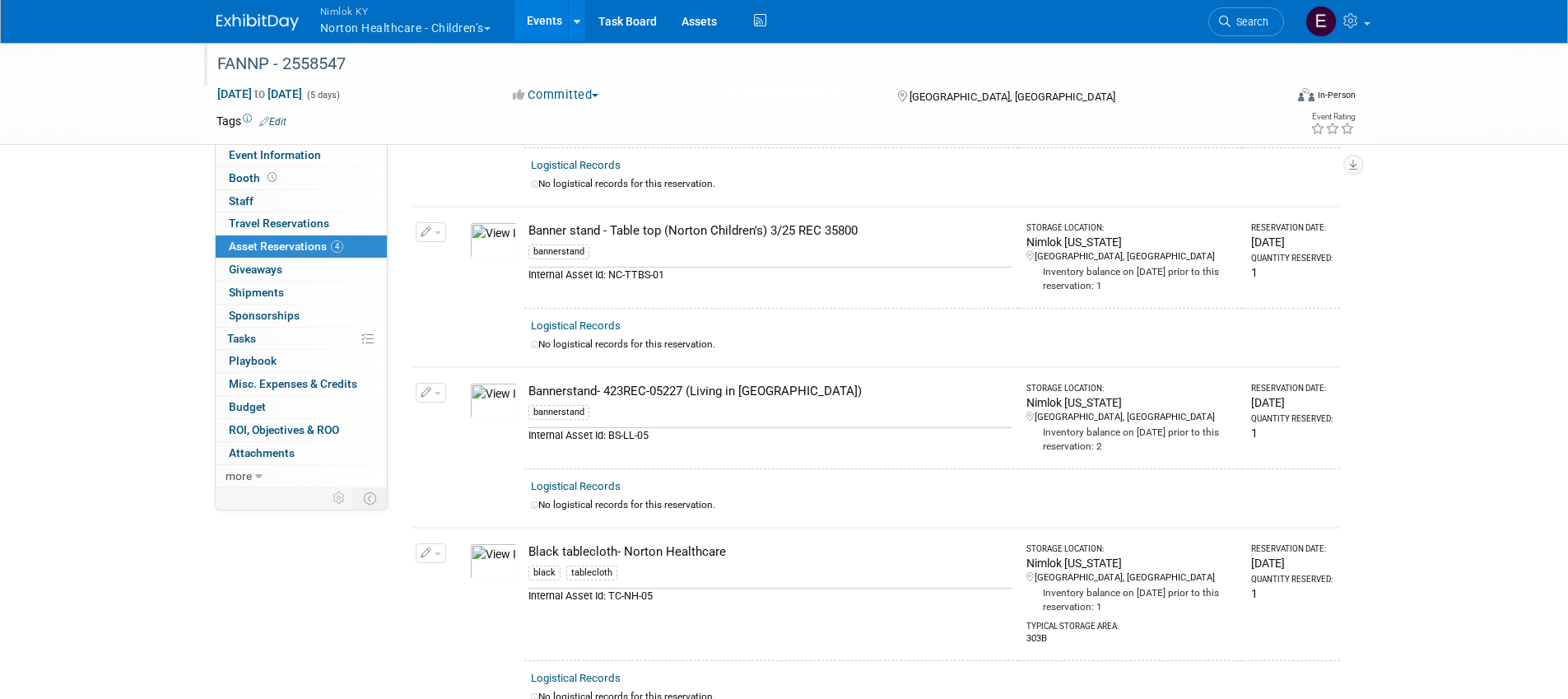
click at [862, 218] on td "Banner stand - Table top (Norton Children's) 3/25 REC 35800 bannerstand Interna…" at bounding box center [771, 257] width 494 height 102
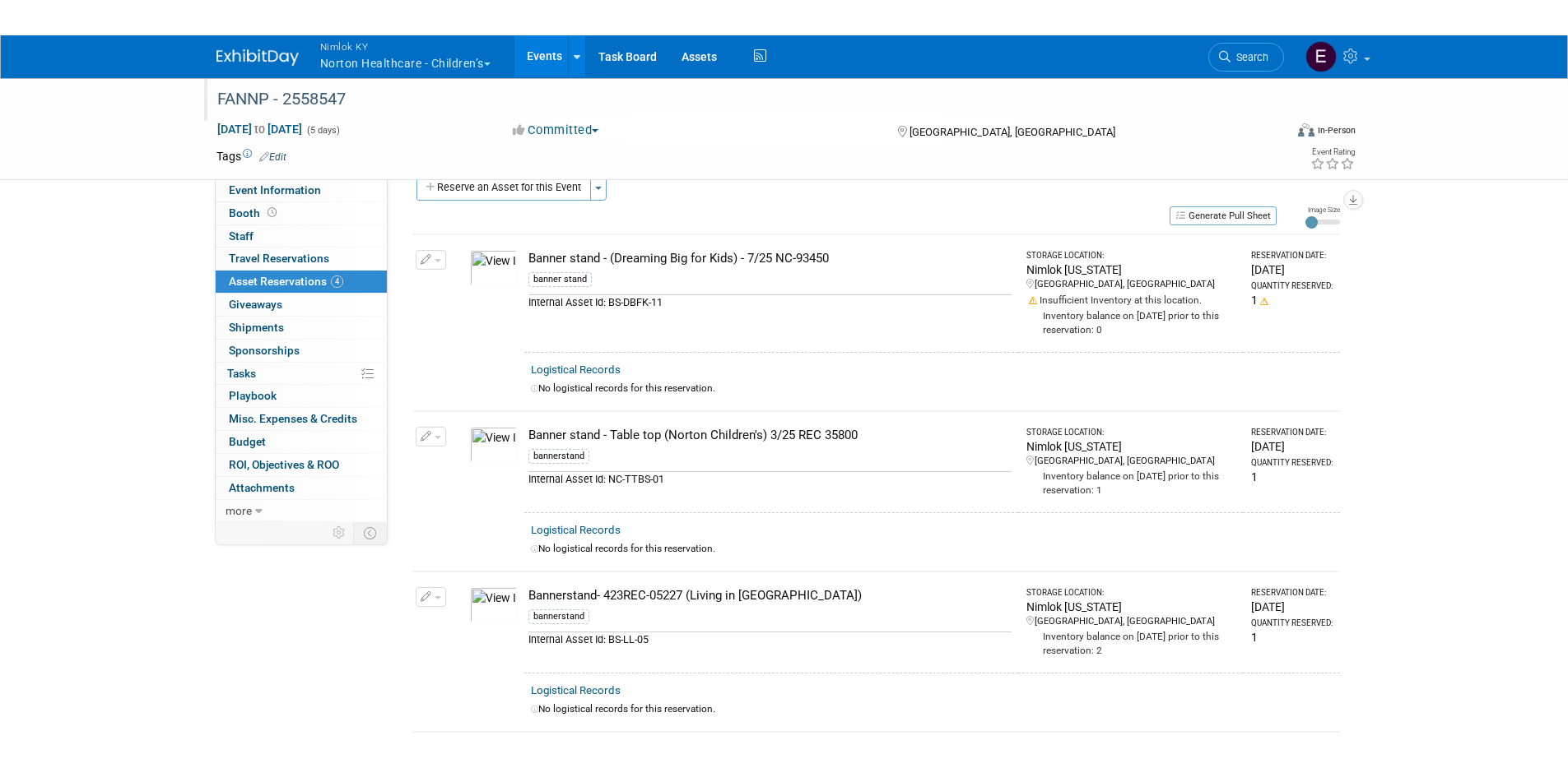
scroll to position [0, 0]
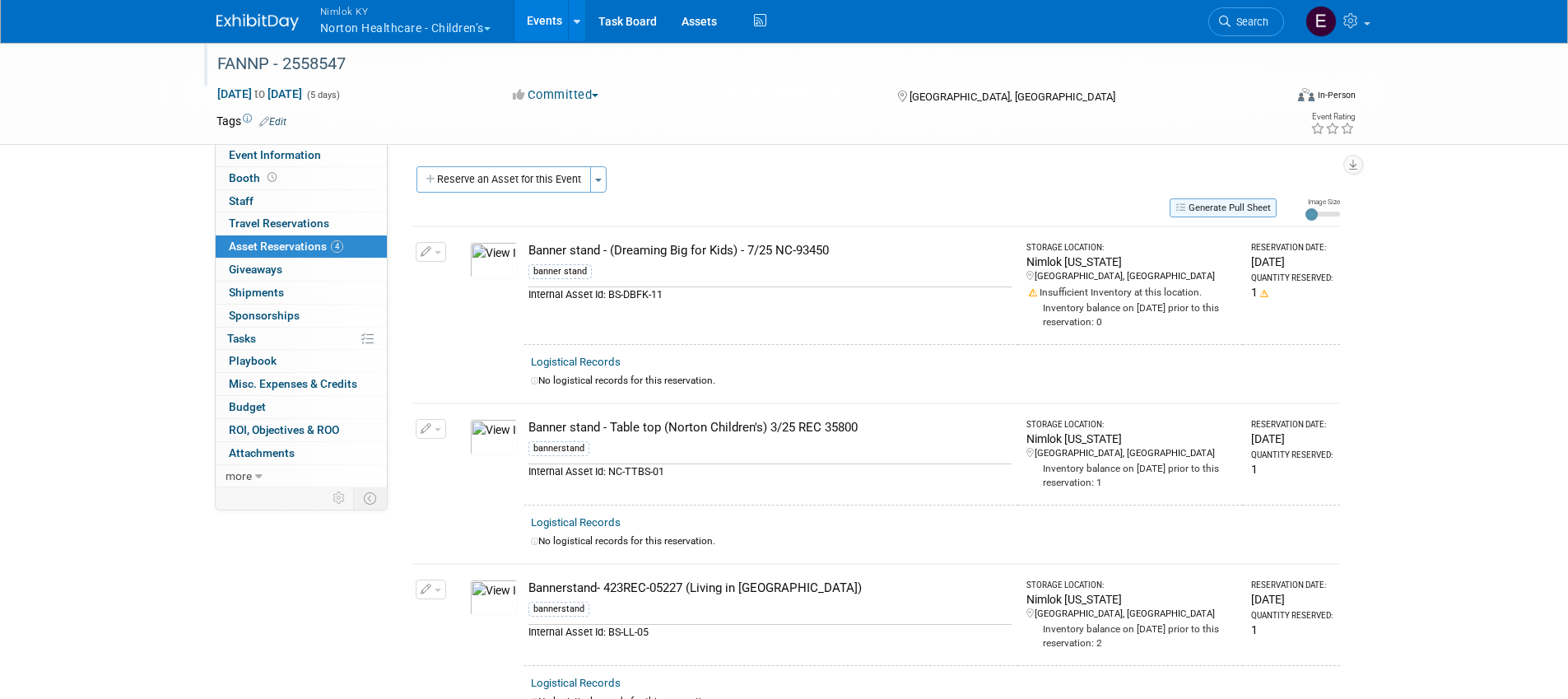
click at [1219, 209] on button "Generate Pull Sheet" at bounding box center [1223, 208] width 107 height 19
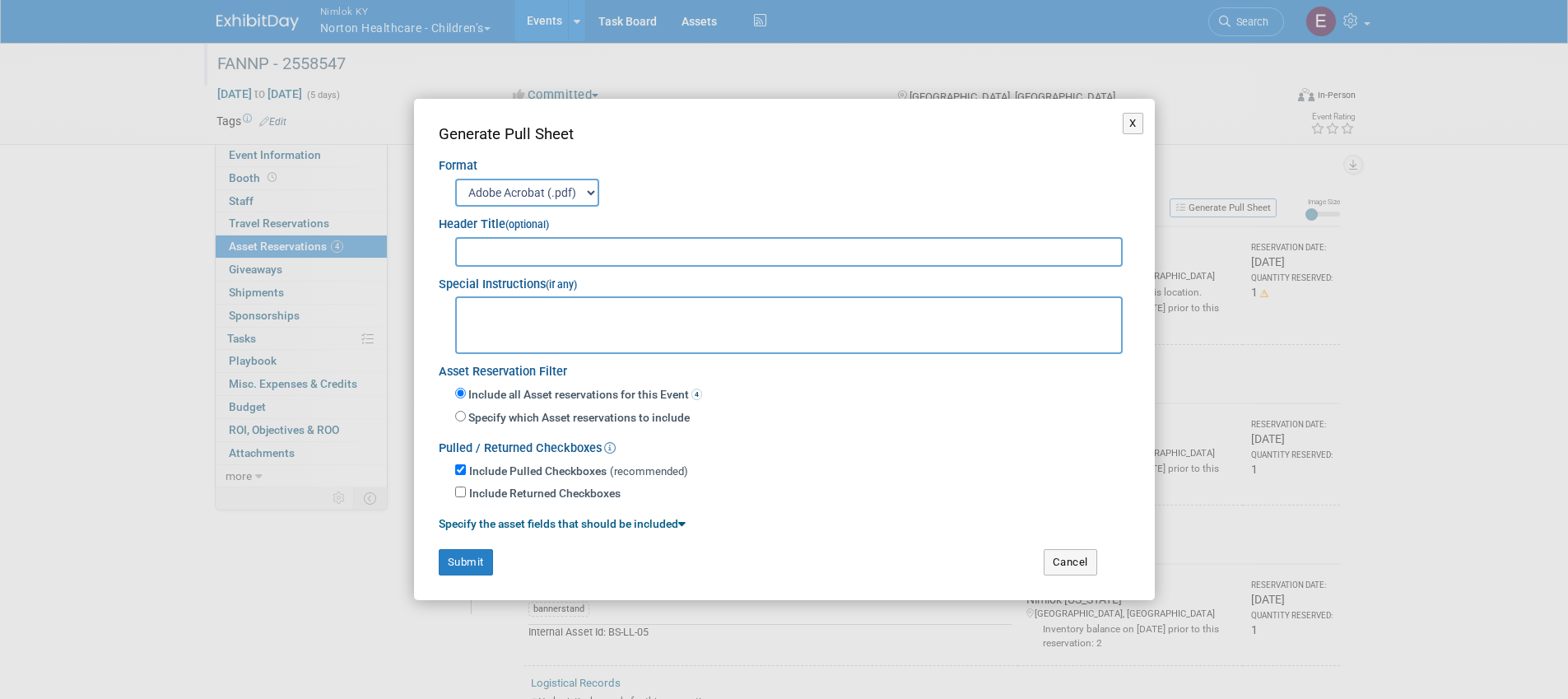
click at [541, 249] on input "text" at bounding box center [789, 252] width 669 height 29
type input "WO# 2558547"
click at [522, 325] on textarea at bounding box center [789, 325] width 669 height 58
type textarea "- Susan Carver to drop off giveaways on Tuesday, 9/30/25 - Ship via UPS - arriv…"
click at [476, 571] on button "Submit" at bounding box center [466, 562] width 54 height 27
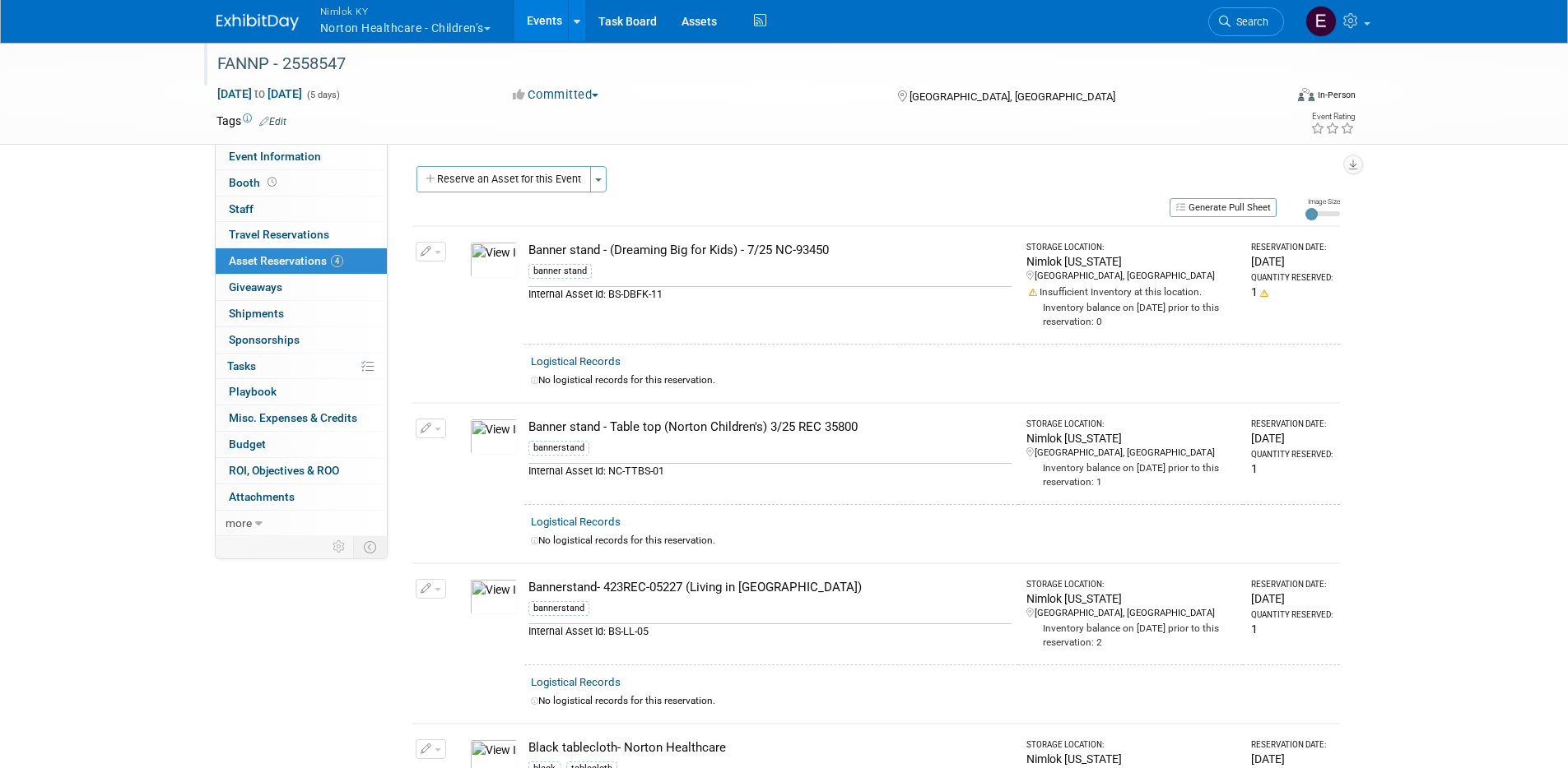
drag, startPoint x: 842, startPoint y: 251, endPoint x: 519, endPoint y: 250, distance: 323.0
click at [519, 250] on tr "Change Reservation Manage Logistical Records Cancel Reservation" at bounding box center [876, 284] width 928 height 118
copy tr "10047893-10728877-0542d1d3-1683-4909-9d05-8fc5c7c9bfed.jpg Banner stand - (Drea…"
drag, startPoint x: 531, startPoint y: 428, endPoint x: 858, endPoint y: 426, distance: 327.0
click at [858, 426] on div "Banner stand - Table top (Norton Children's) 3/25 REC 35800" at bounding box center [770, 427] width 483 height 17
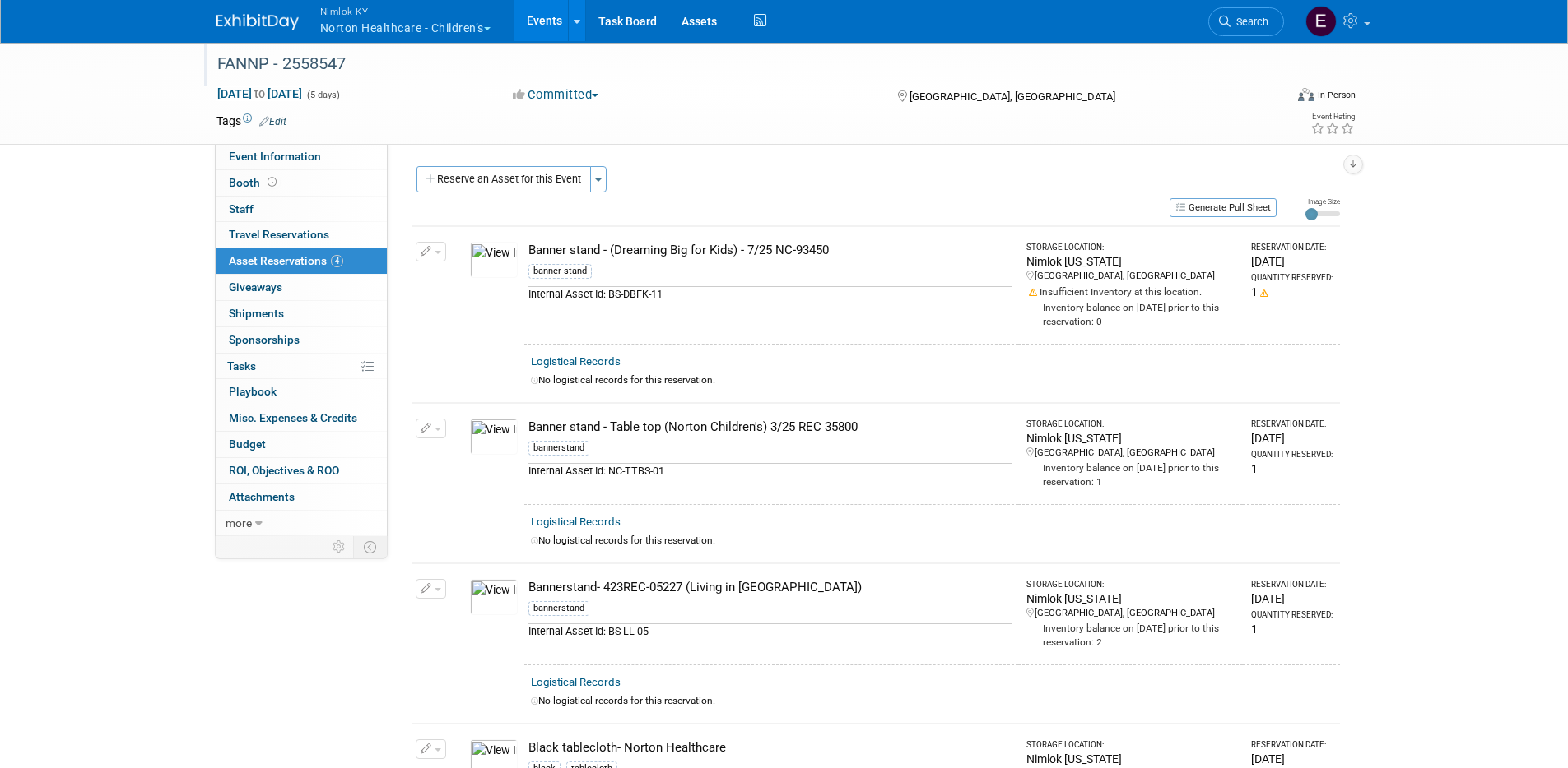
copy div "Banner stand - Table top (Norton Children's) 3/25 REC 35800"
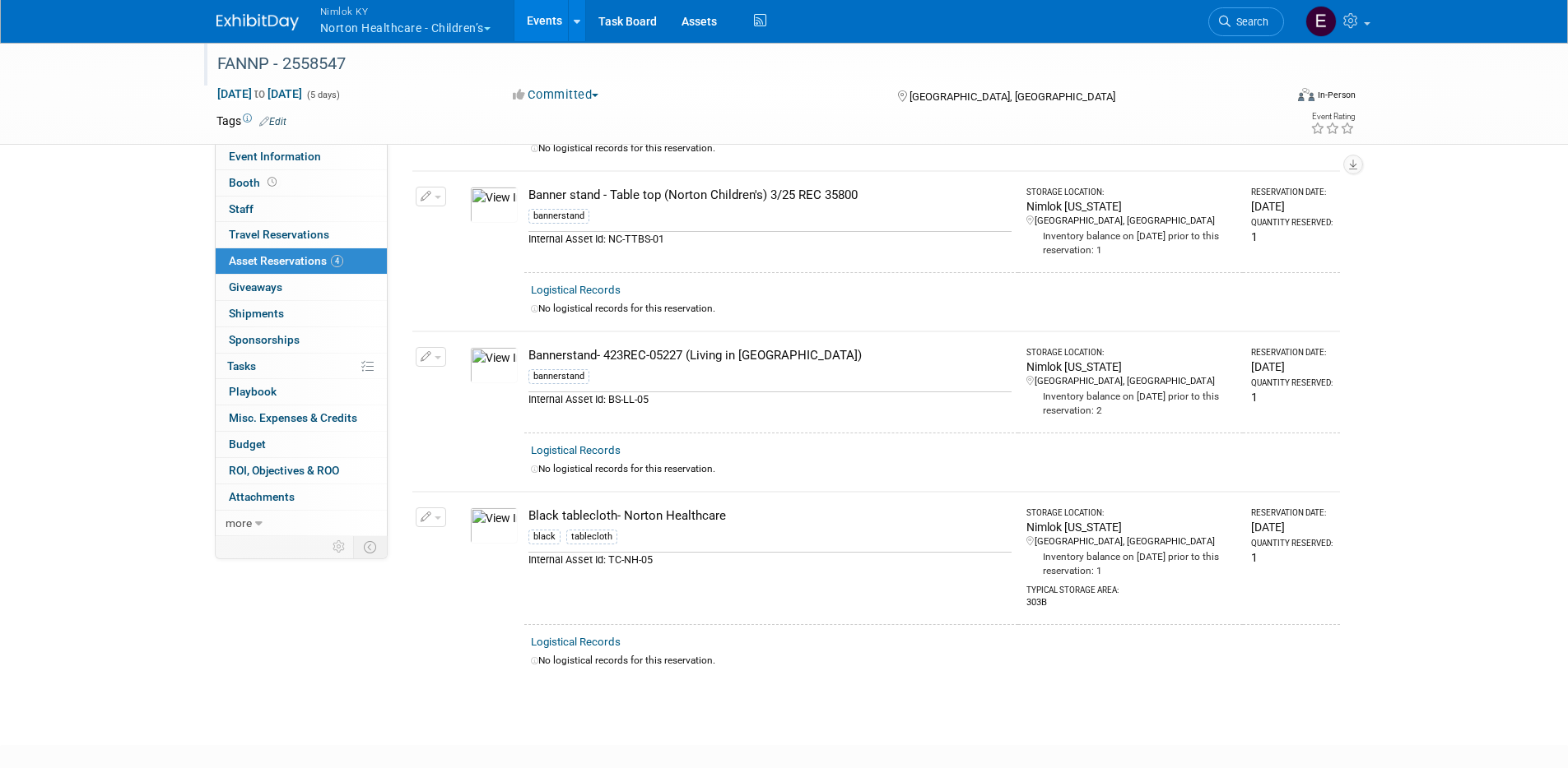
scroll to position [274, 0]
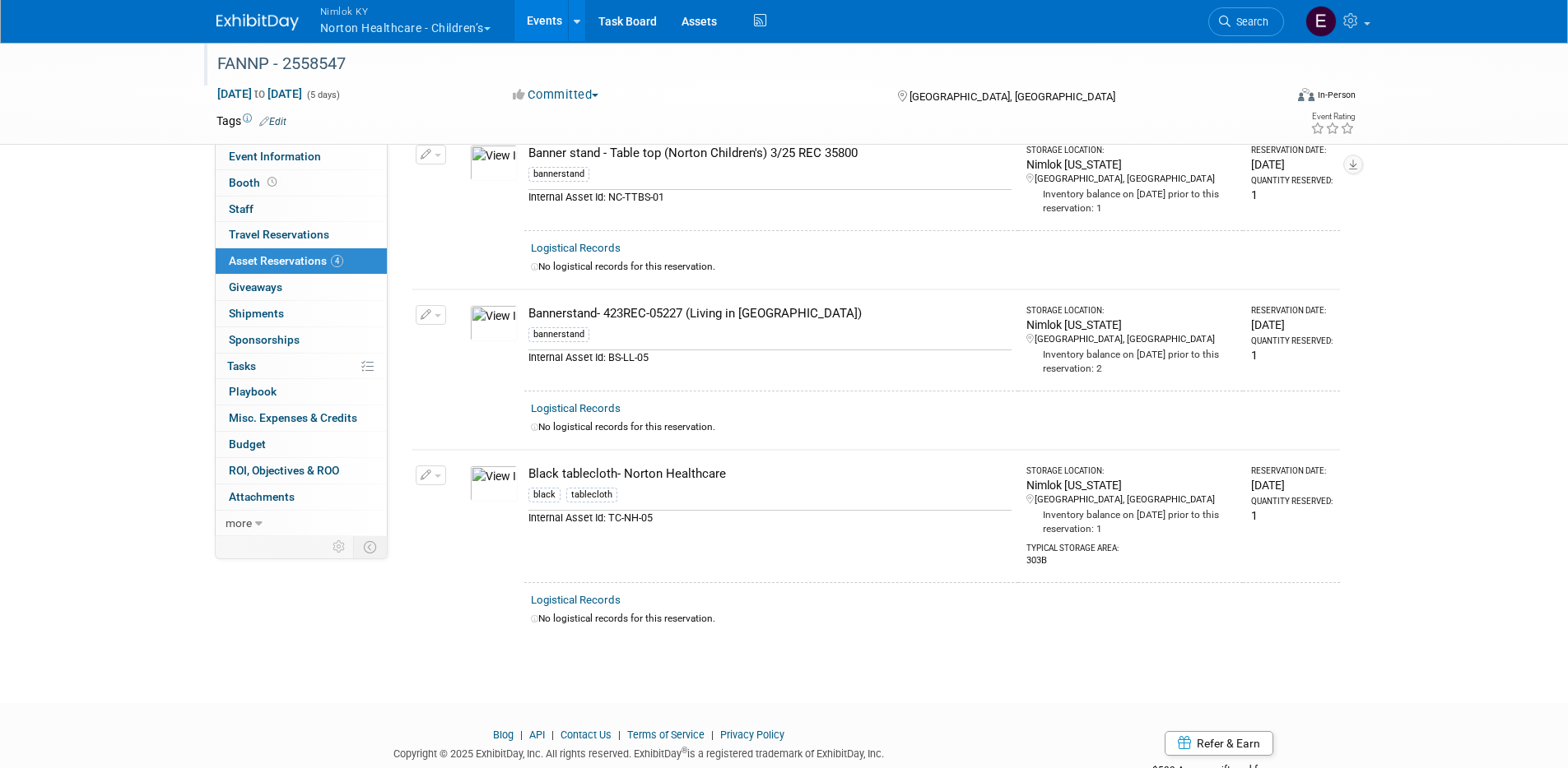
click at [808, 327] on div "bannerstand" at bounding box center [770, 337] width 483 height 24
drag, startPoint x: 800, startPoint y: 311, endPoint x: 528, endPoint y: 314, distance: 272.0
click at [529, 314] on div "Bannerstand- 423REC-05227 (Living in Louisville)" at bounding box center [770, 314] width 483 height 17
copy div "Bannerstand- 423REC-05227 (Living in Louisville)"
